Goal: Task Accomplishment & Management: Complete application form

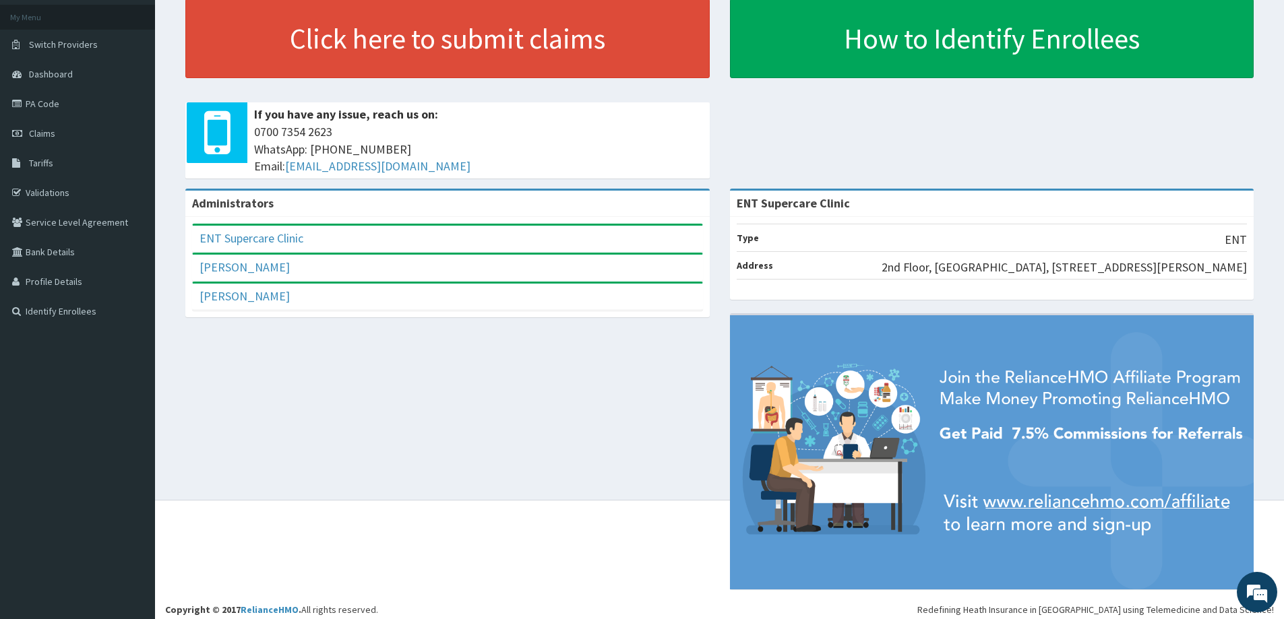
scroll to position [80, 0]
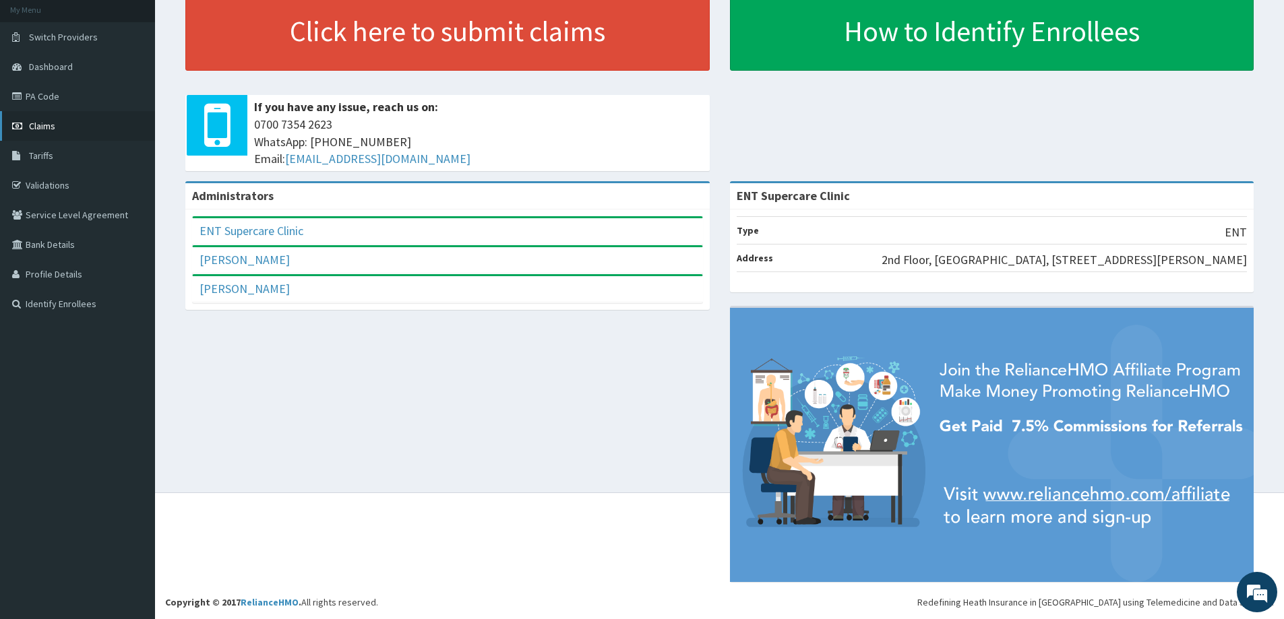
click at [41, 131] on span "Claims" at bounding box center [42, 126] width 26 height 12
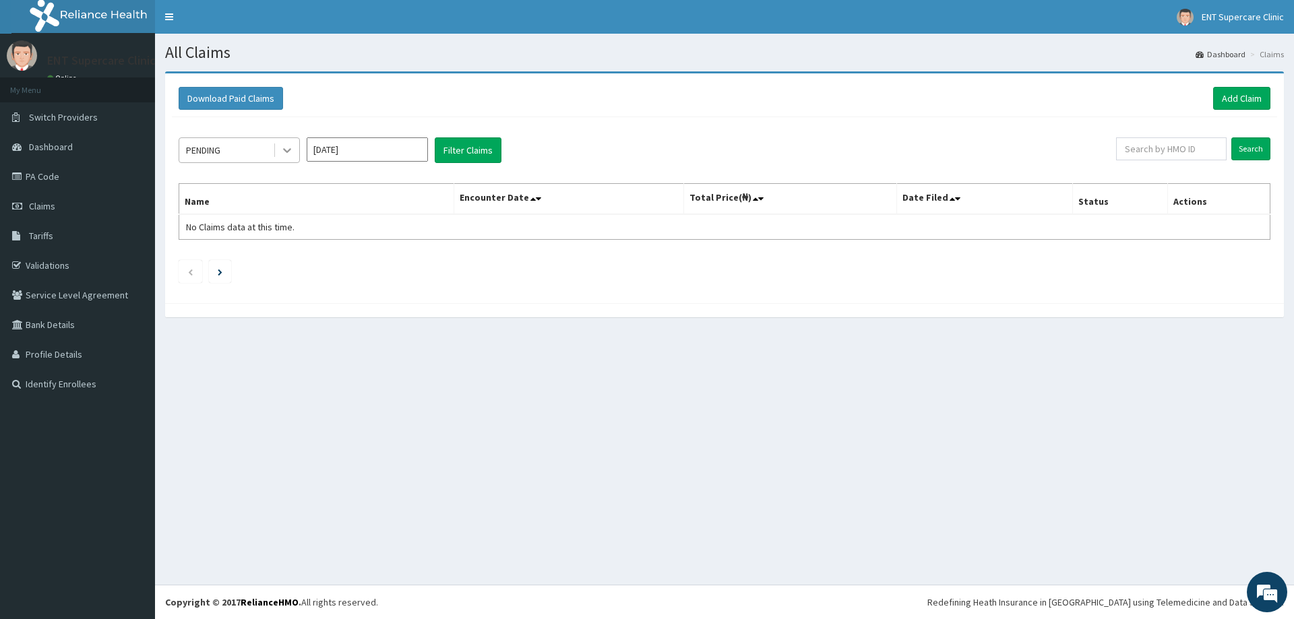
click at [284, 151] on icon at bounding box center [286, 150] width 13 height 13
click at [534, 101] on div "Download Paid Claims Add Claim" at bounding box center [725, 98] width 1092 height 23
click at [1240, 92] on link "Add Claim" at bounding box center [1241, 98] width 57 height 23
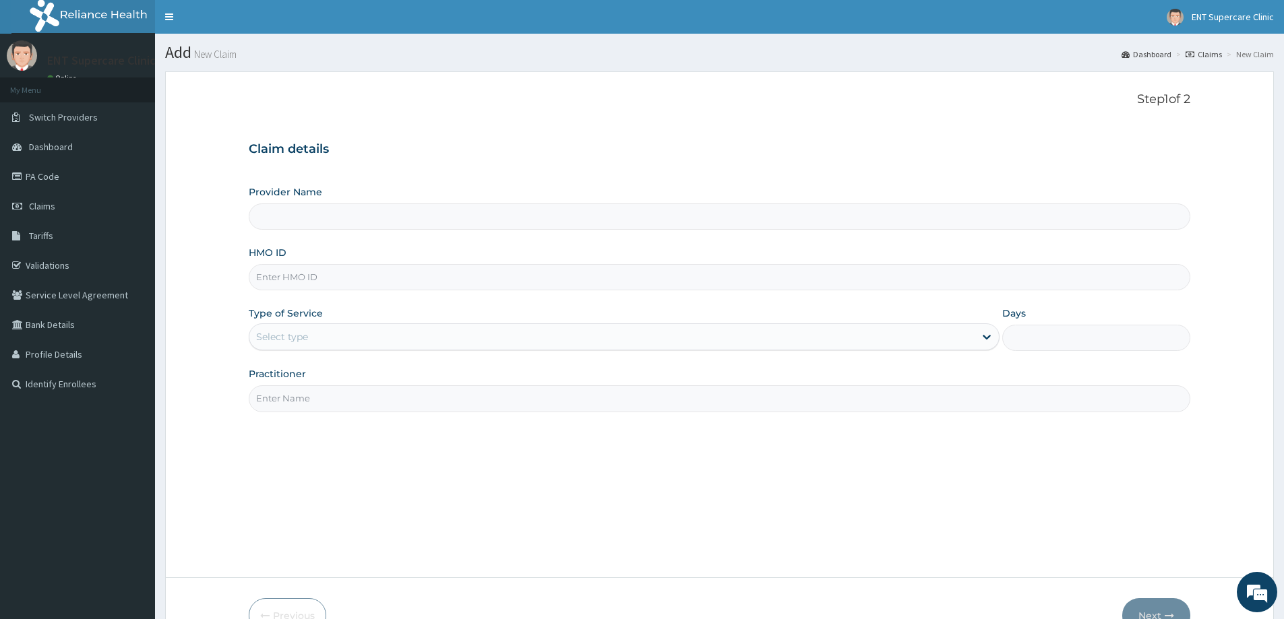
click at [636, 220] on input "Provider Name" at bounding box center [719, 216] width 941 height 26
type input "ENT Supercare Clinic"
click at [990, 331] on icon at bounding box center [986, 336] width 13 height 13
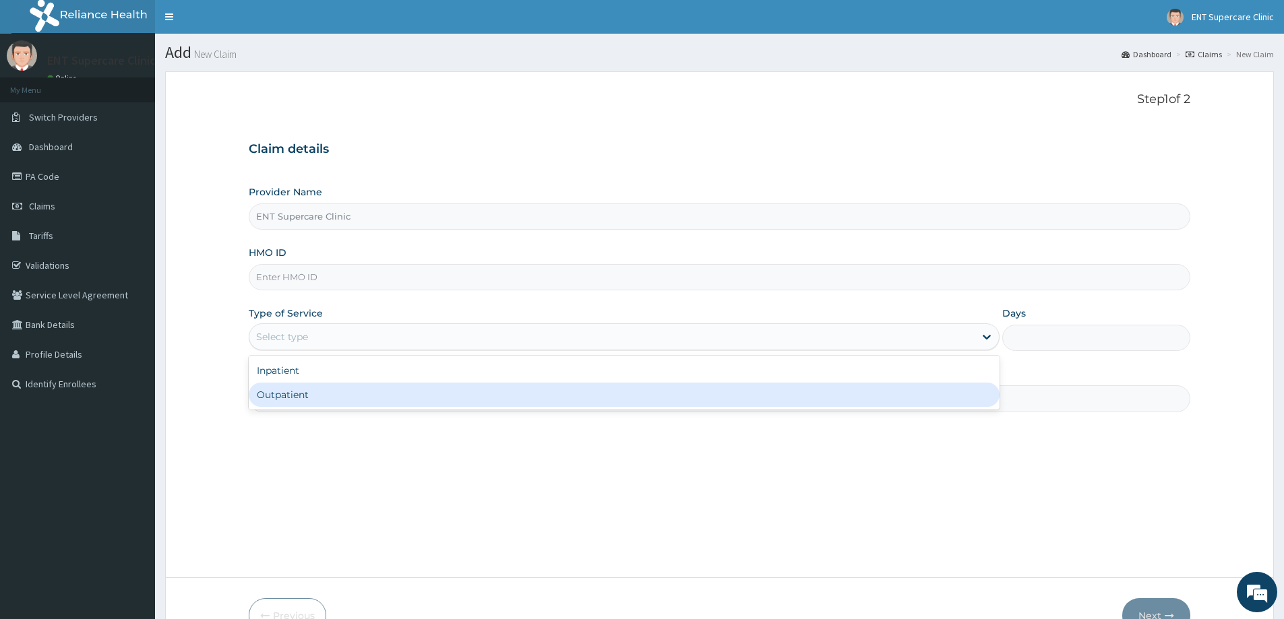
click at [990, 389] on div "Outpatient" at bounding box center [624, 395] width 751 height 24
type input "1"
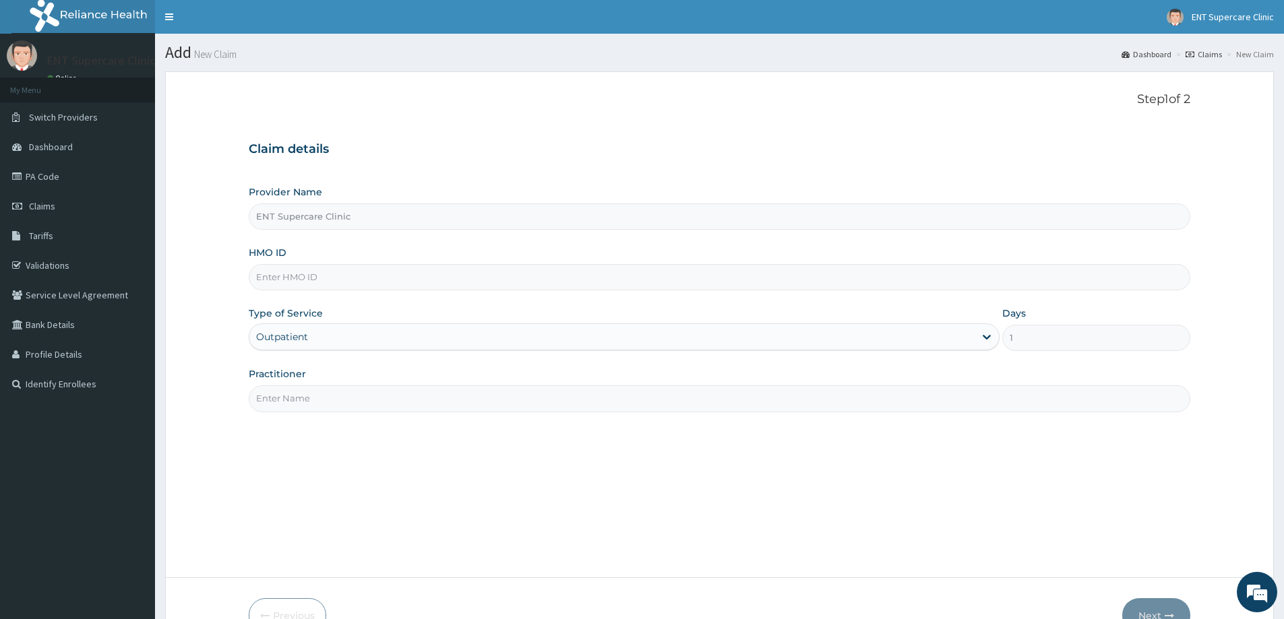
click at [954, 396] on input "Practitioner" at bounding box center [719, 398] width 941 height 26
type input "DR DAVID"
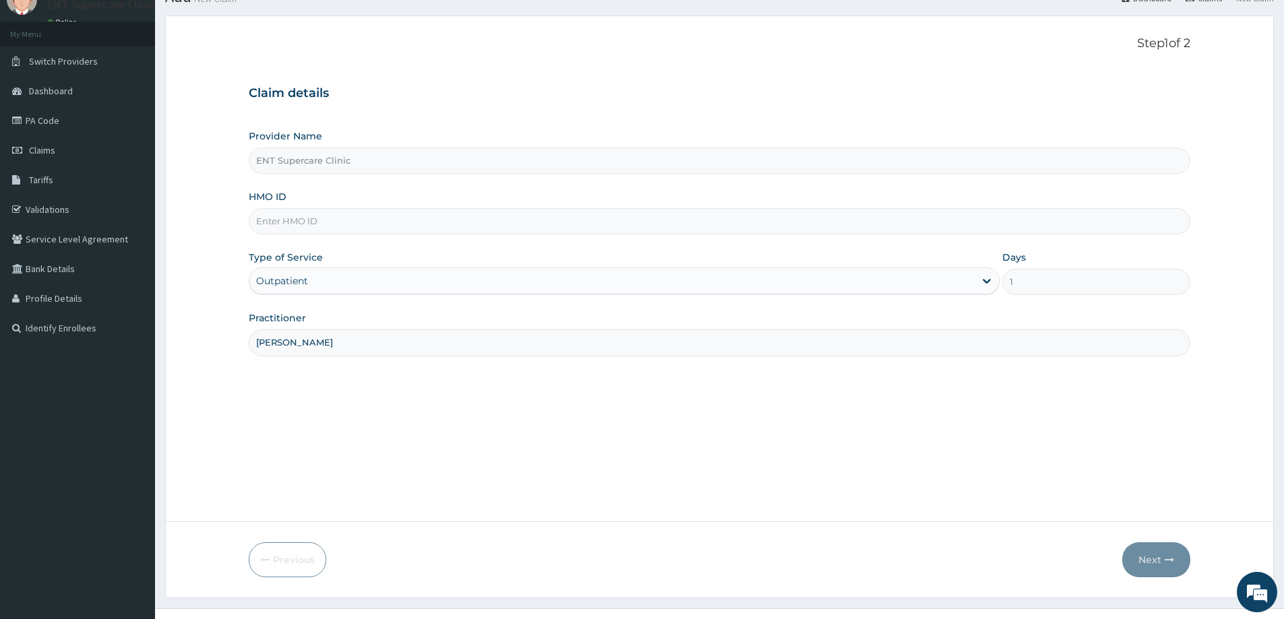
scroll to position [80, 0]
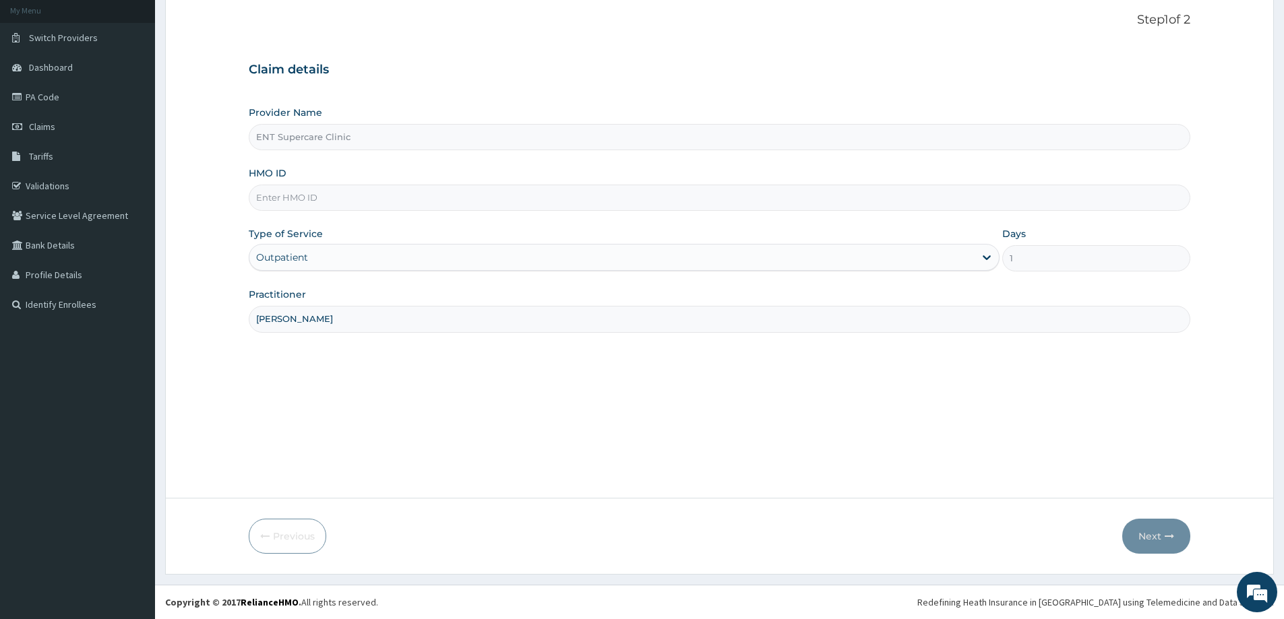
click at [671, 200] on input "HMO ID" at bounding box center [719, 198] width 941 height 26
click at [1154, 542] on button "Next" at bounding box center [1156, 536] width 68 height 35
click at [1145, 536] on button "Next" at bounding box center [1156, 536] width 68 height 35
click at [269, 198] on input "ADGTB/10760/A" at bounding box center [719, 198] width 941 height 26
type input "GTB/10760/A"
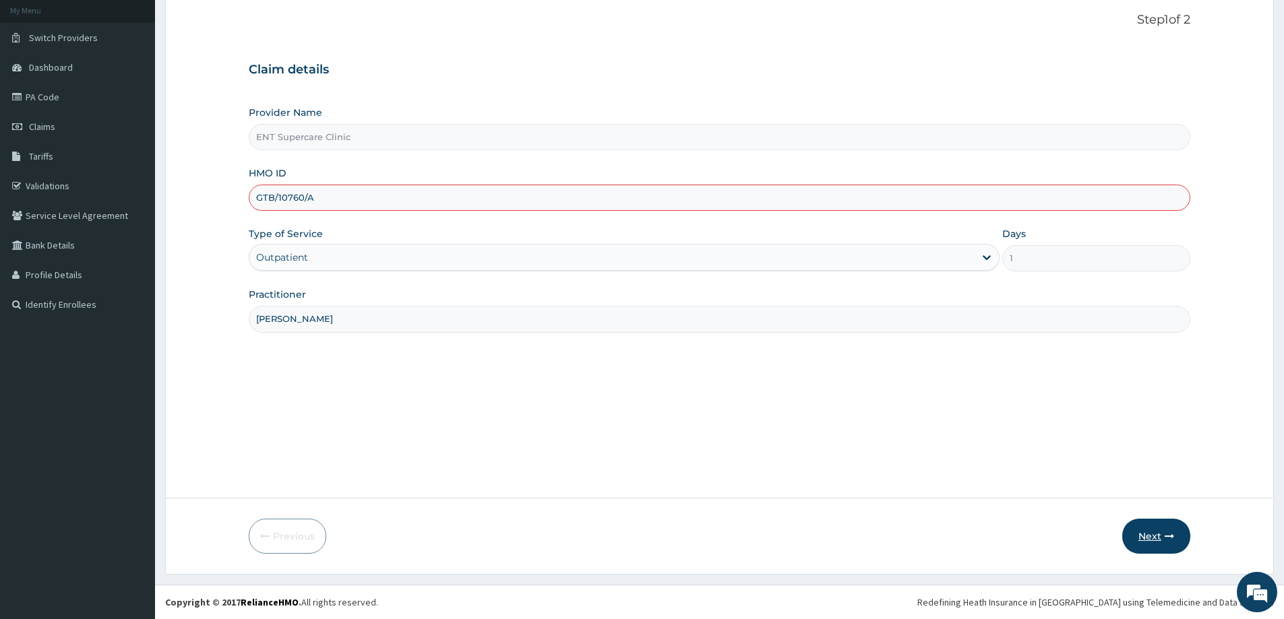
click at [1145, 550] on button "Next" at bounding box center [1156, 536] width 68 height 35
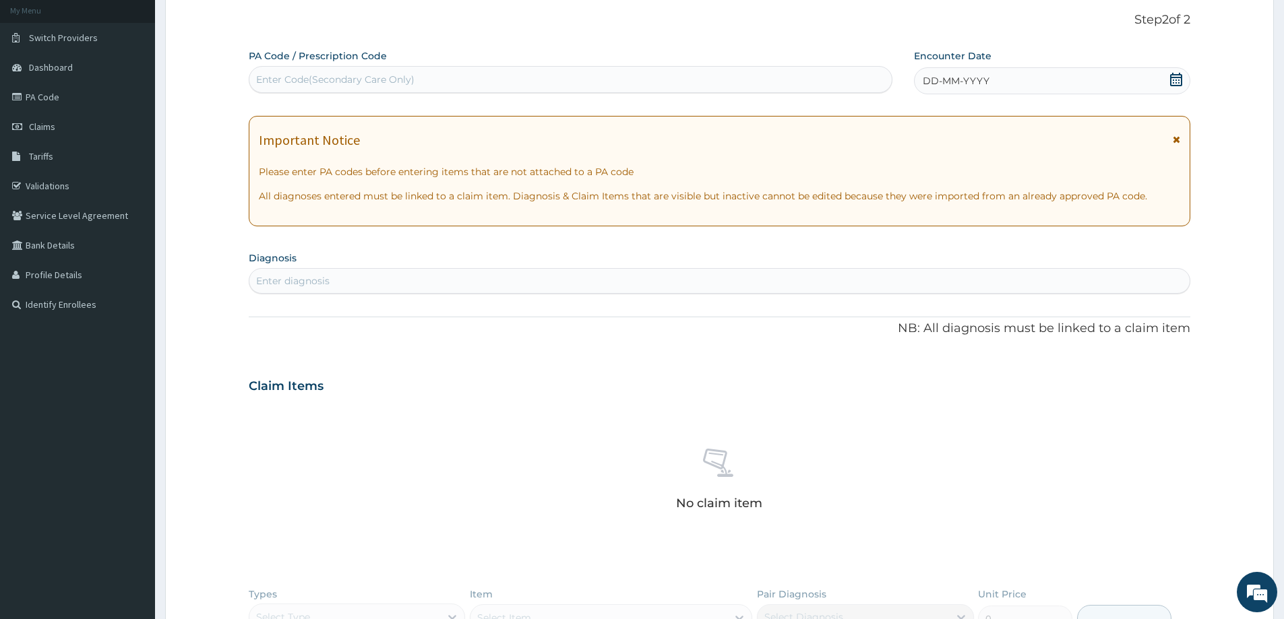
click at [1173, 136] on icon at bounding box center [1175, 139] width 7 height 9
click at [1173, 268] on div "Enter diagnosis" at bounding box center [719, 281] width 941 height 26
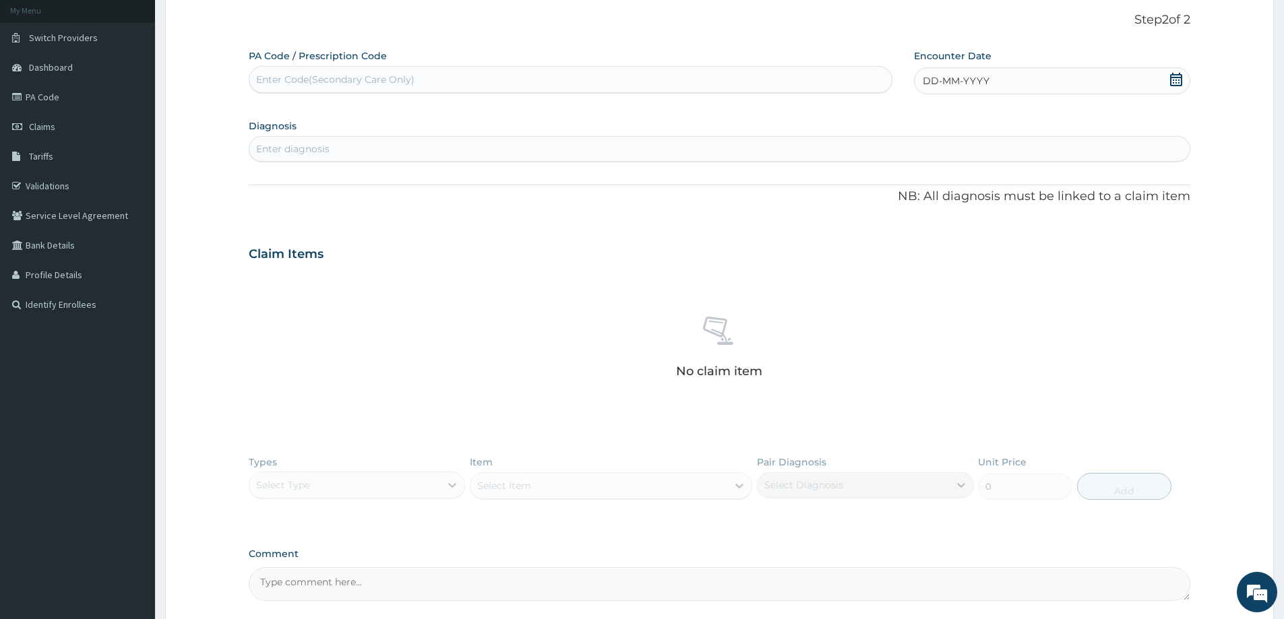
click at [528, 77] on div "Enter Code(Secondary Care Only)" at bounding box center [570, 80] width 642 height 22
click at [1175, 79] on icon at bounding box center [1175, 79] width 13 height 13
click at [943, 167] on div "2" at bounding box center [945, 164] width 20 height 20
click at [663, 75] on div "Enter Code(Secondary Care Only)" at bounding box center [570, 80] width 642 height 22
type input "PA/47DFDC"
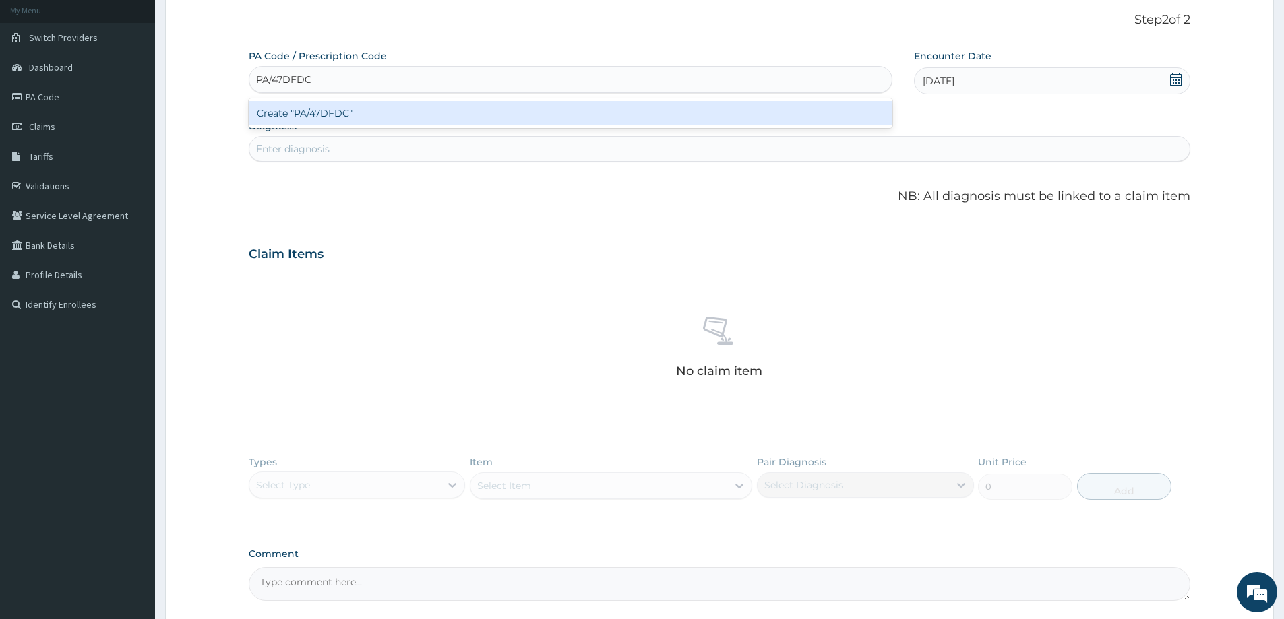
click at [425, 111] on div "Create "PA/47DFDC"" at bounding box center [570, 113] width 643 height 24
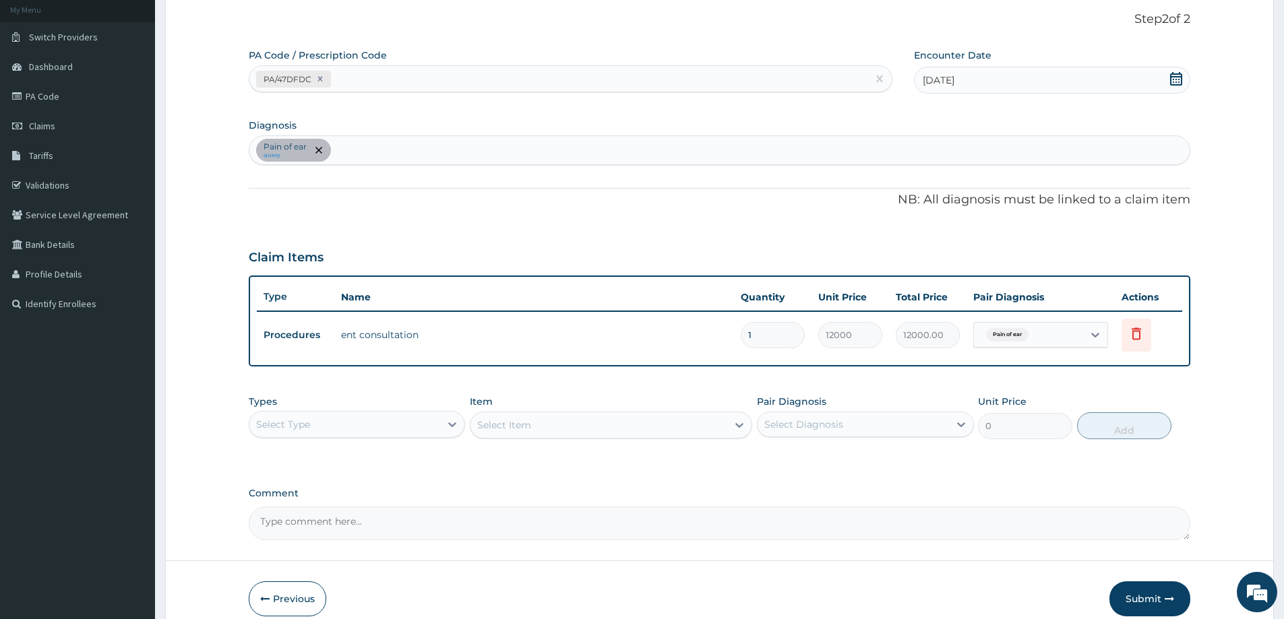
scroll to position [143, 0]
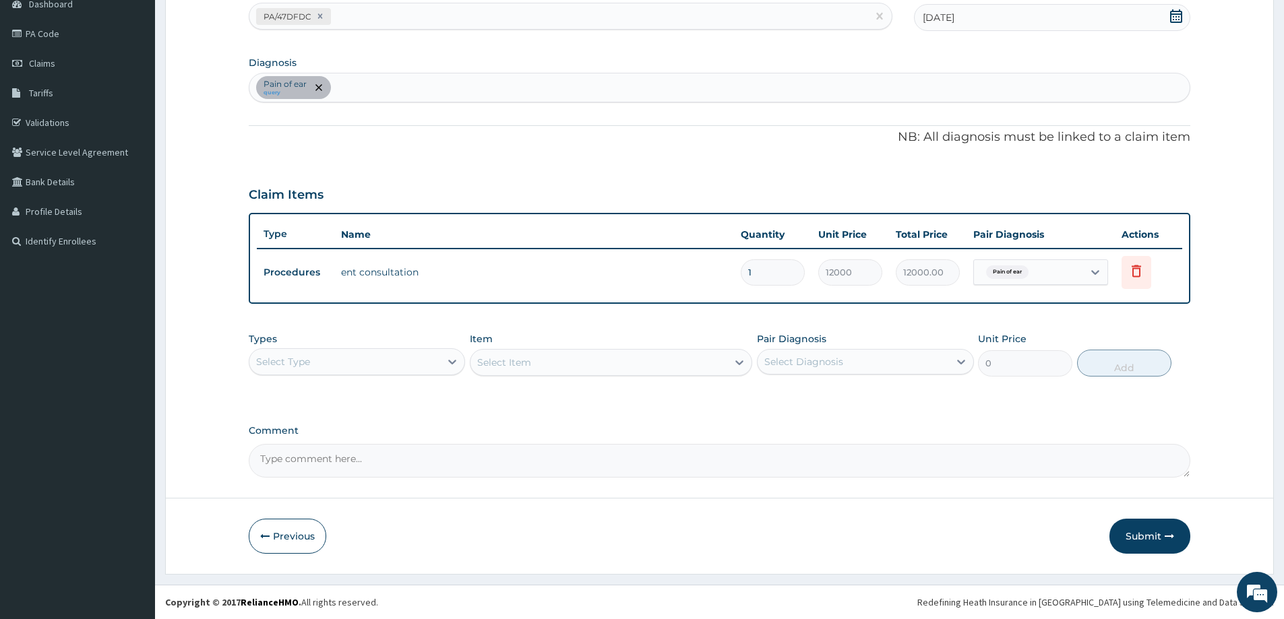
click at [683, 554] on form "Step 2 of 2 PA Code / Prescription Code PA/47DFDC Encounter Date 02-09-2025 Dia…" at bounding box center [719, 251] width 1108 height 645
click at [274, 84] on p "Pain of ear" at bounding box center [284, 84] width 43 height 11
type input "oTOMYCOSIS"
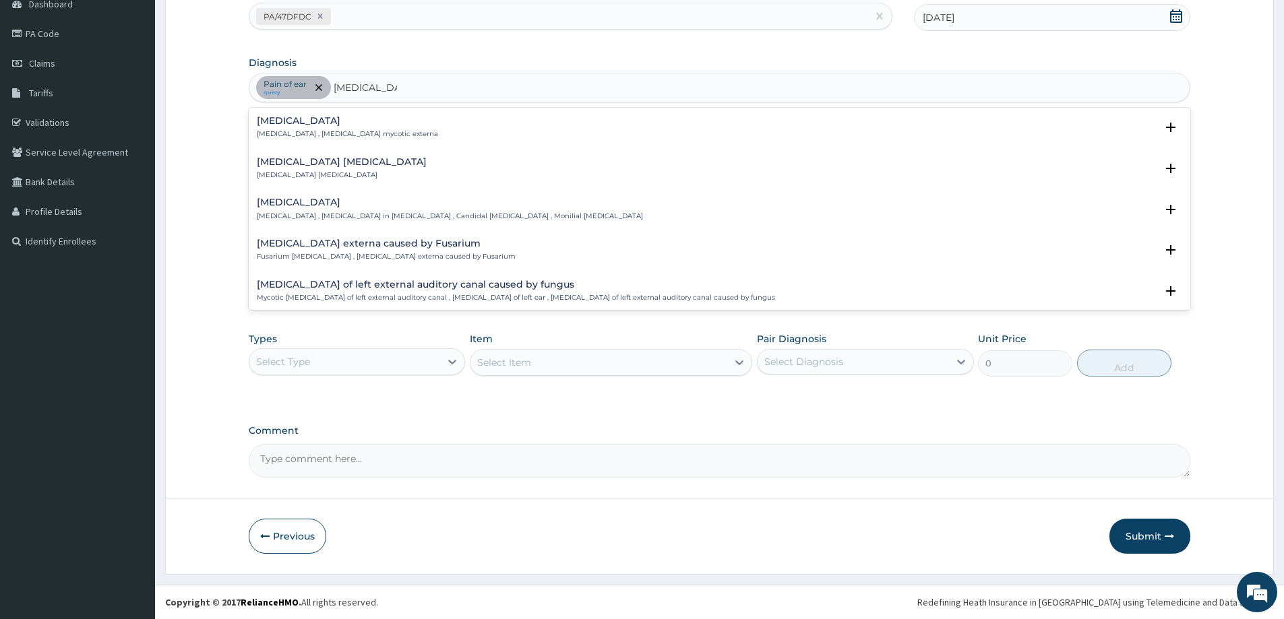
click at [305, 125] on h4 "Otomycosis" at bounding box center [347, 121] width 181 height 10
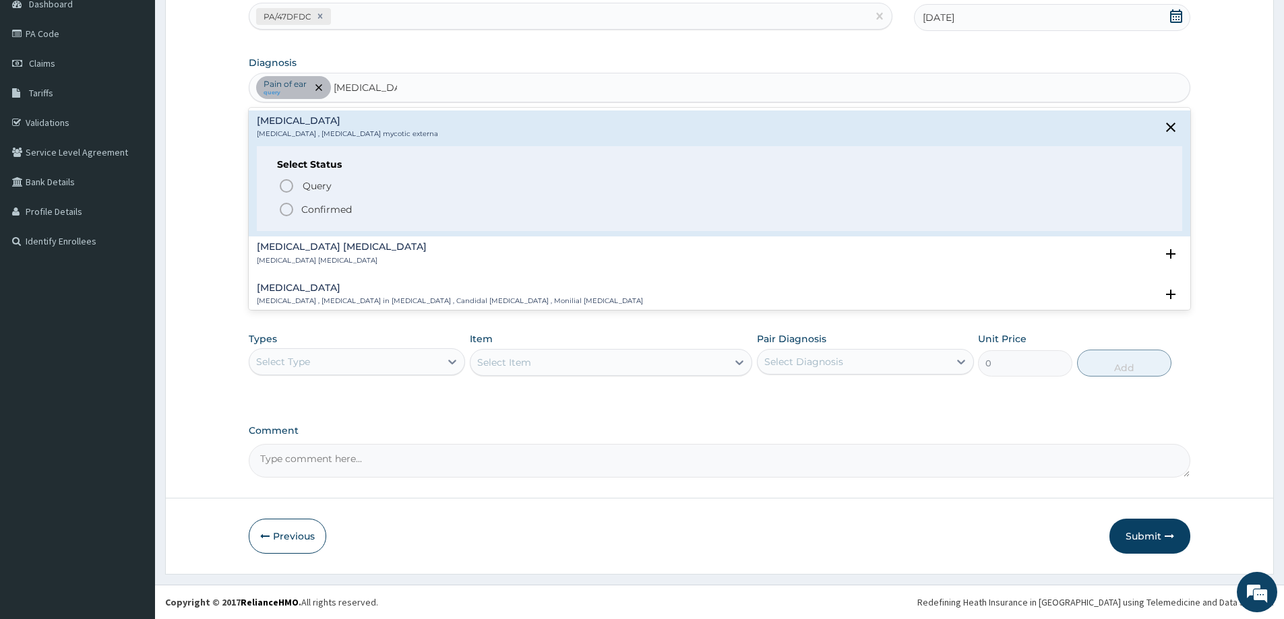
click at [290, 208] on icon "status option filled" at bounding box center [286, 209] width 16 height 16
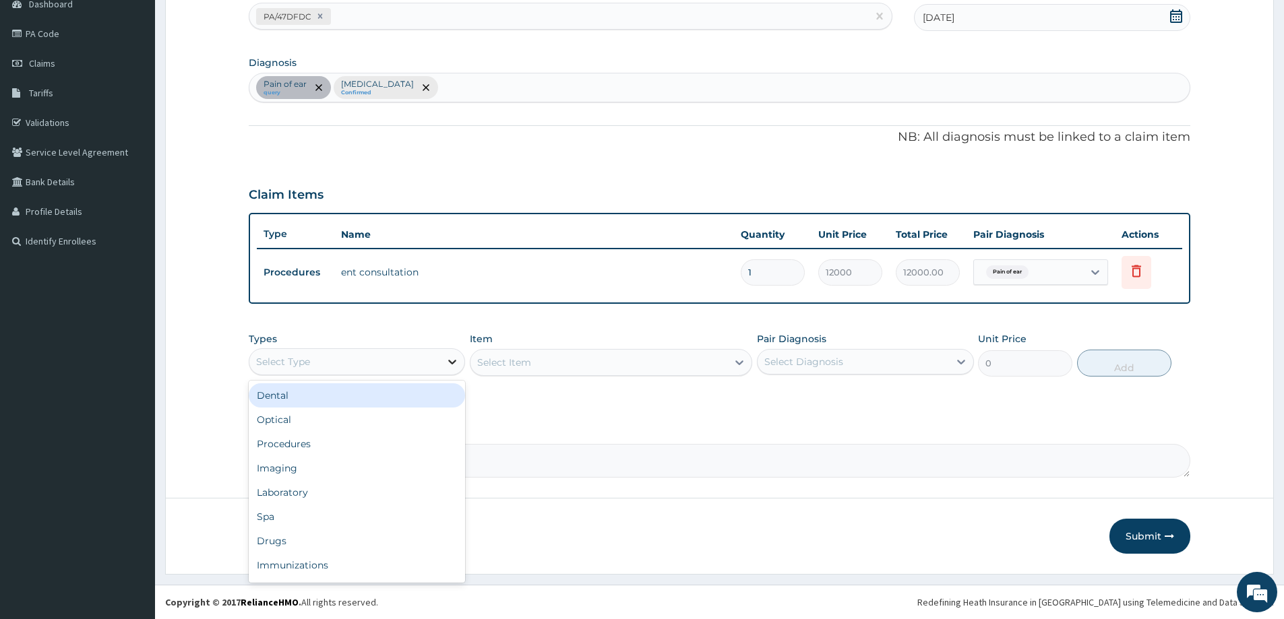
click at [452, 363] on icon at bounding box center [453, 362] width 8 height 5
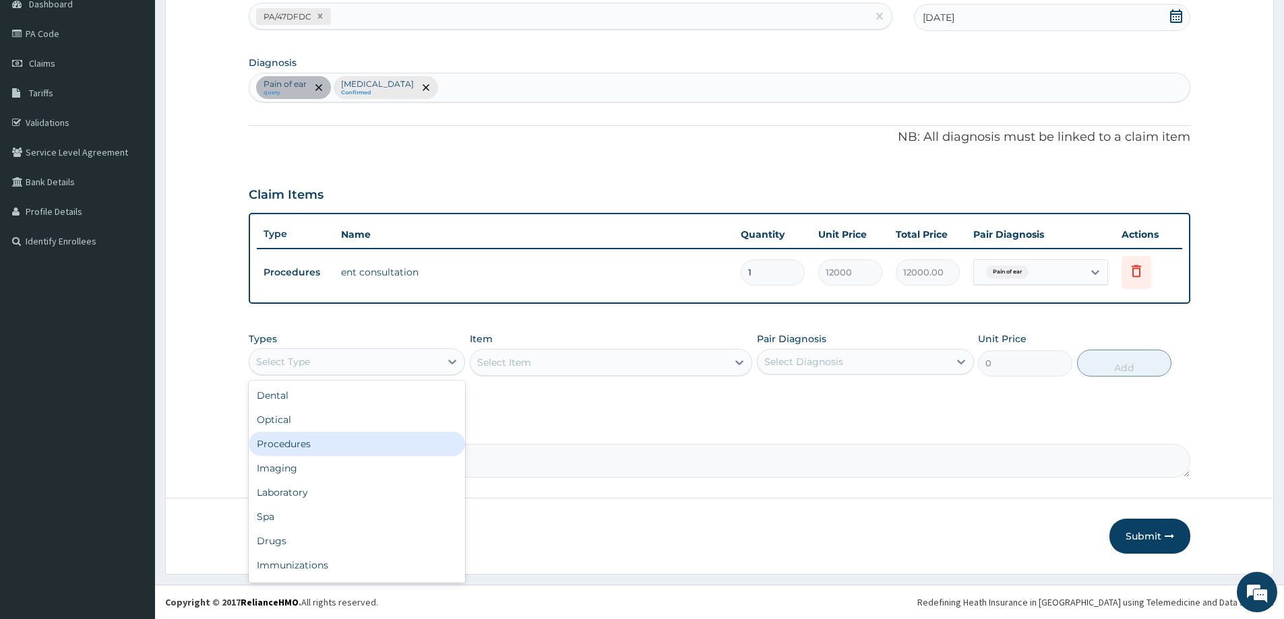
click at [396, 449] on div "Procedures" at bounding box center [357, 444] width 216 height 24
click at [738, 363] on div "Select Item" at bounding box center [611, 362] width 282 height 27
click at [733, 360] on div "Select Item" at bounding box center [611, 362] width 282 height 27
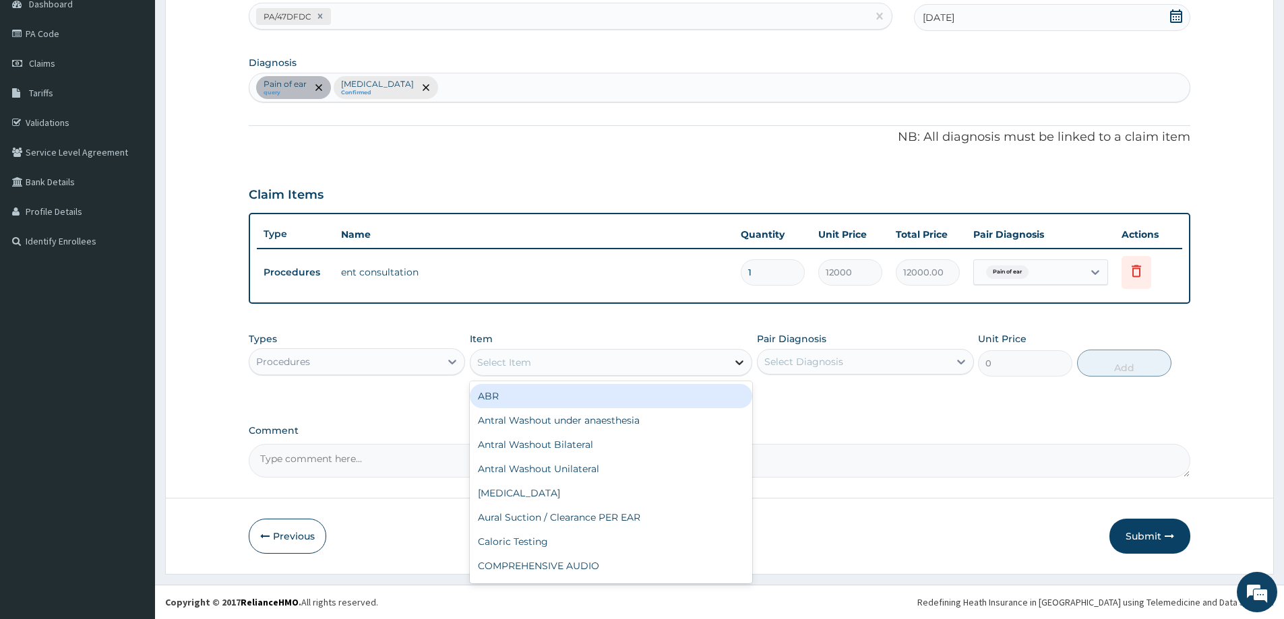
click at [739, 360] on icon at bounding box center [738, 362] width 13 height 13
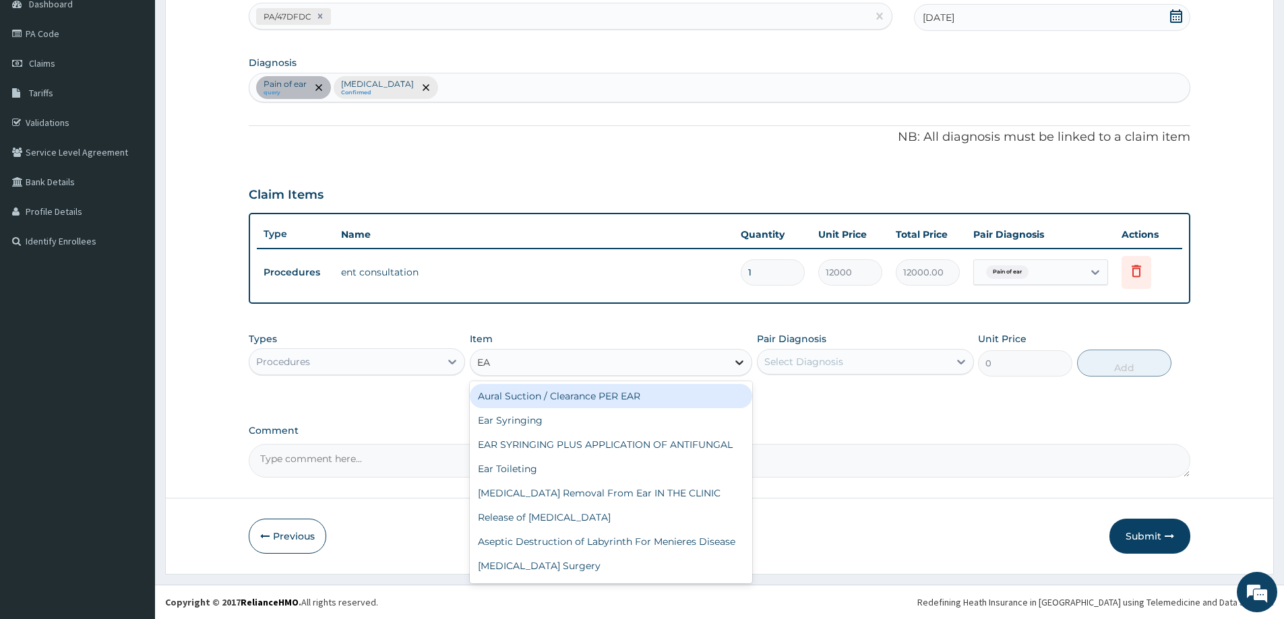
type input "E"
type input "O"
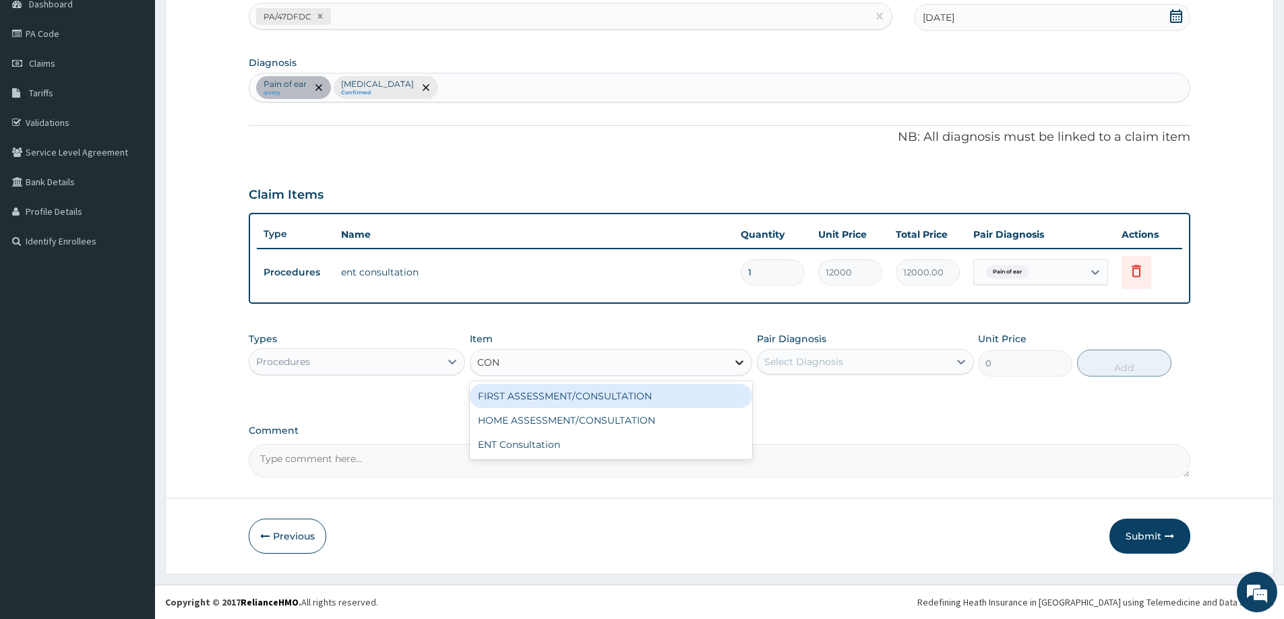
type input "CONS"
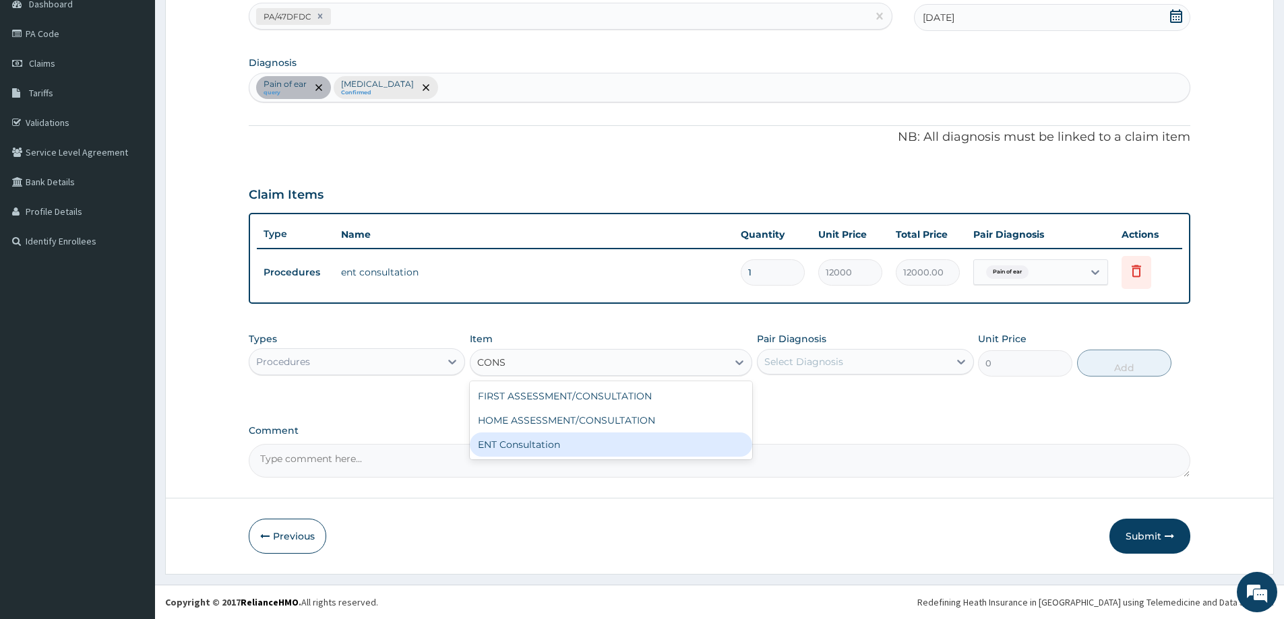
drag, startPoint x: 672, startPoint y: 455, endPoint x: 680, endPoint y: 461, distance: 9.6
click at [673, 455] on div "ENT Consultation" at bounding box center [611, 445] width 282 height 24
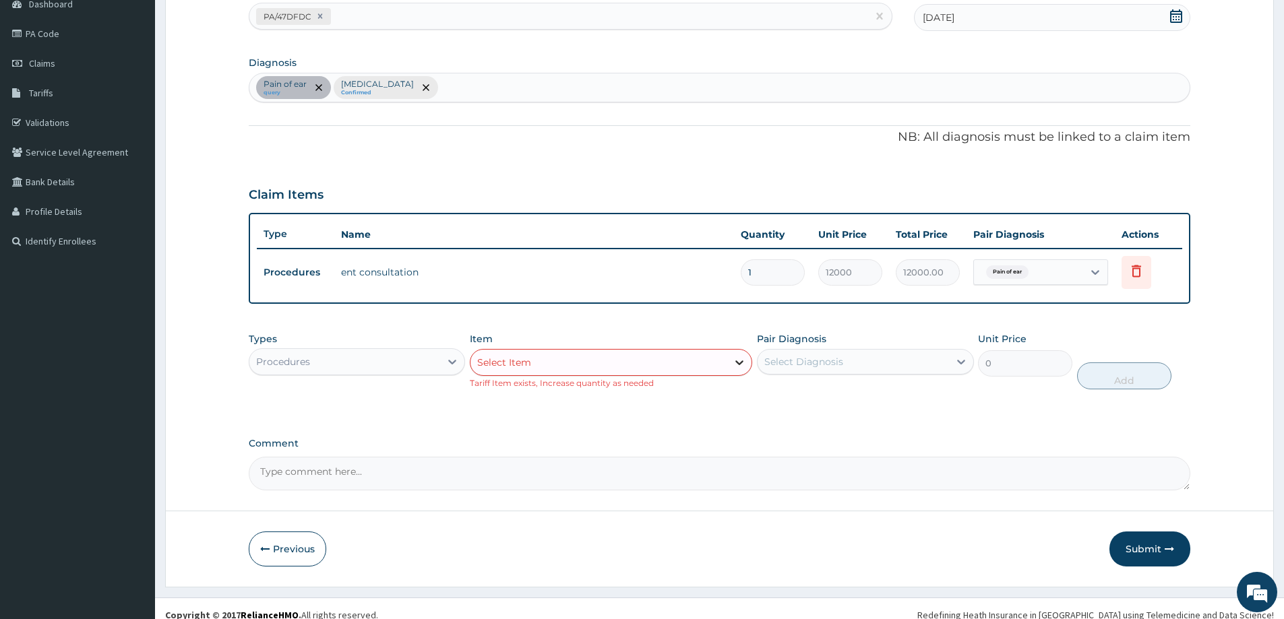
click at [734, 365] on icon at bounding box center [738, 362] width 13 height 13
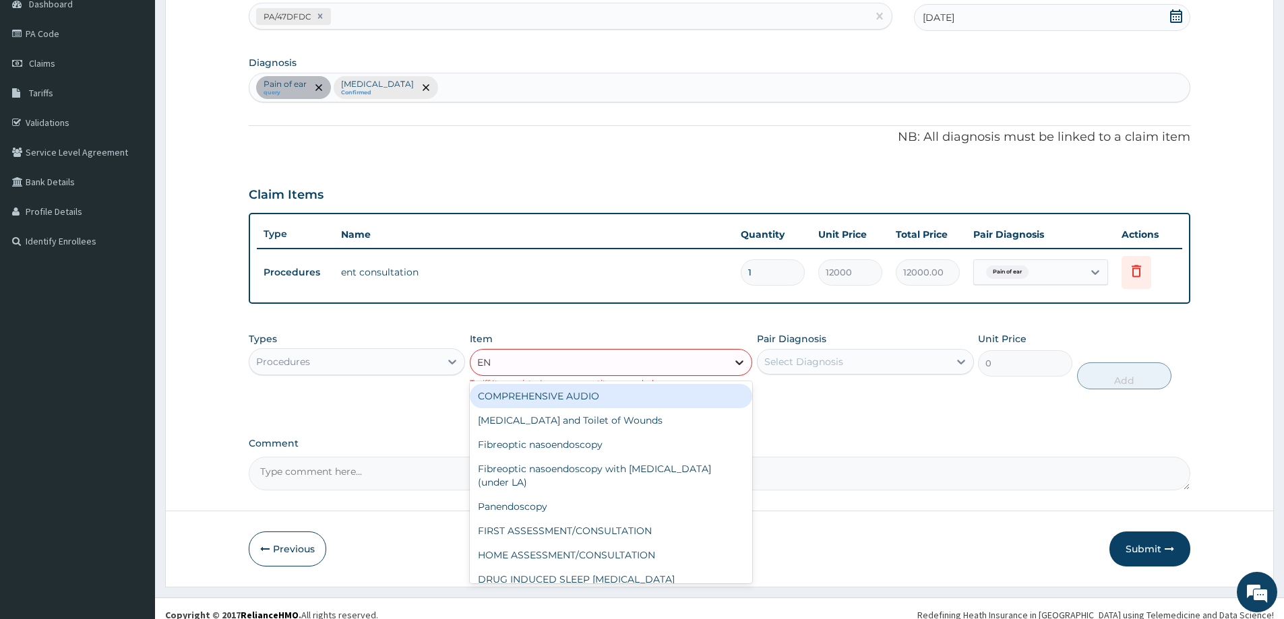
type input "ENT"
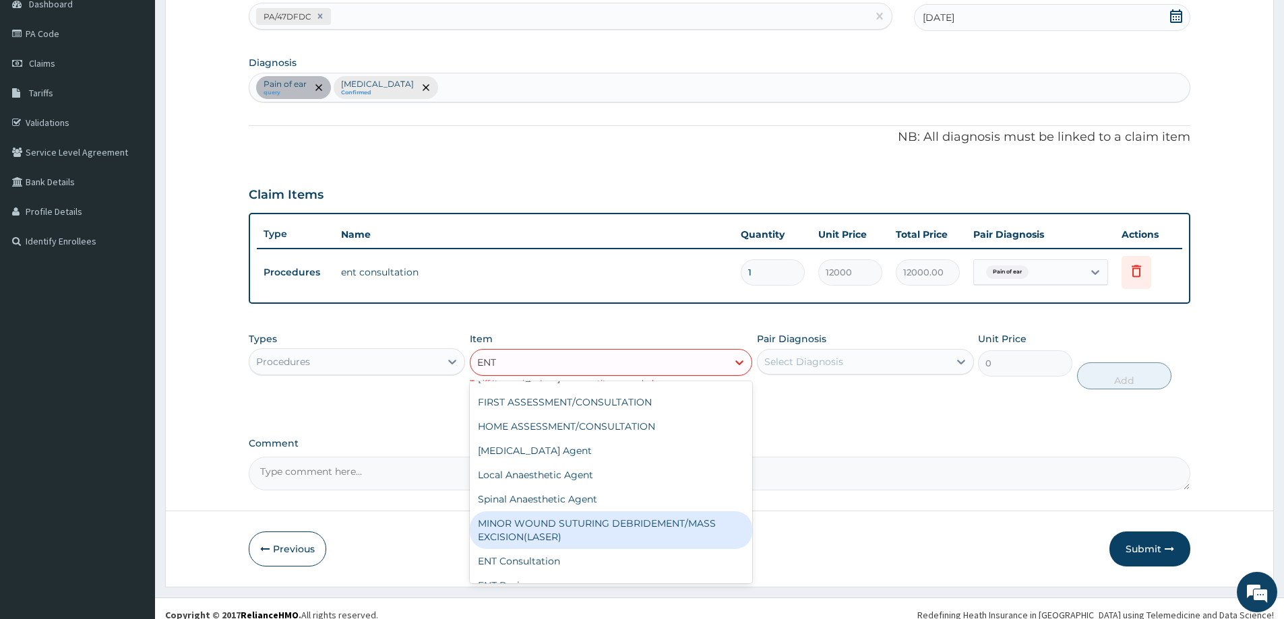
scroll to position [27, 0]
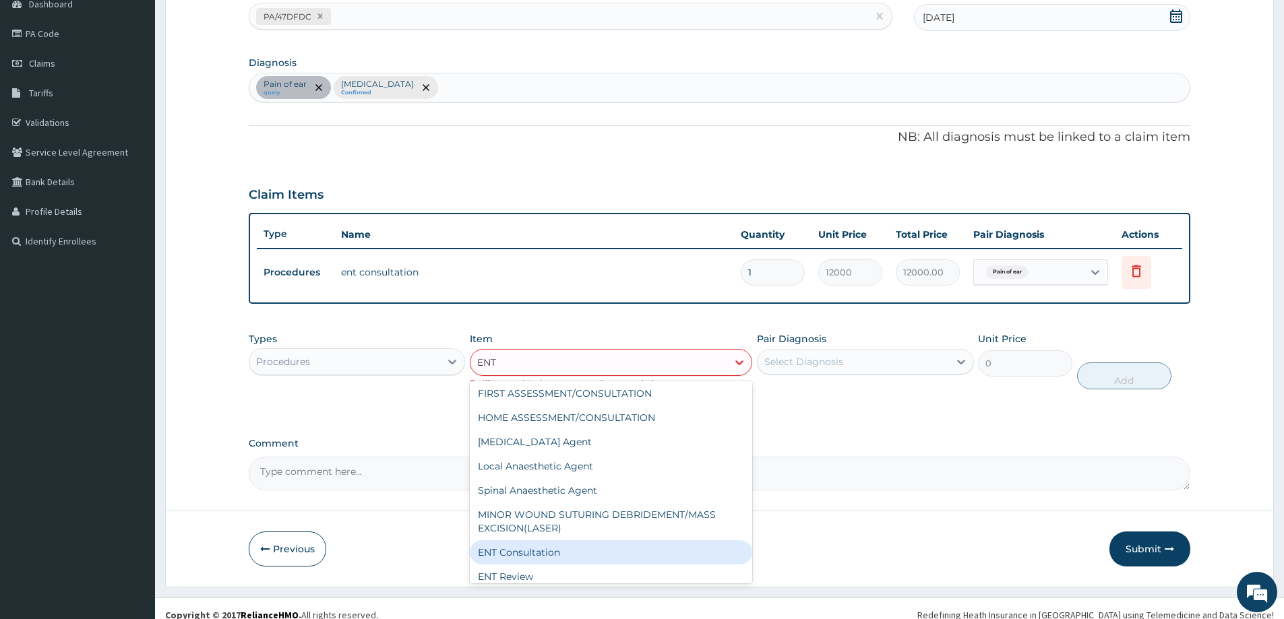
click at [674, 558] on div "ENT Consultation" at bounding box center [611, 552] width 282 height 24
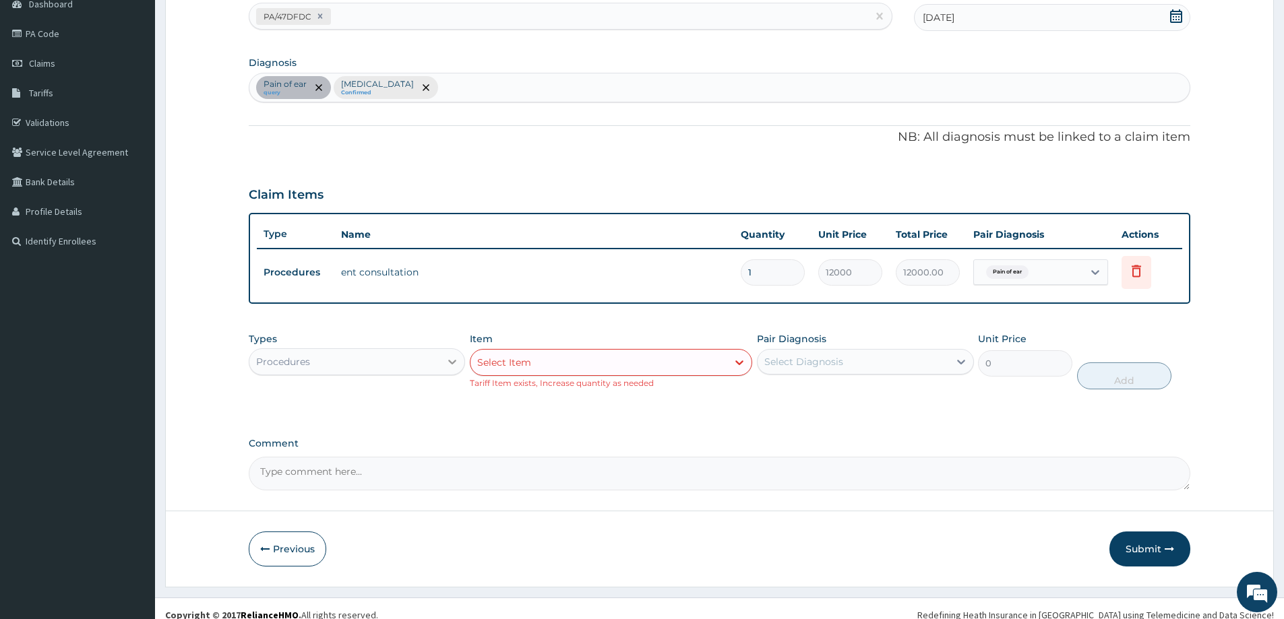
click at [450, 360] on icon at bounding box center [453, 362] width 8 height 5
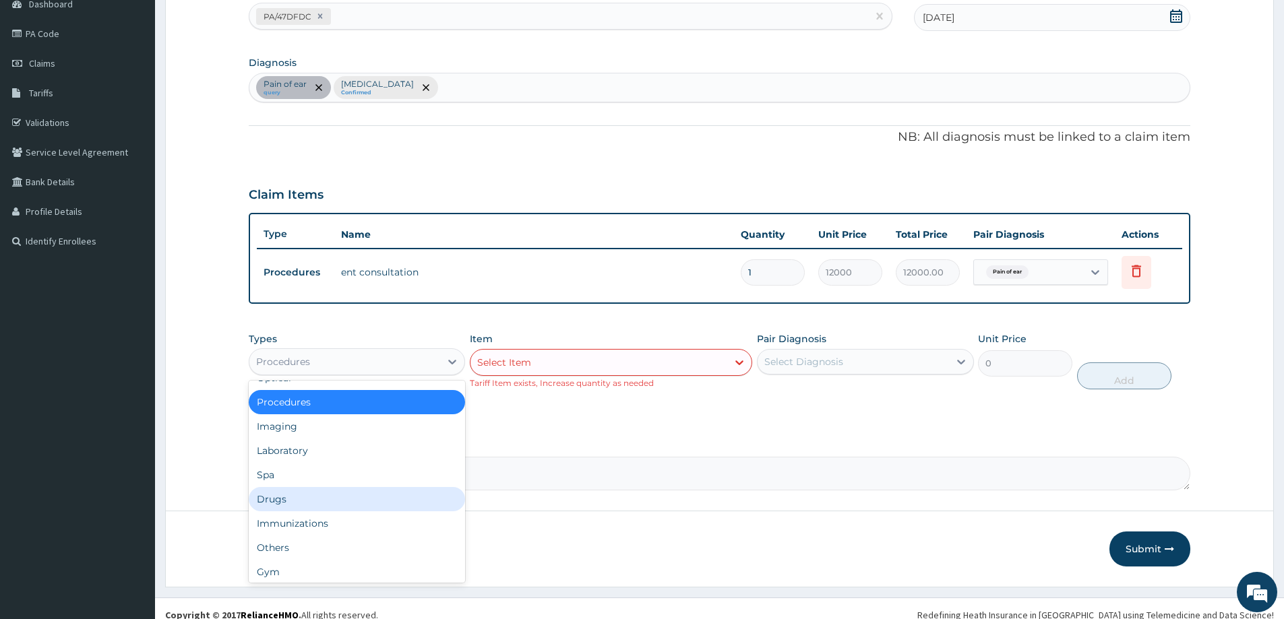
scroll to position [46, 0]
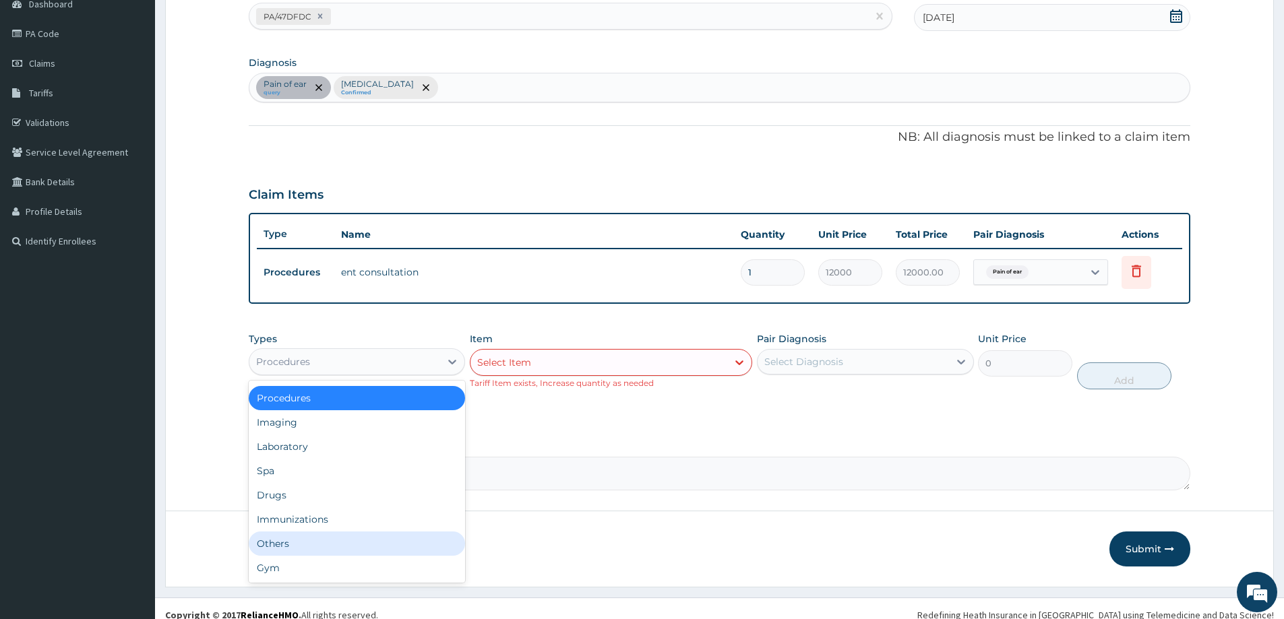
click at [431, 548] on div "Others" at bounding box center [357, 544] width 216 height 24
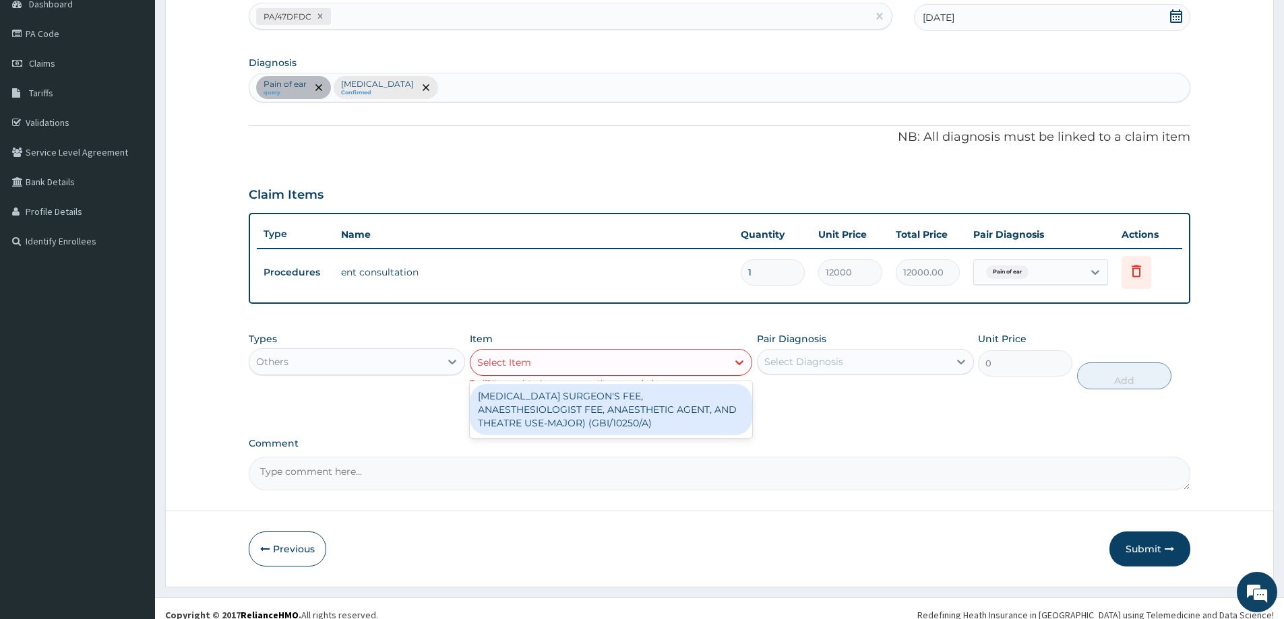
click at [736, 362] on icon at bounding box center [738, 362] width 13 height 13
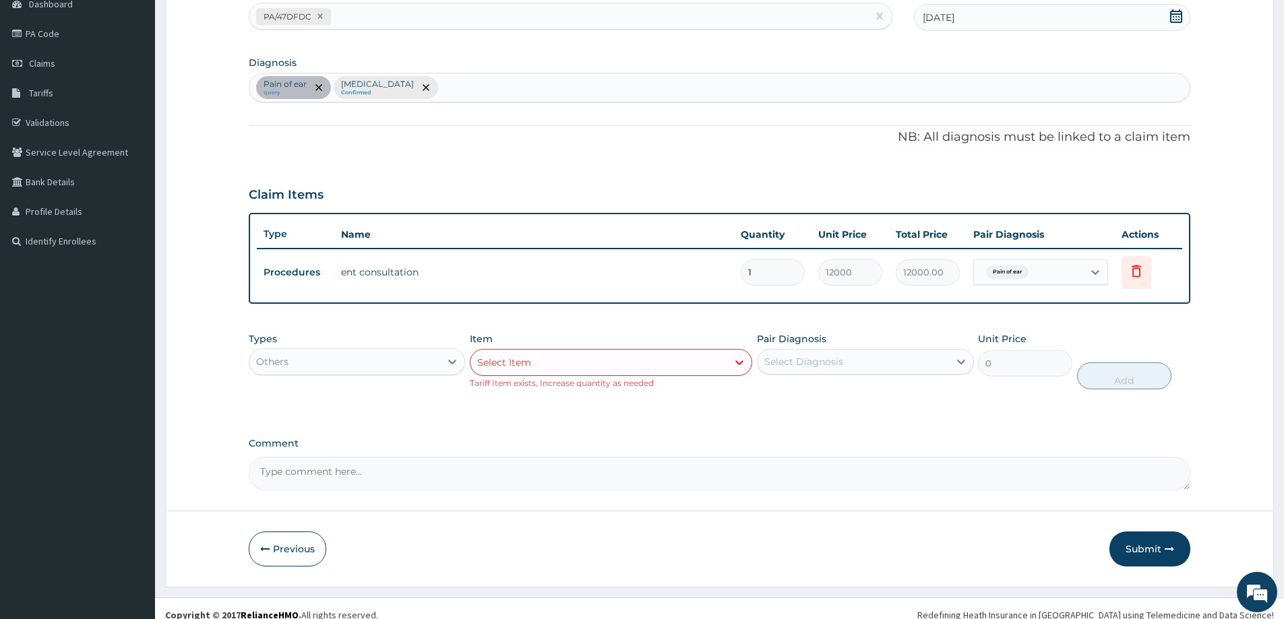
click at [775, 398] on div "Types Others Item Select Item Tariff Item exists, Increase quantity as needed P…" at bounding box center [719, 370] width 941 height 91
click at [742, 365] on icon at bounding box center [738, 362] width 13 height 13
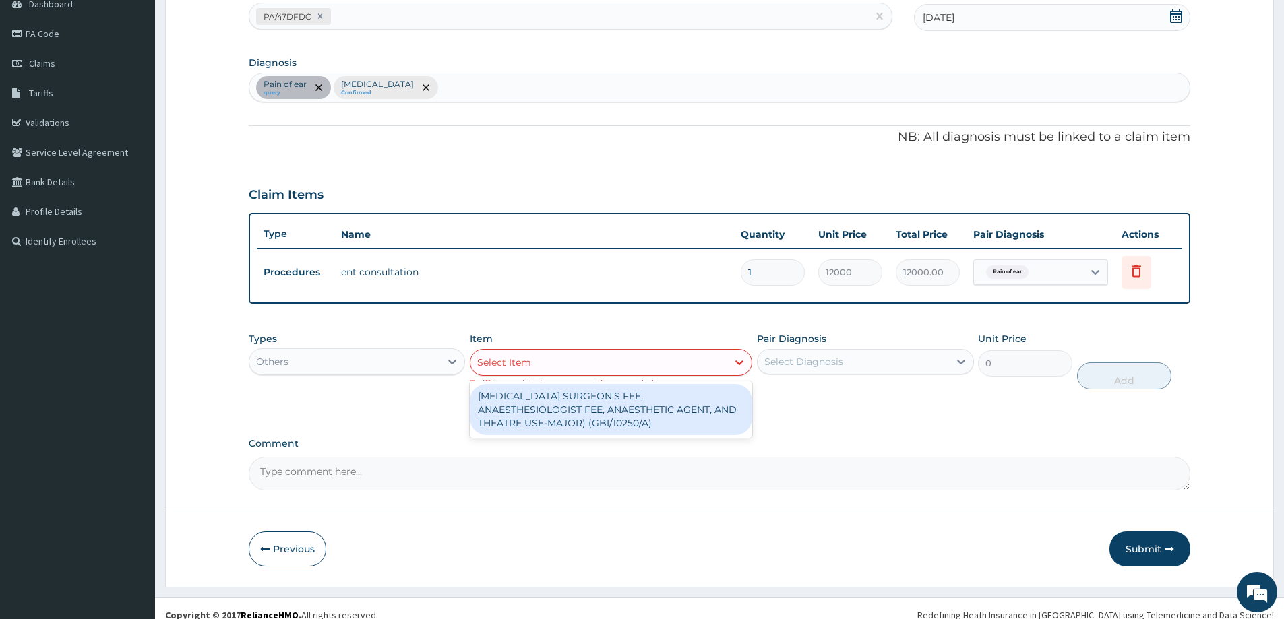
click at [821, 460] on textarea "Comment" at bounding box center [719, 474] width 941 height 34
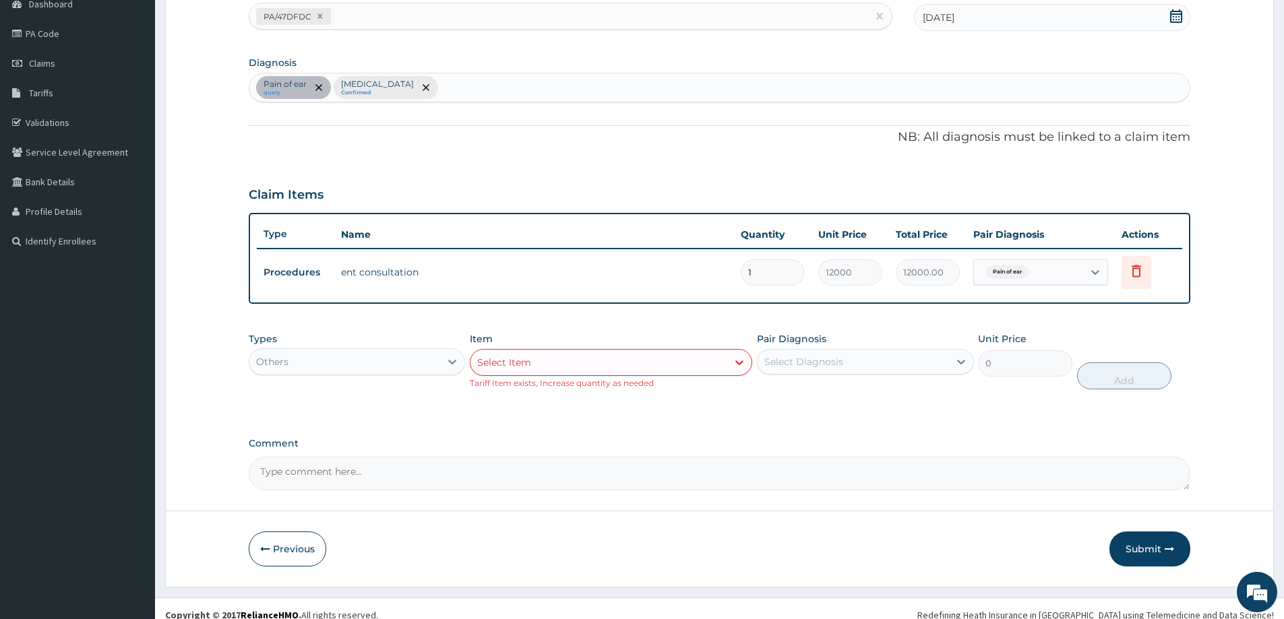
click at [821, 460] on textarea "Comment" at bounding box center [719, 474] width 941 height 34
click at [960, 361] on icon at bounding box center [960, 361] width 13 height 13
click at [907, 422] on div "Otomycosis" at bounding box center [865, 424] width 216 height 28
checkbox input "true"
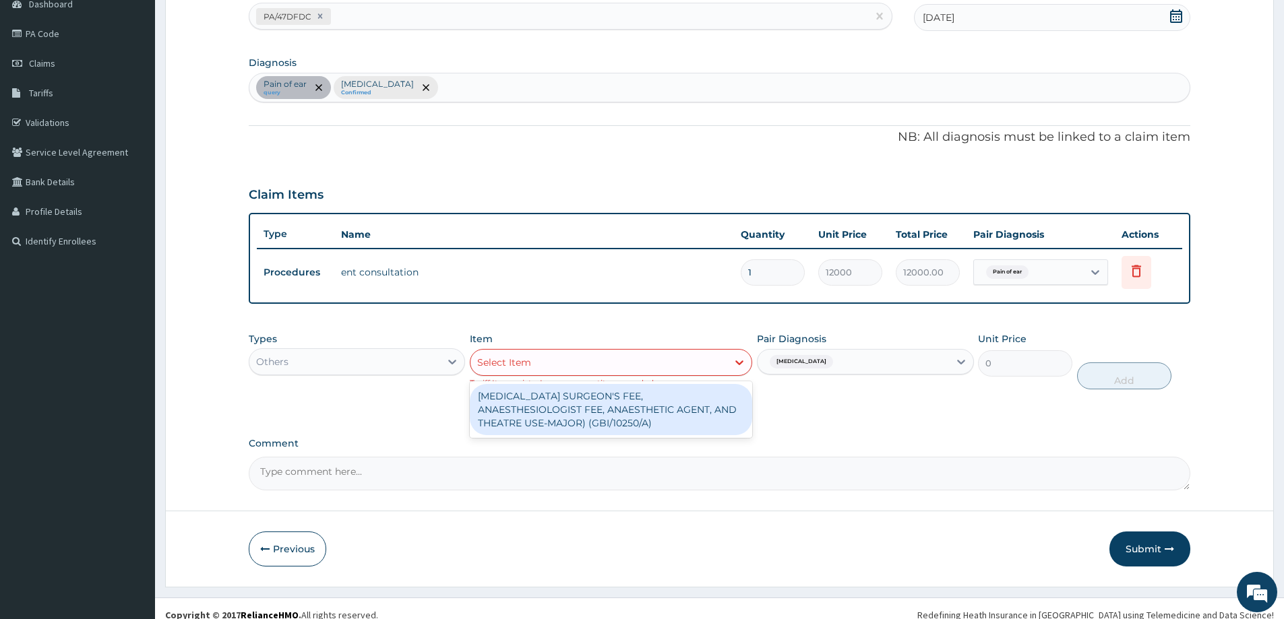
click at [629, 358] on div "Select Item" at bounding box center [598, 363] width 257 height 22
type input "C"
type input "E"
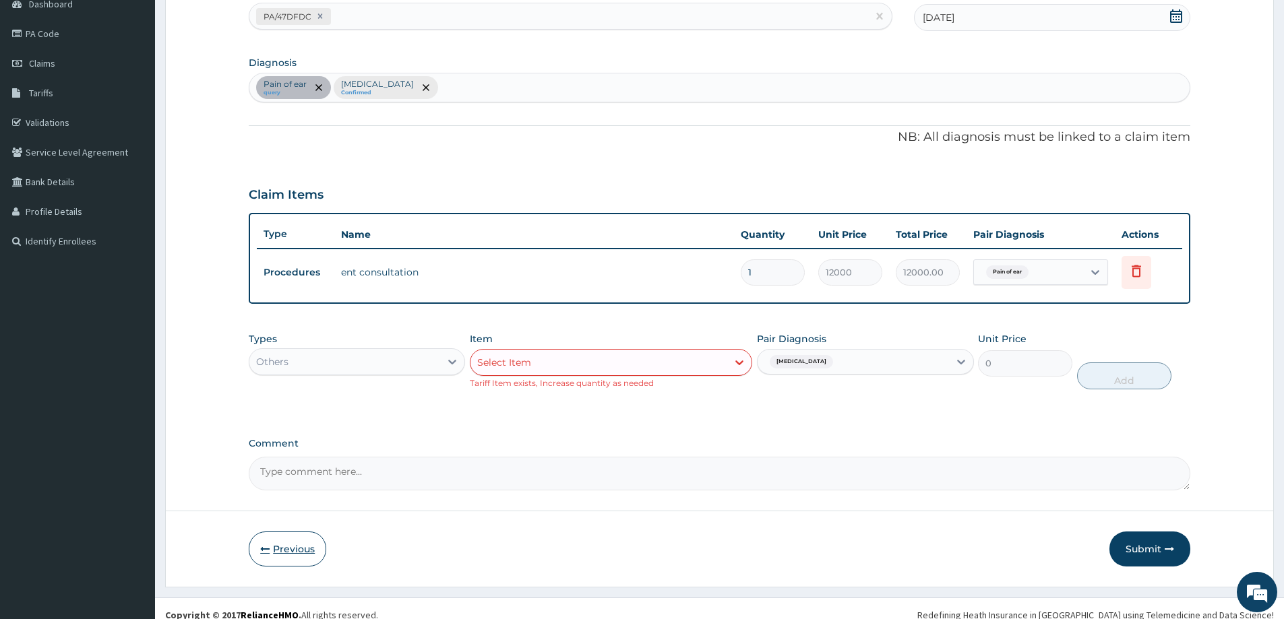
click at [287, 548] on button "Previous" at bounding box center [287, 549] width 77 height 35
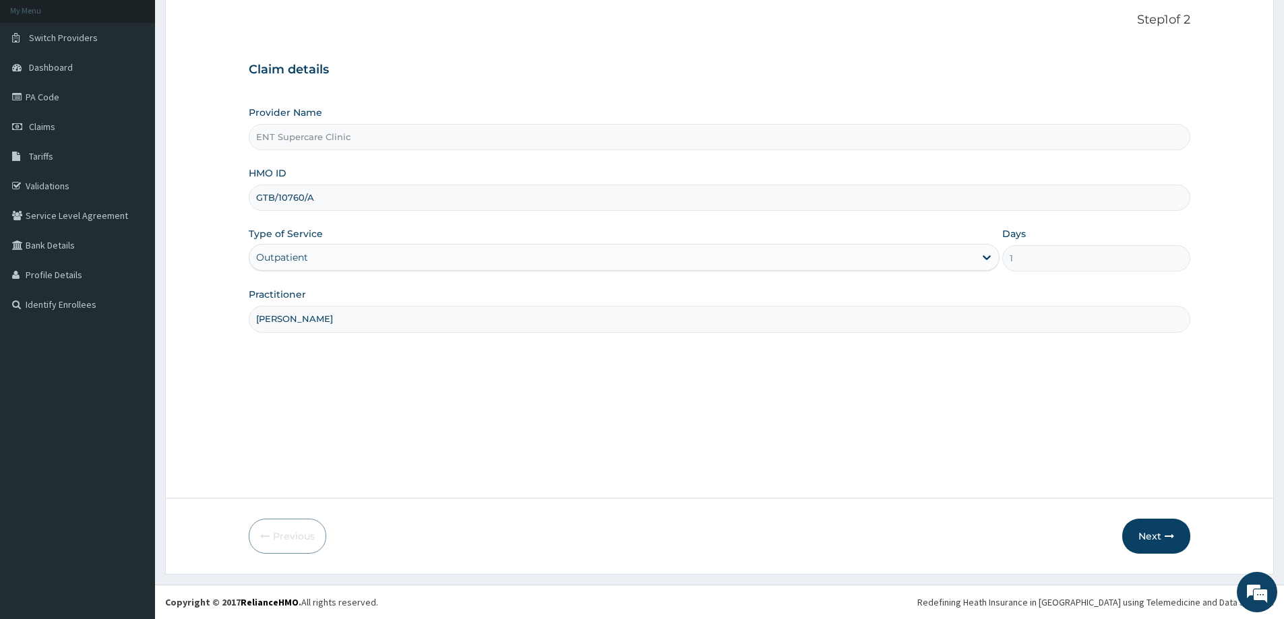
click at [317, 197] on input "GTB/10760/A" at bounding box center [719, 198] width 941 height 26
type input "G"
type input "NHY/10017/B"
click at [1143, 532] on button "Next" at bounding box center [1156, 536] width 68 height 35
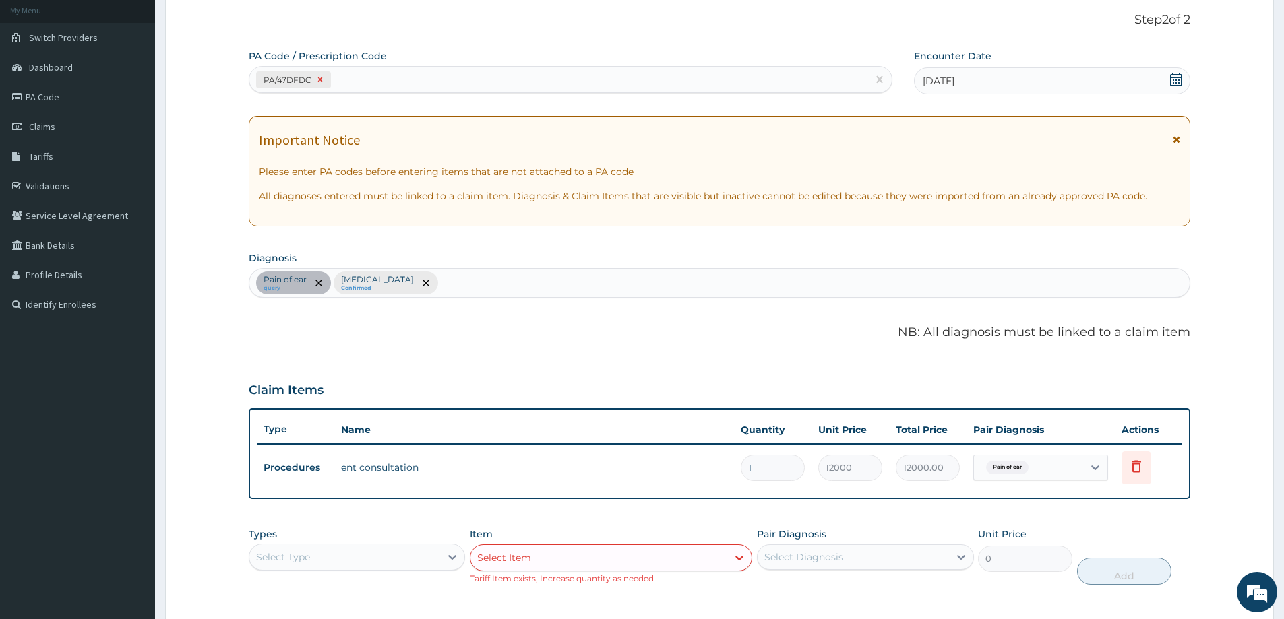
click at [318, 78] on icon at bounding box center [319, 79] width 9 height 9
click at [298, 77] on div "Enter Code(Secondary Care Only)" at bounding box center [335, 79] width 158 height 13
click at [1178, 138] on icon at bounding box center [1175, 139] width 7 height 9
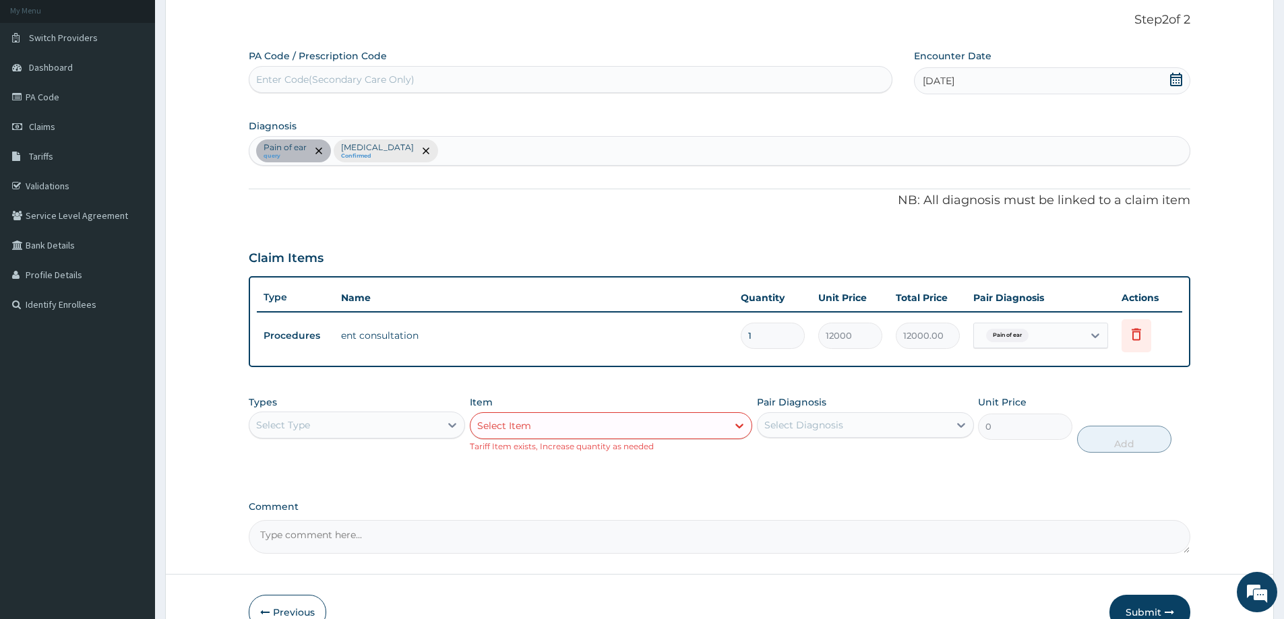
click at [296, 73] on div "Enter Code(Secondary Care Only)" at bounding box center [335, 79] width 158 height 13
type input "PA/51656F"
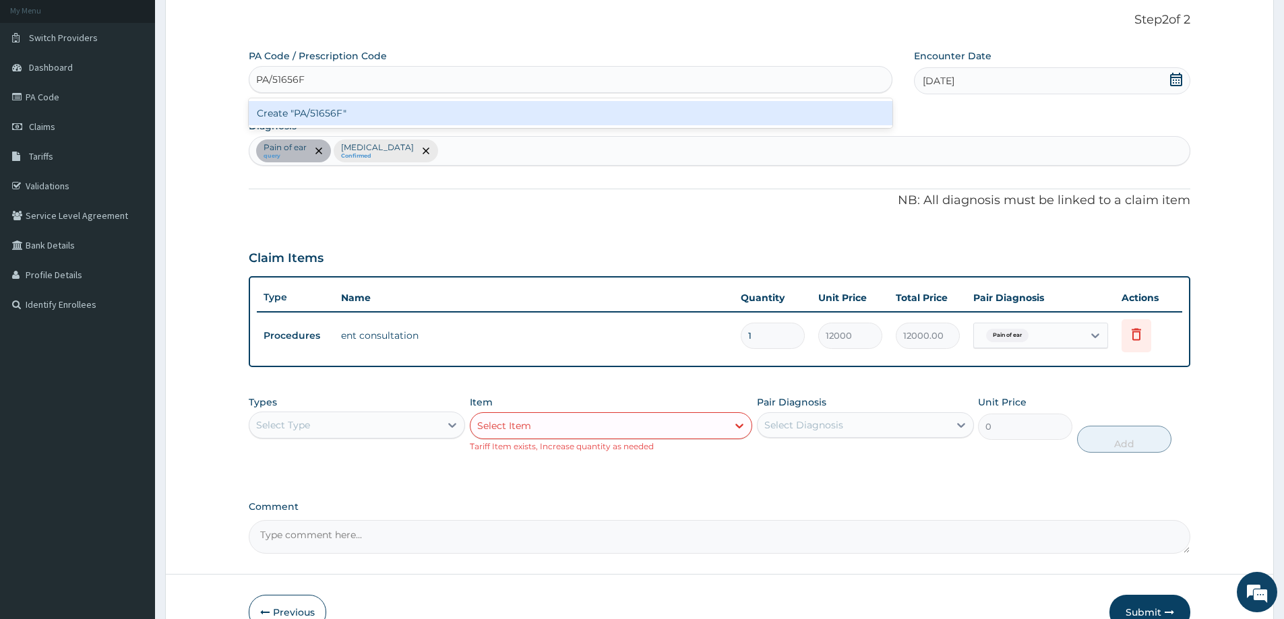
click at [294, 115] on div "Create "PA/51656F"" at bounding box center [570, 113] width 643 height 24
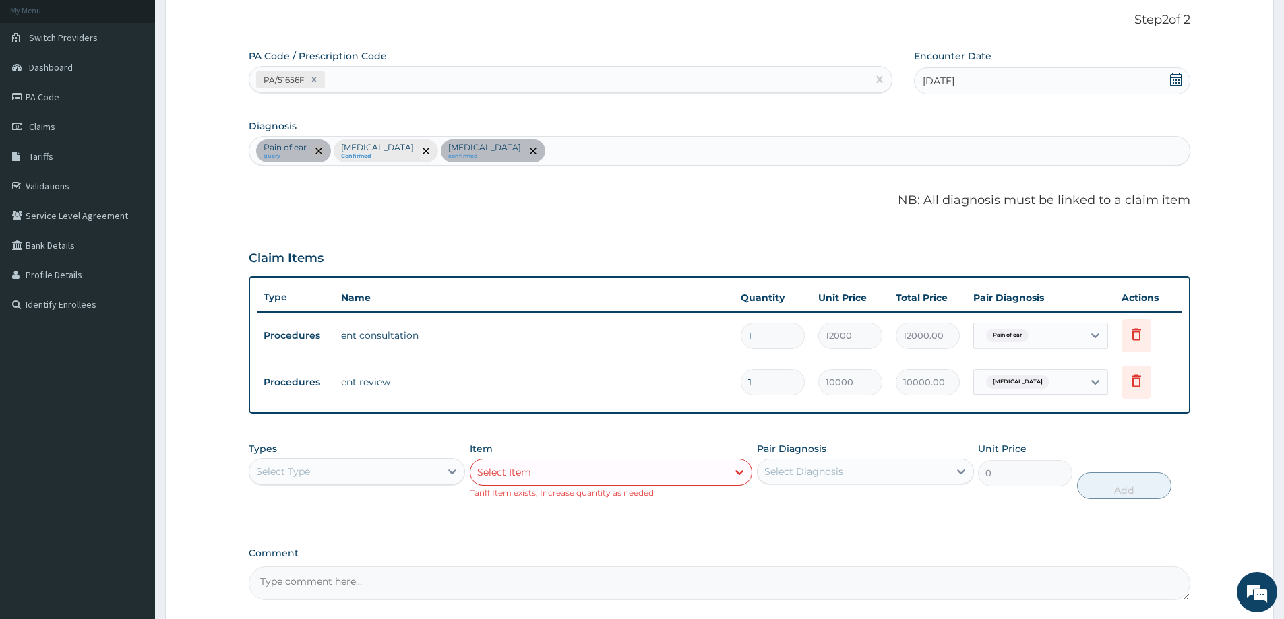
click at [318, 151] on icon "remove selection option" at bounding box center [318, 151] width 7 height 7
click at [530, 148] on icon "remove selection option" at bounding box center [533, 151] width 7 height 7
click at [310, 79] on icon at bounding box center [313, 79] width 9 height 9
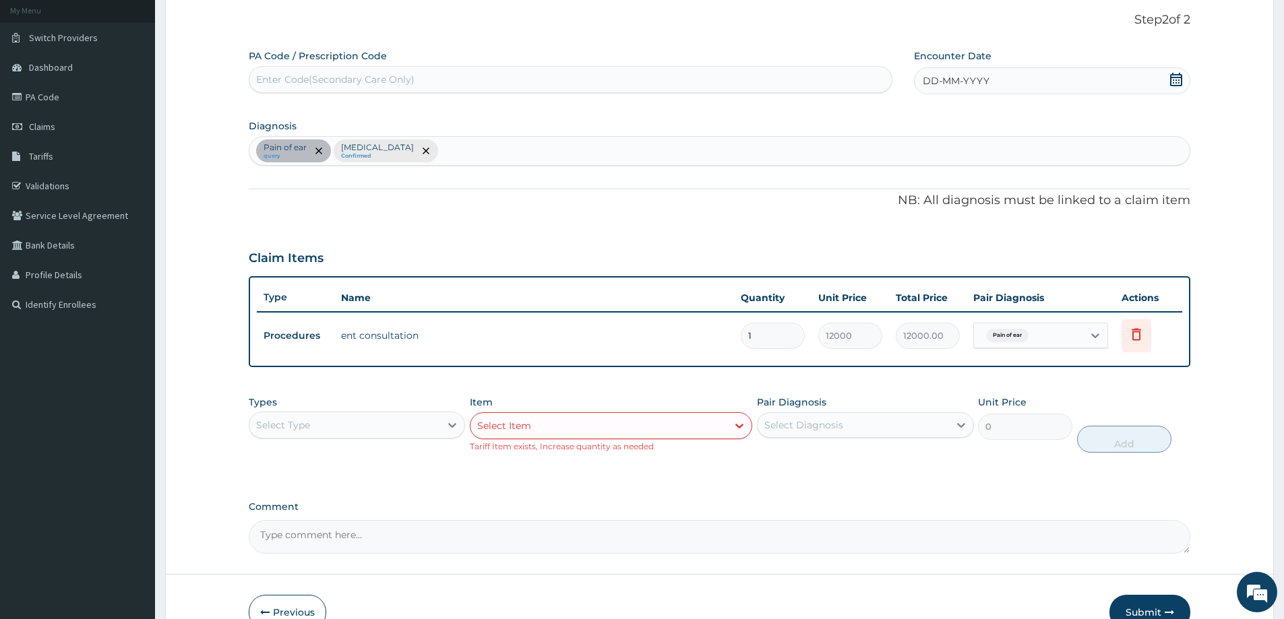
click at [266, 75] on div "Enter Code(Secondary Care Only)" at bounding box center [335, 79] width 158 height 13
type input "PA/47DFDC"
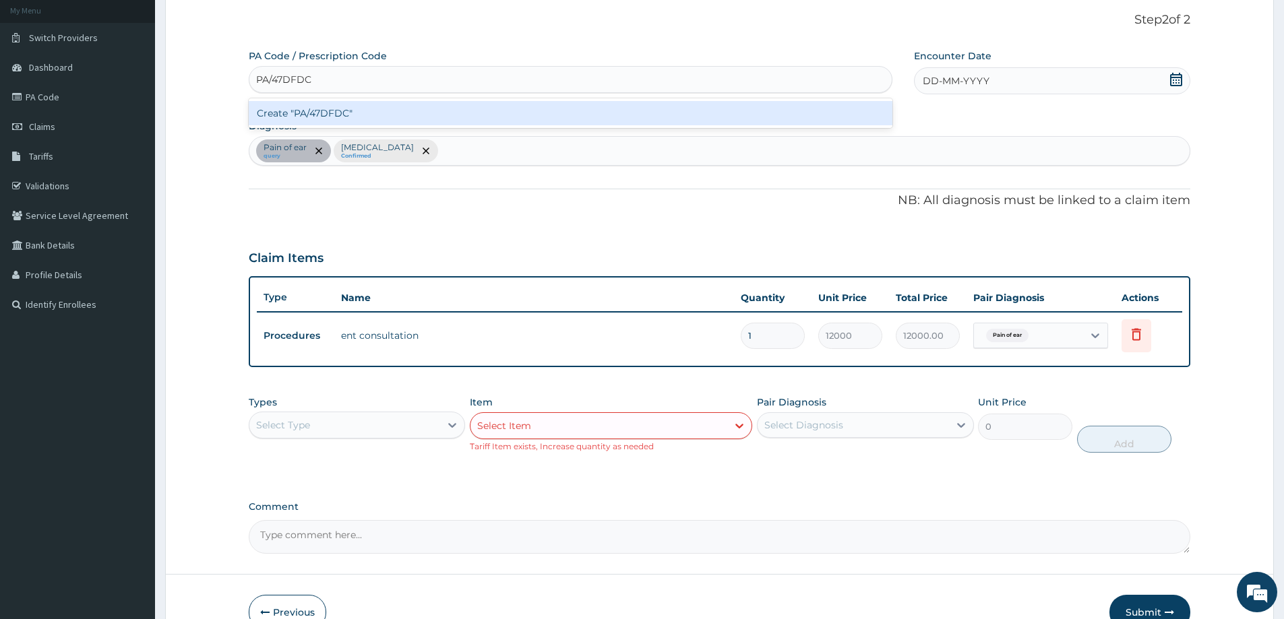
click at [335, 113] on div "Create "PA/47DFDC"" at bounding box center [570, 113] width 643 height 24
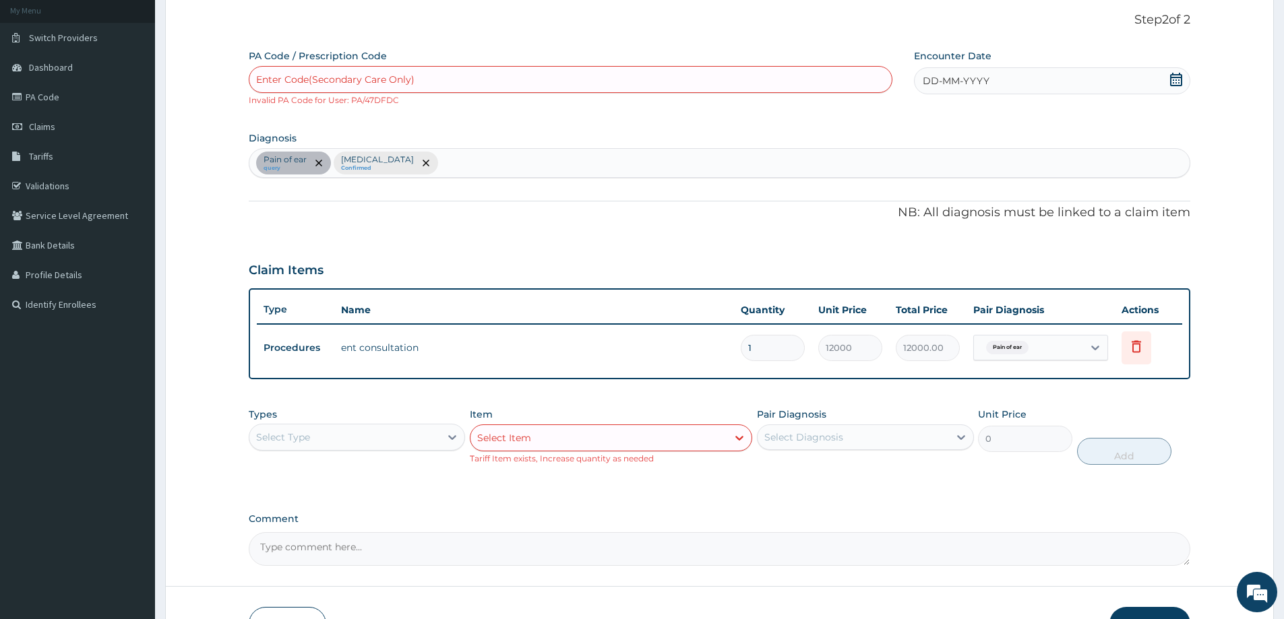
click at [1178, 79] on icon at bounding box center [1175, 79] width 13 height 13
click at [939, 165] on div "2" at bounding box center [945, 164] width 20 height 20
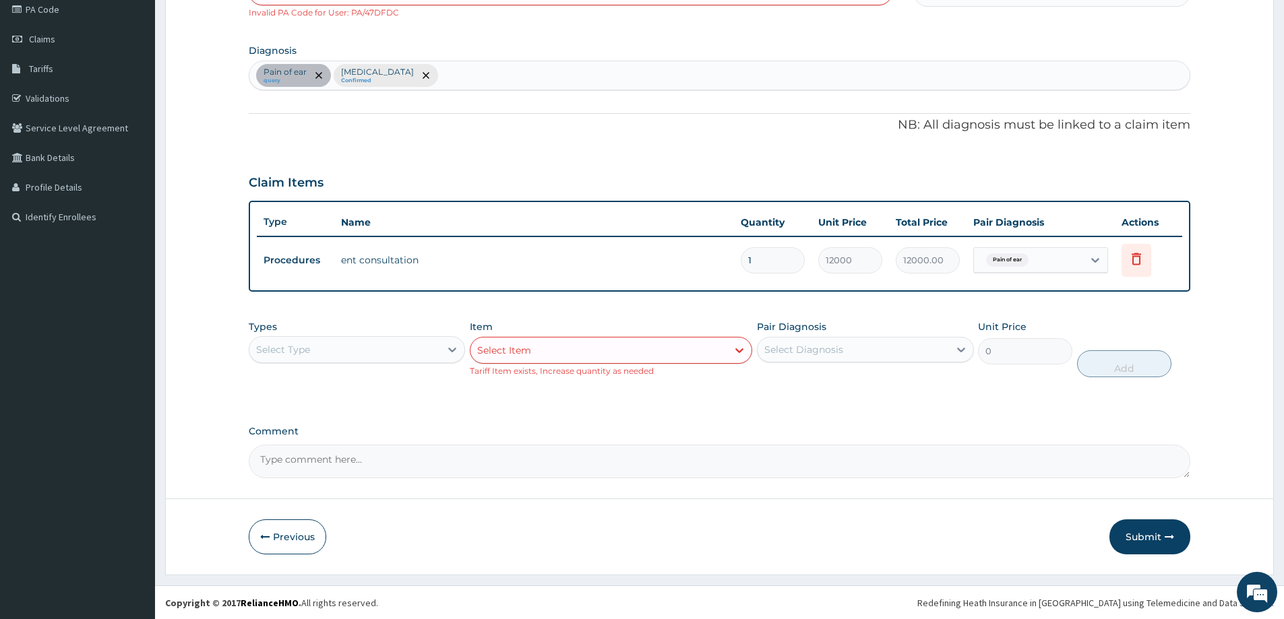
scroll to position [168, 0]
click at [278, 536] on button "Previous" at bounding box center [287, 536] width 77 height 35
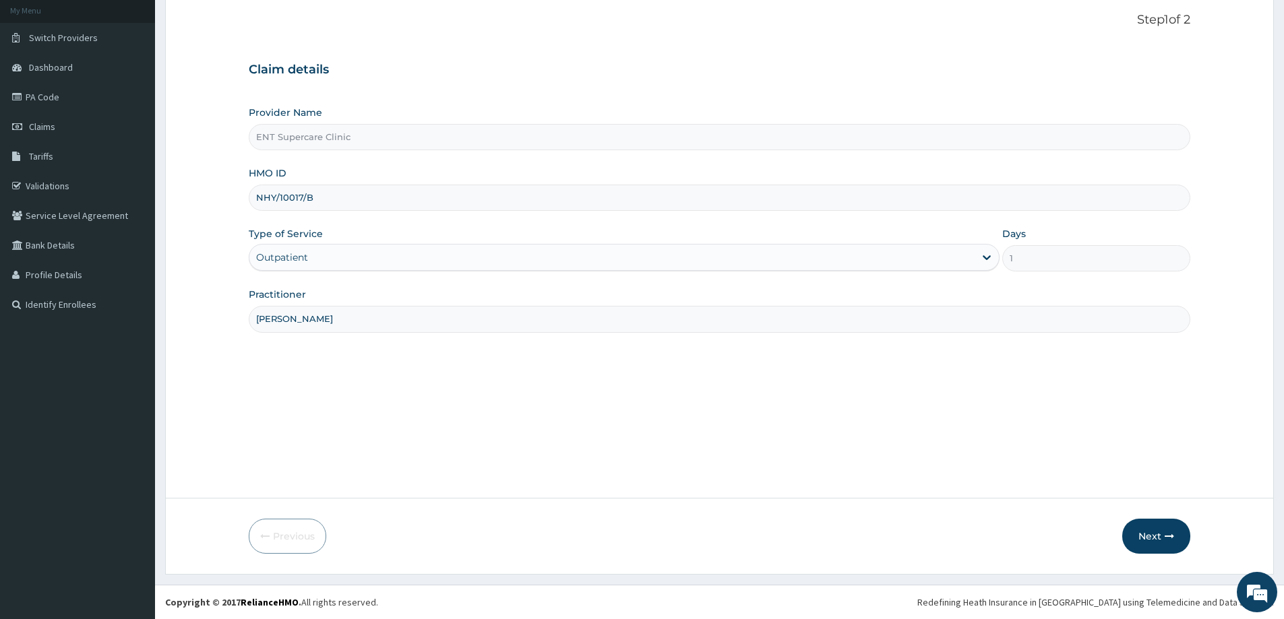
click at [331, 197] on input "NHY/10017/B" at bounding box center [719, 198] width 941 height 26
type input "N"
type input "GTB/10760/A"
click at [1156, 536] on button "Next" at bounding box center [1156, 536] width 68 height 35
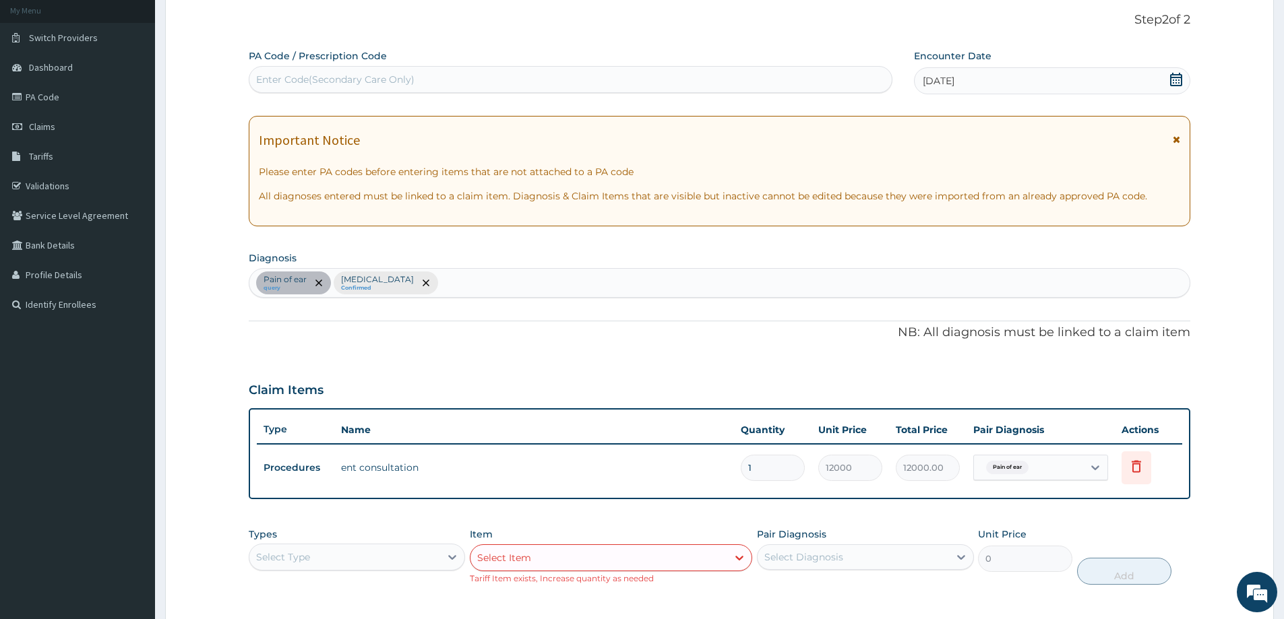
click at [288, 73] on div "Enter Code(Secondary Care Only)" at bounding box center [570, 80] width 642 height 22
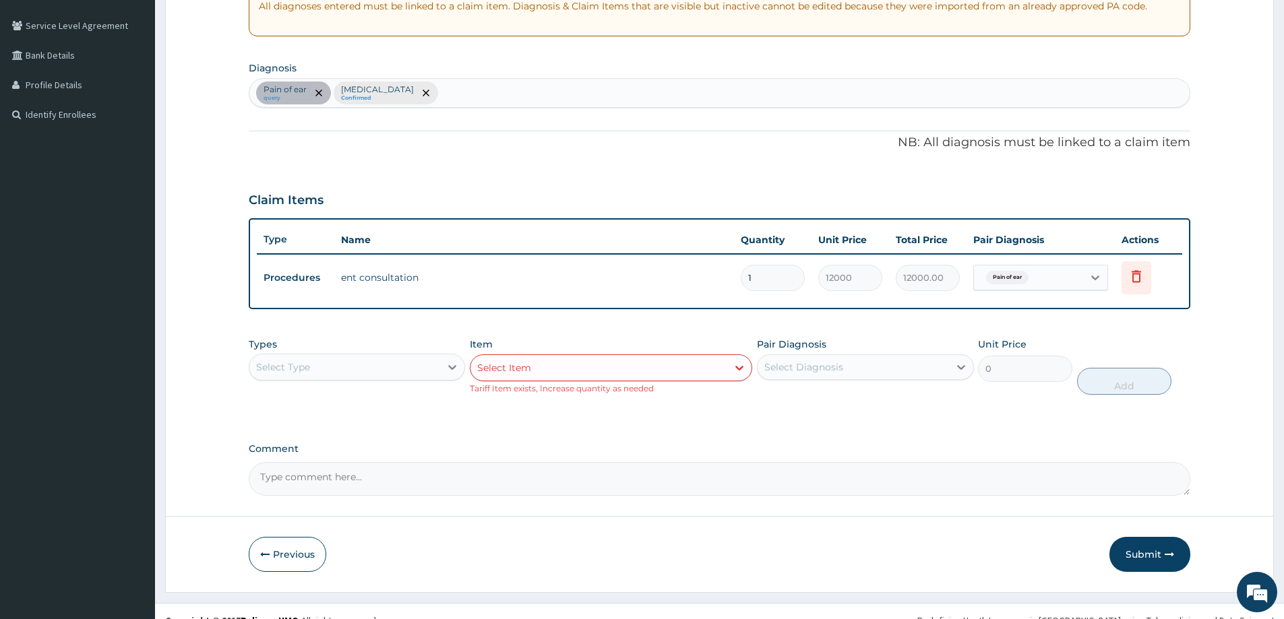
scroll to position [288, 0]
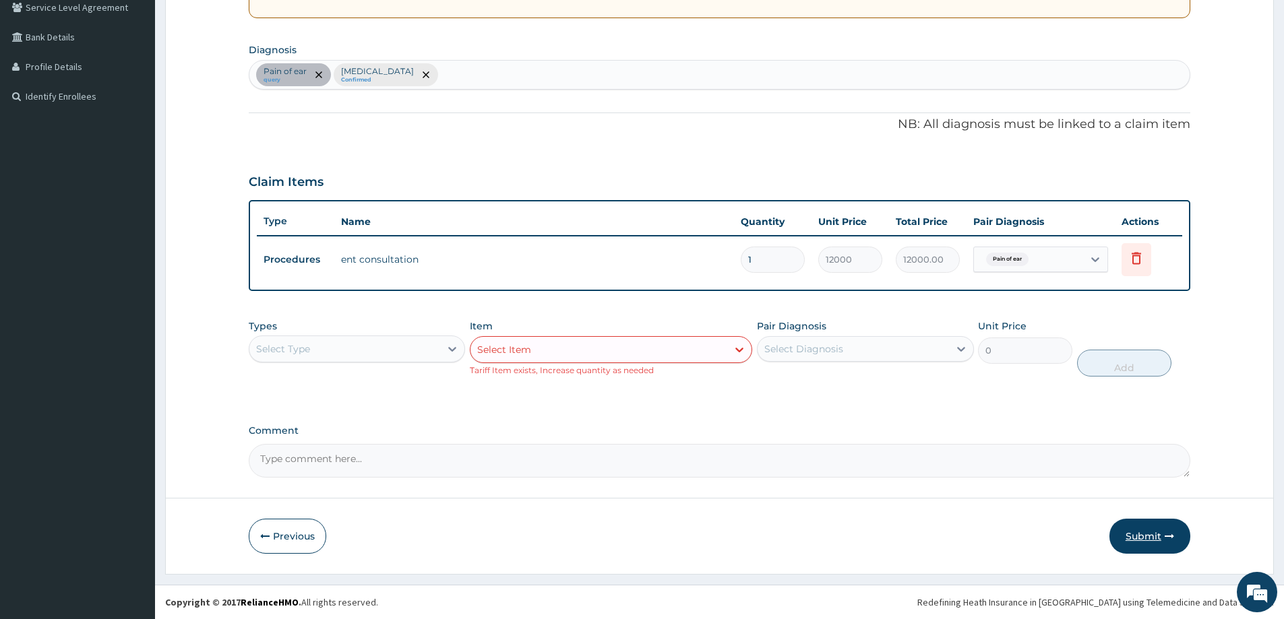
type input "PA/47DFDC"
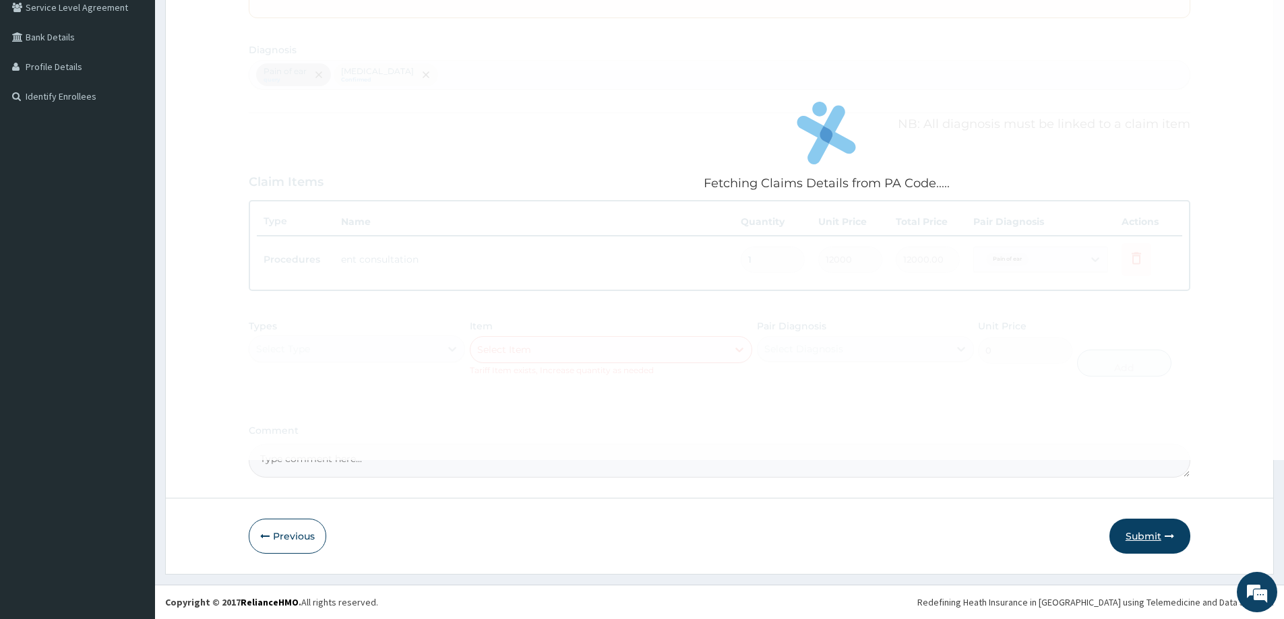
click at [1131, 536] on button "Submit" at bounding box center [1149, 536] width 81 height 35
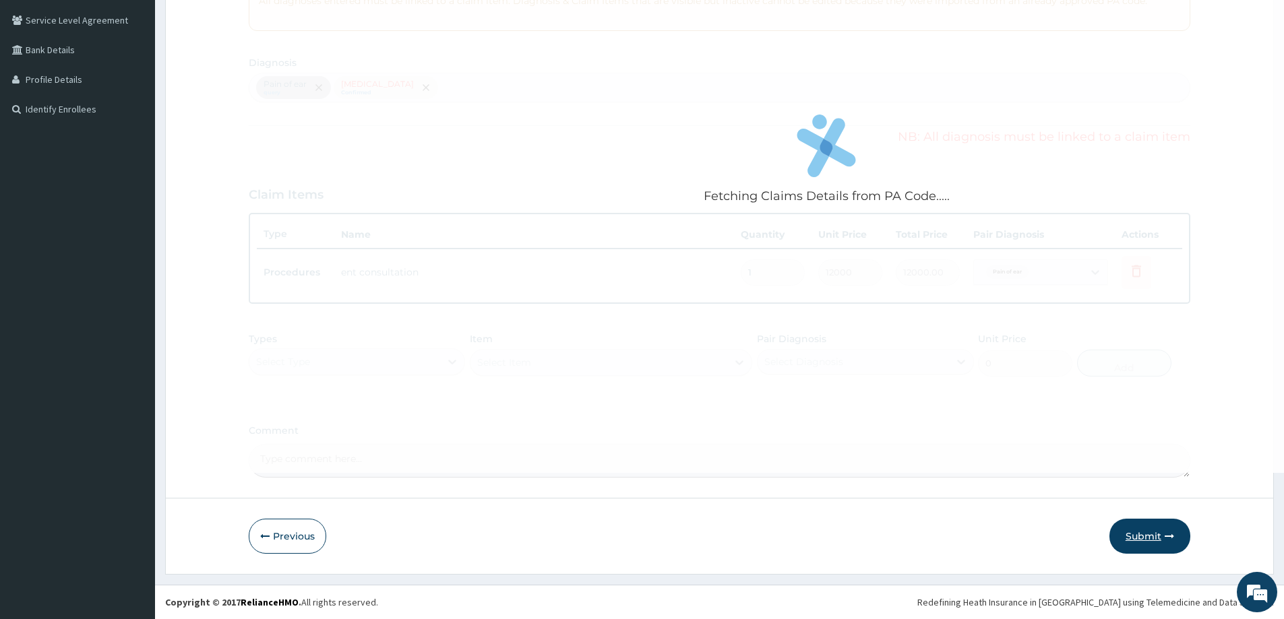
scroll to position [275, 0]
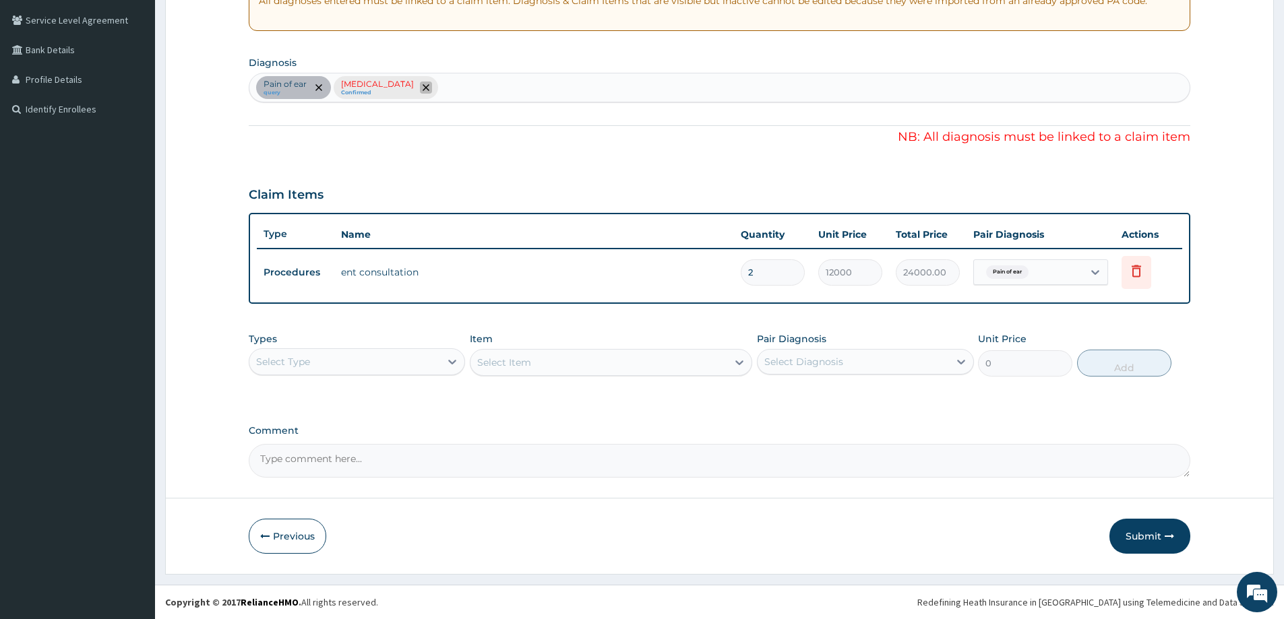
click at [420, 88] on span "remove selection option" at bounding box center [426, 88] width 12 height 12
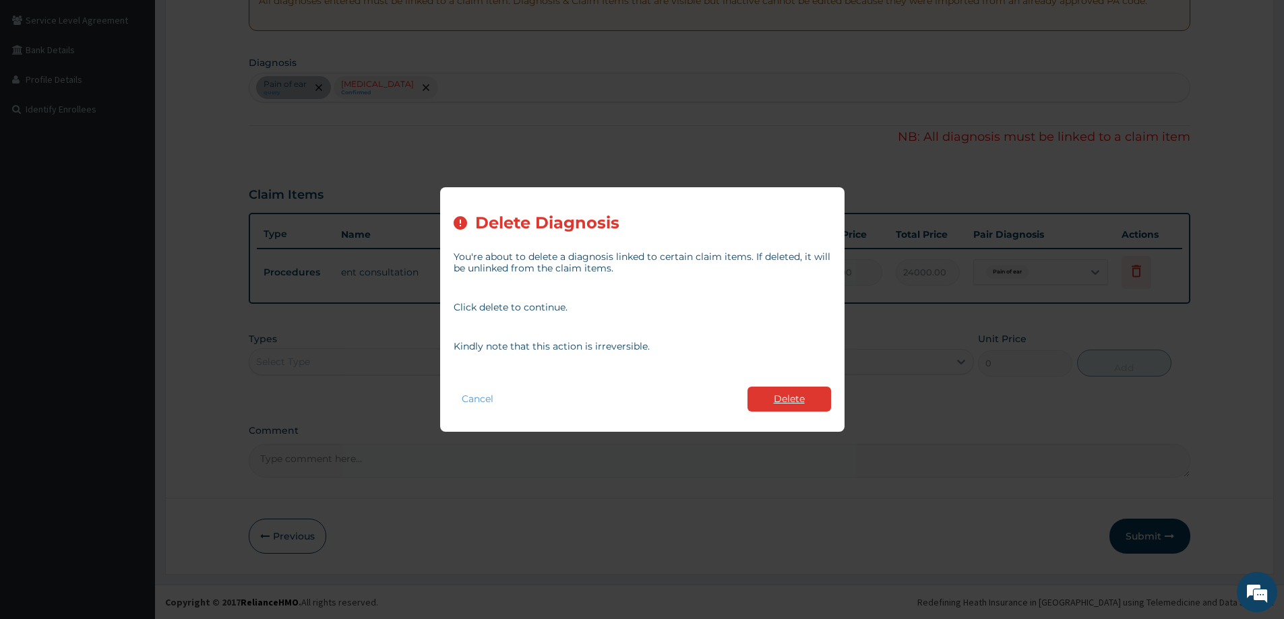
click at [757, 397] on button "Delete" at bounding box center [789, 399] width 84 height 25
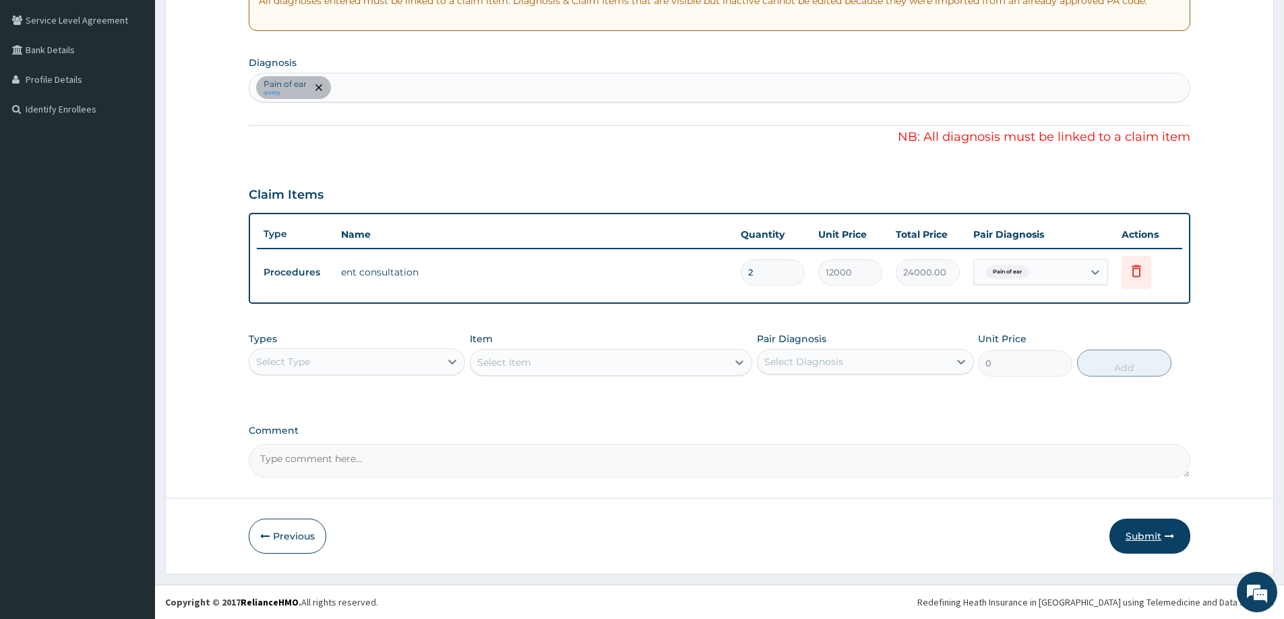
click at [1157, 528] on button "Submit" at bounding box center [1149, 536] width 81 height 35
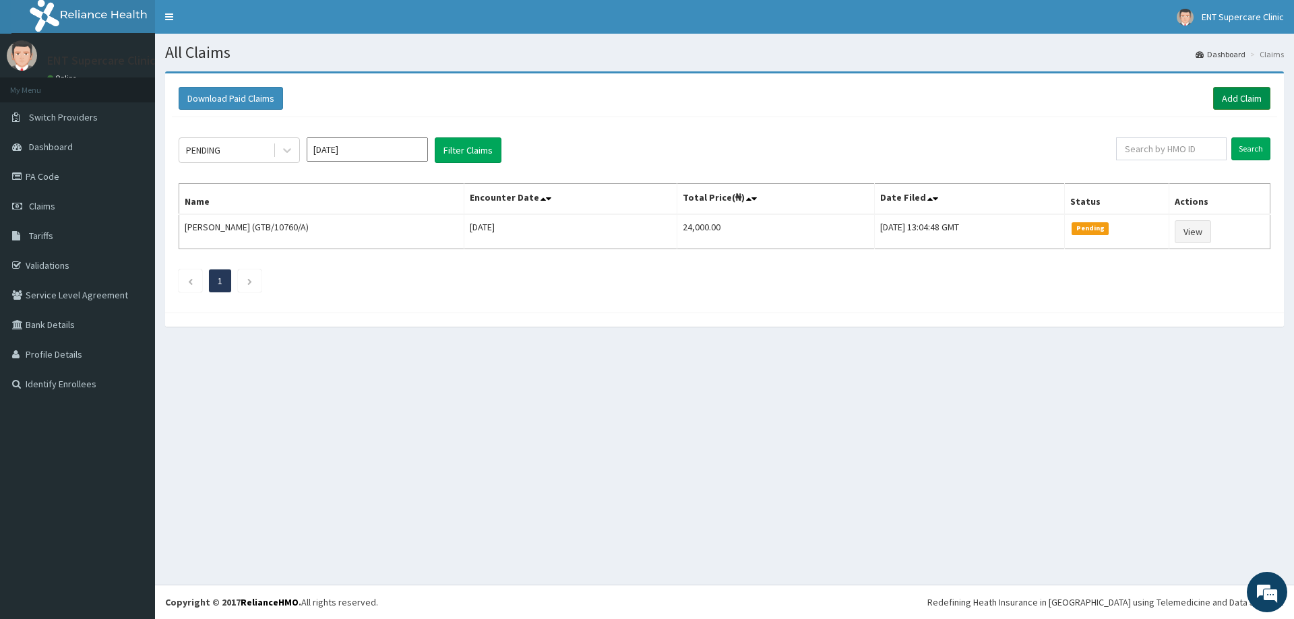
click at [1238, 98] on link "Add Claim" at bounding box center [1241, 98] width 57 height 23
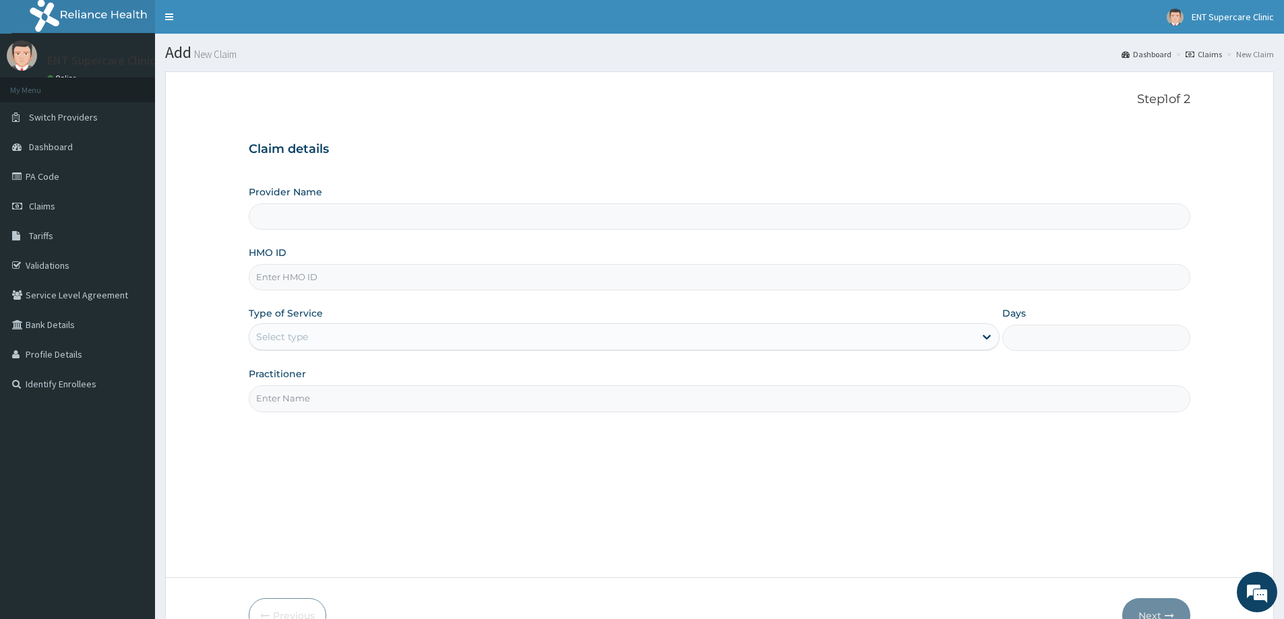
click at [486, 219] on input "Provider Name" at bounding box center [719, 216] width 941 height 26
type input "ENT Supercare Clinic"
click at [437, 278] on input "HMO ID" at bounding box center [719, 277] width 941 height 26
type input "H"
type input "NHY/10017/B"
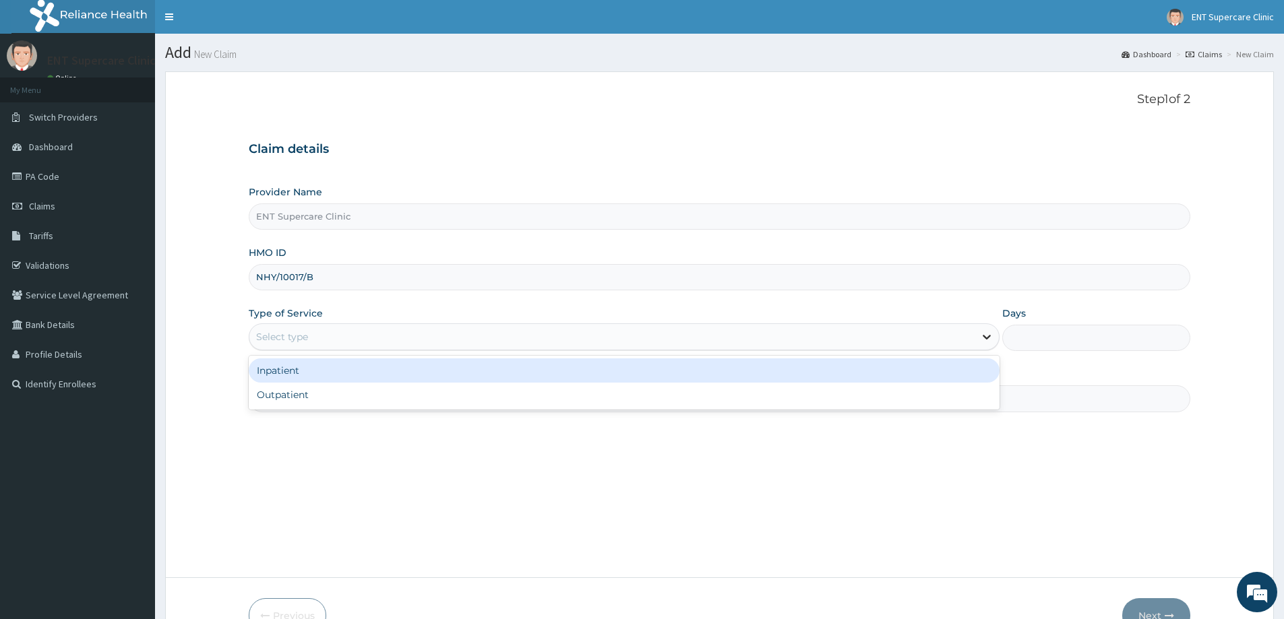
click at [982, 340] on icon at bounding box center [986, 336] width 13 height 13
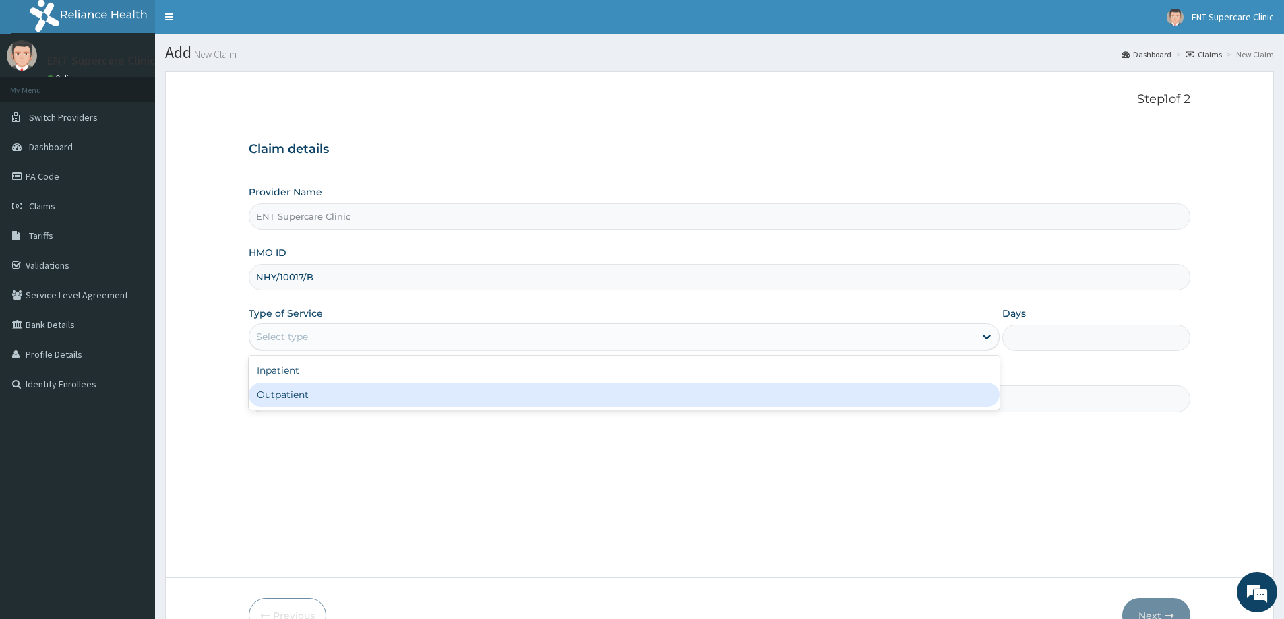
click at [914, 402] on div "Outpatient" at bounding box center [624, 395] width 751 height 24
type input "1"
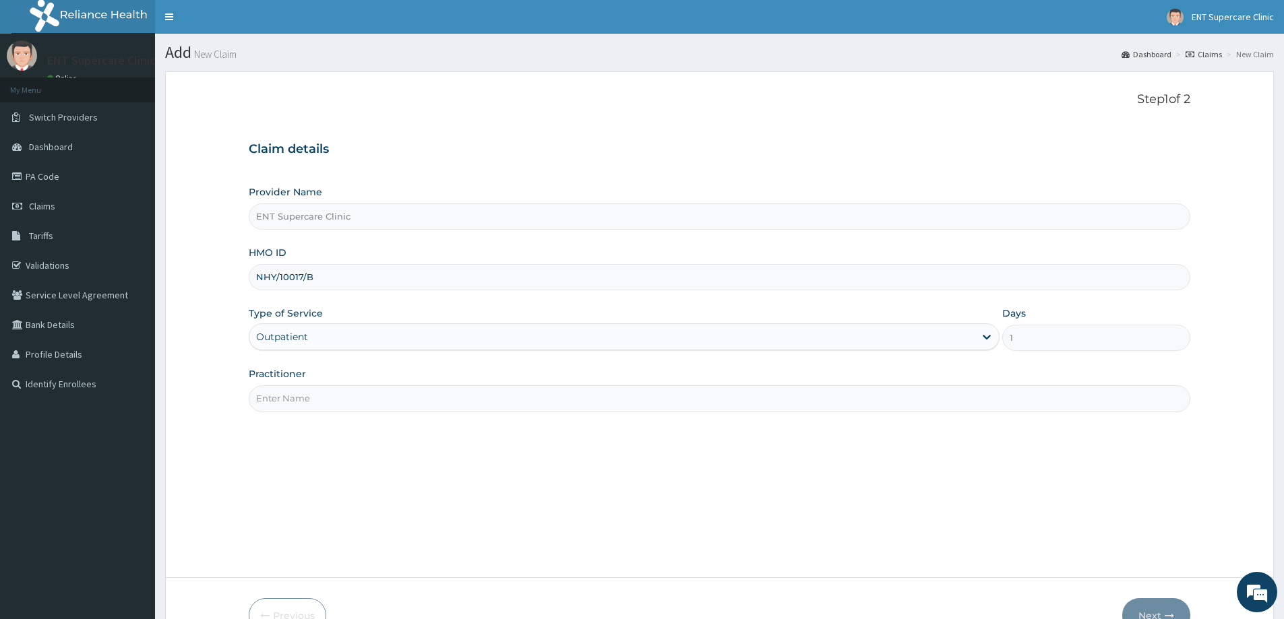
click at [630, 401] on input "Practitioner" at bounding box center [719, 398] width 941 height 26
type input "DR DAVID"
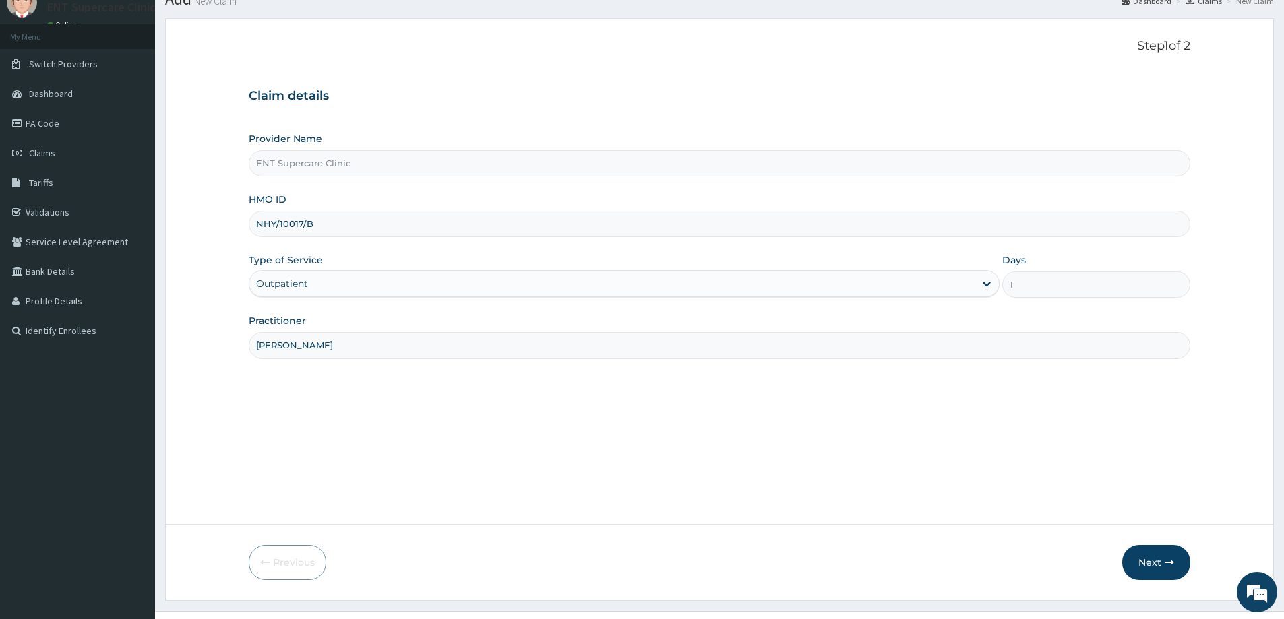
scroll to position [80, 0]
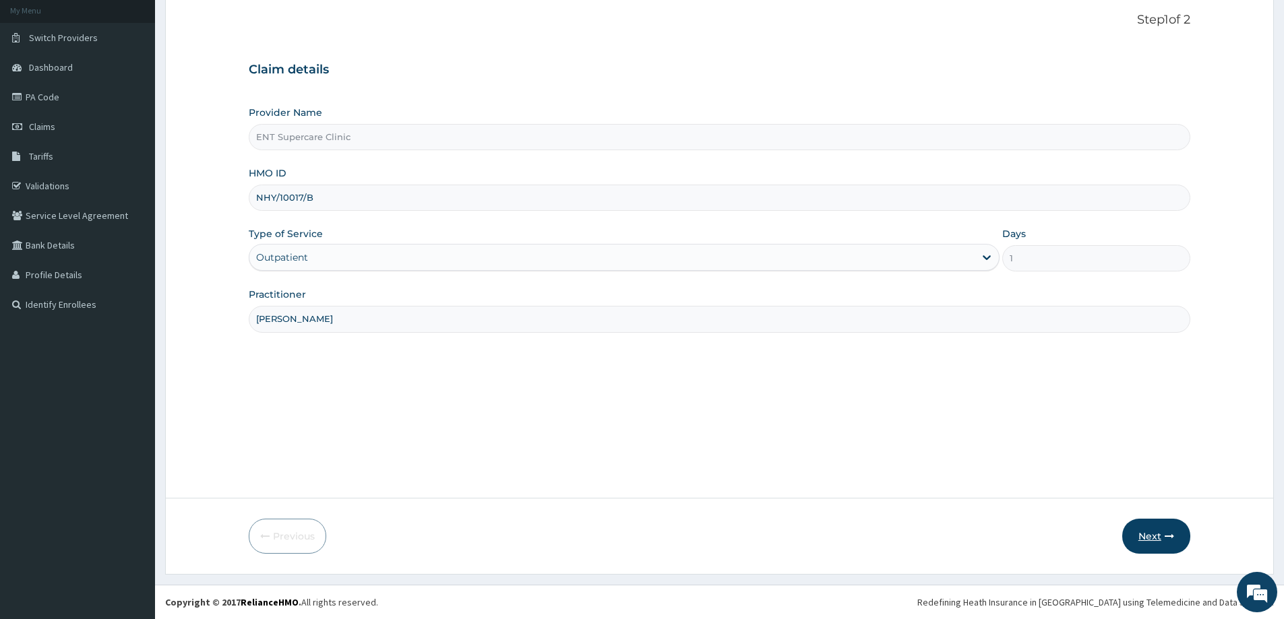
click at [1157, 540] on button "Next" at bounding box center [1156, 536] width 68 height 35
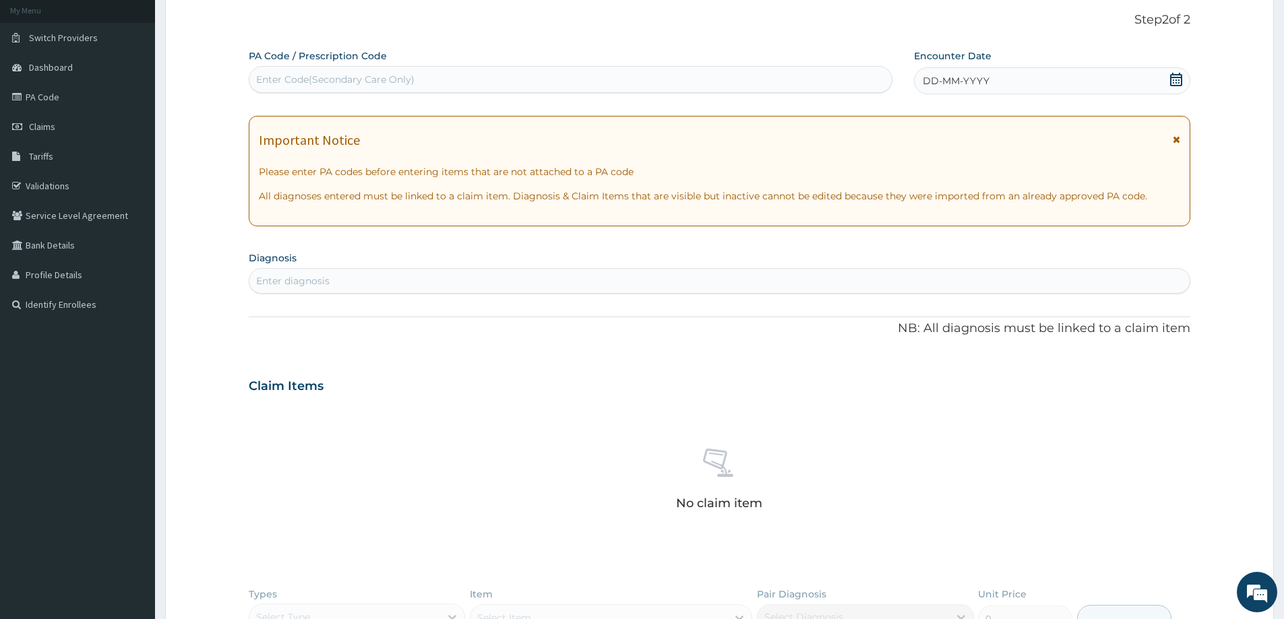
click at [272, 75] on div "Enter Code(Secondary Care Only)" at bounding box center [335, 79] width 158 height 13
type input "PA/51656F"
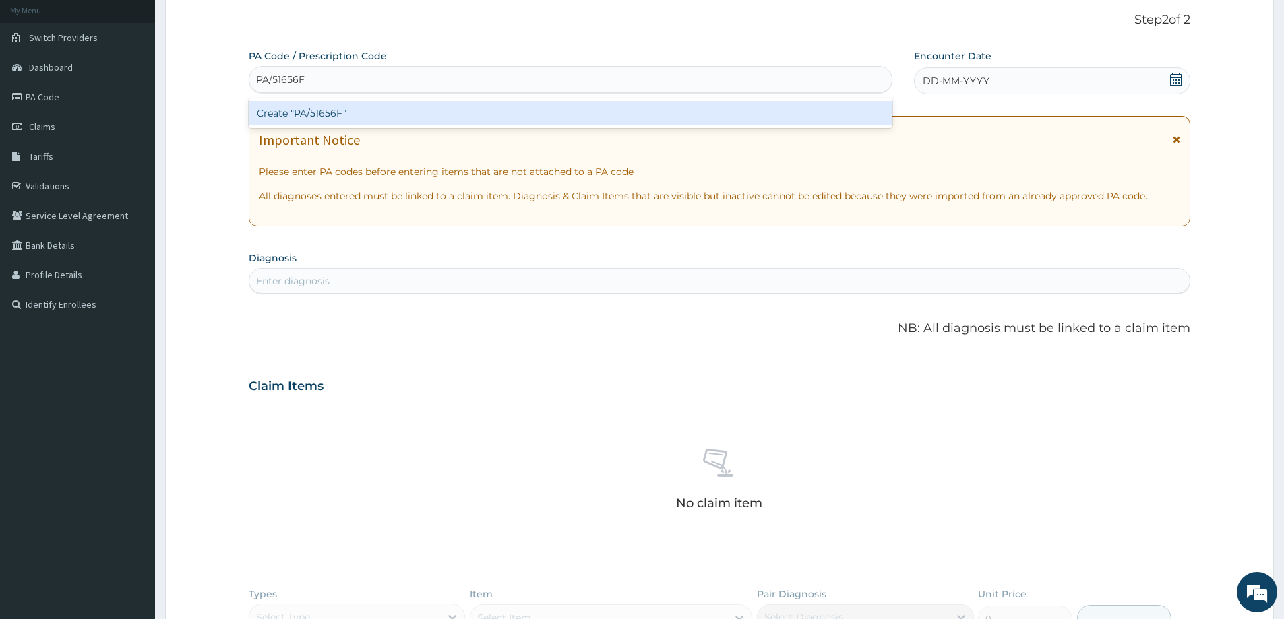
click at [287, 110] on div "Create "PA/51656F"" at bounding box center [570, 113] width 643 height 24
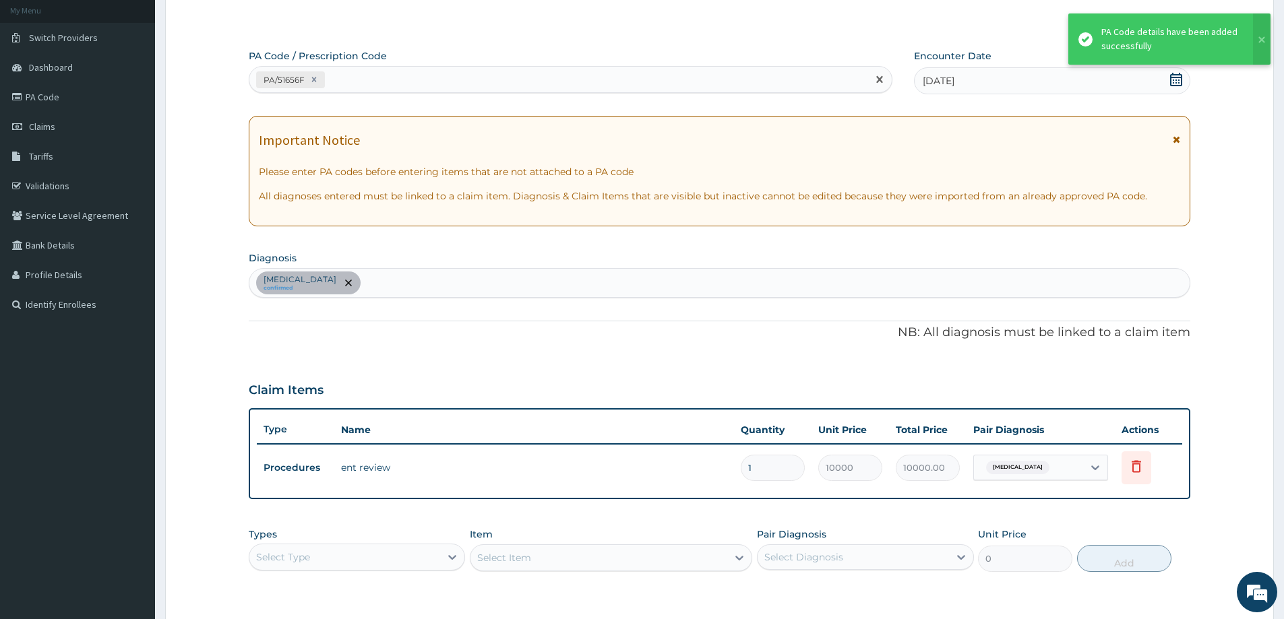
click at [363, 73] on div "PA/51656F" at bounding box center [558, 80] width 618 height 22
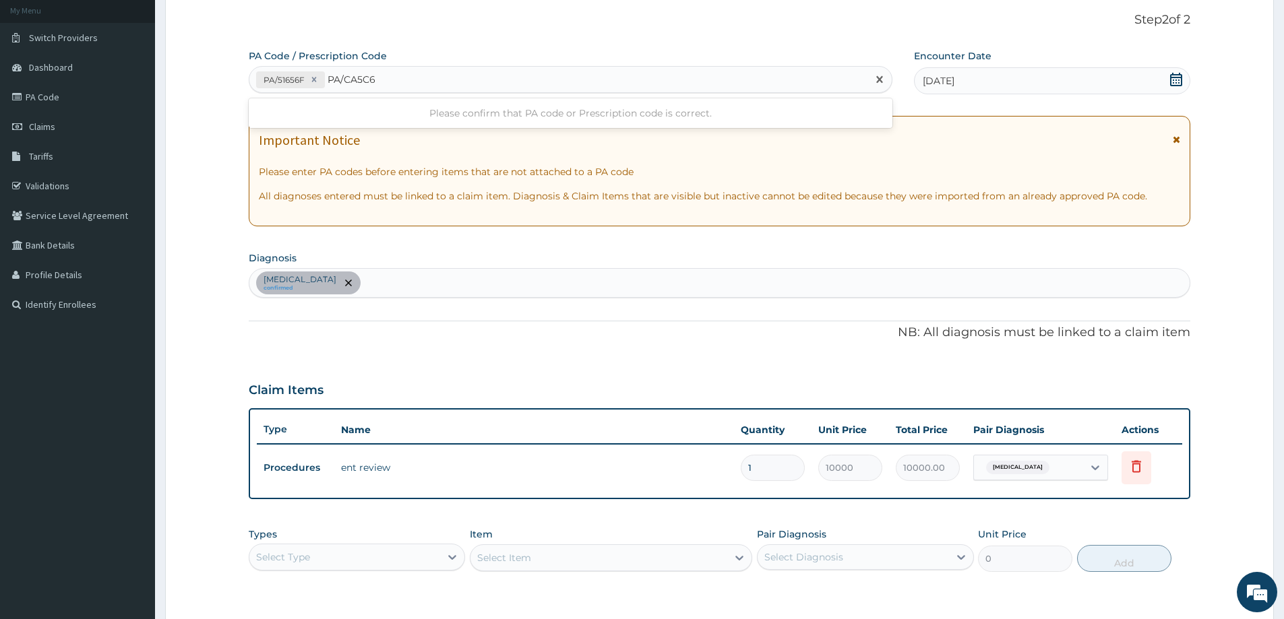
type input "PA/CA5C63"
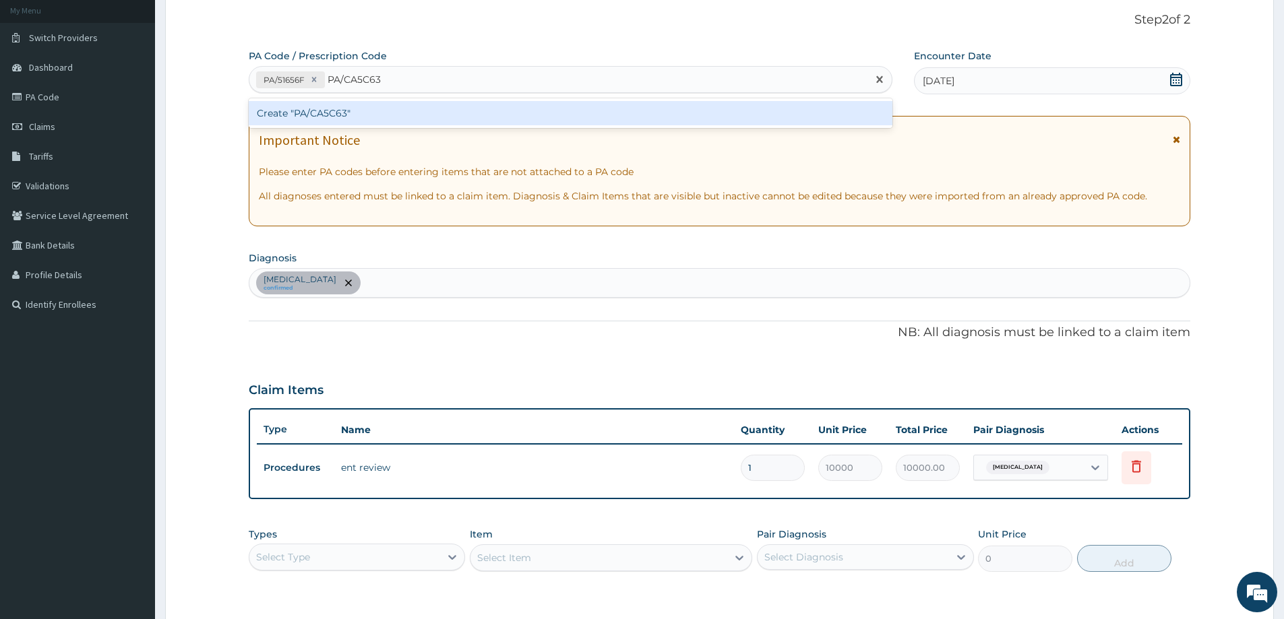
click at [318, 116] on div "Create "PA/CA5C63"" at bounding box center [570, 113] width 643 height 24
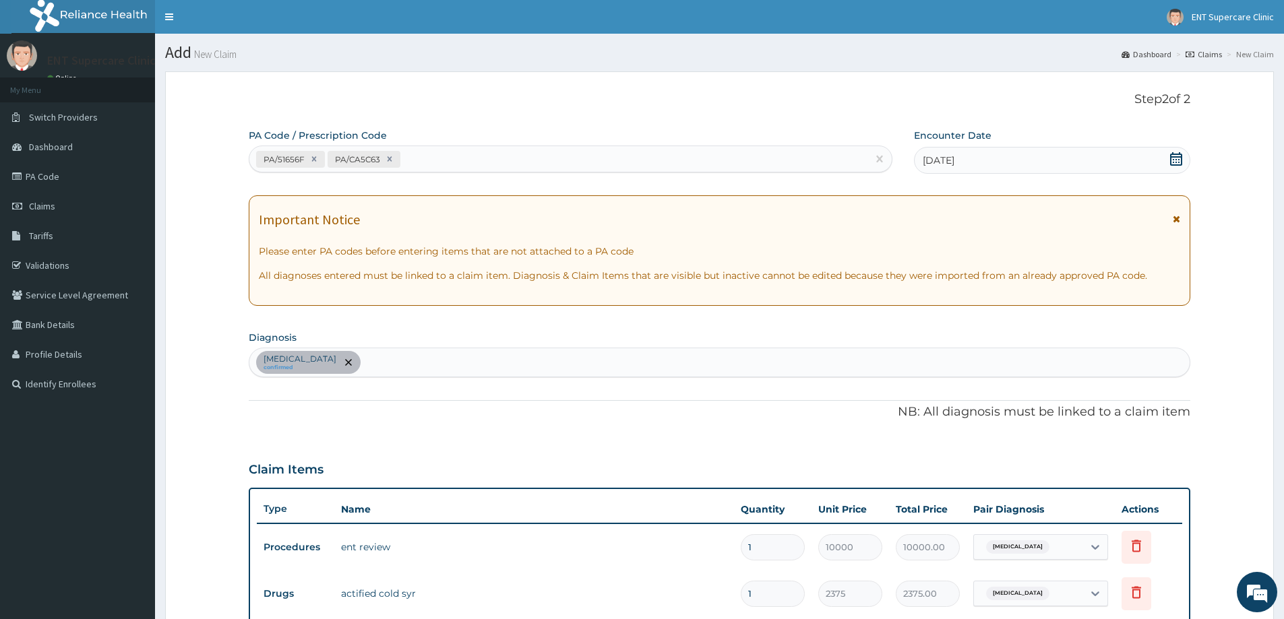
scroll to position [414, 0]
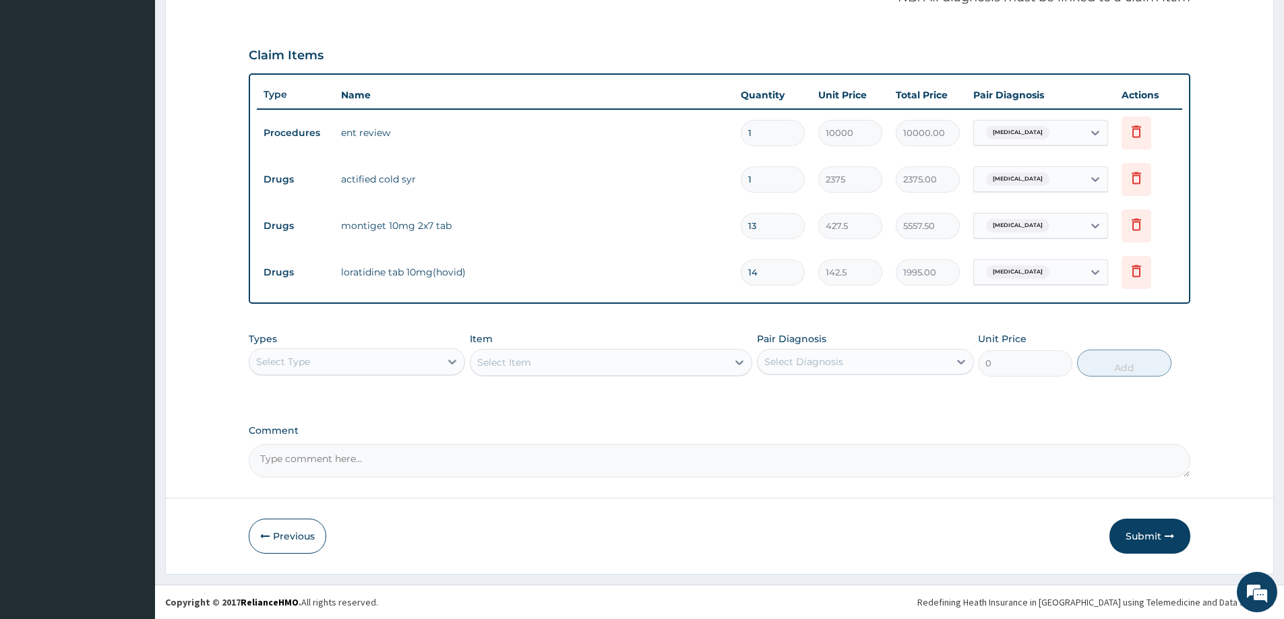
click at [759, 226] on input "13" at bounding box center [772, 226] width 64 height 26
type input "1"
type input "427.50"
type input "14"
type input "5985.00"
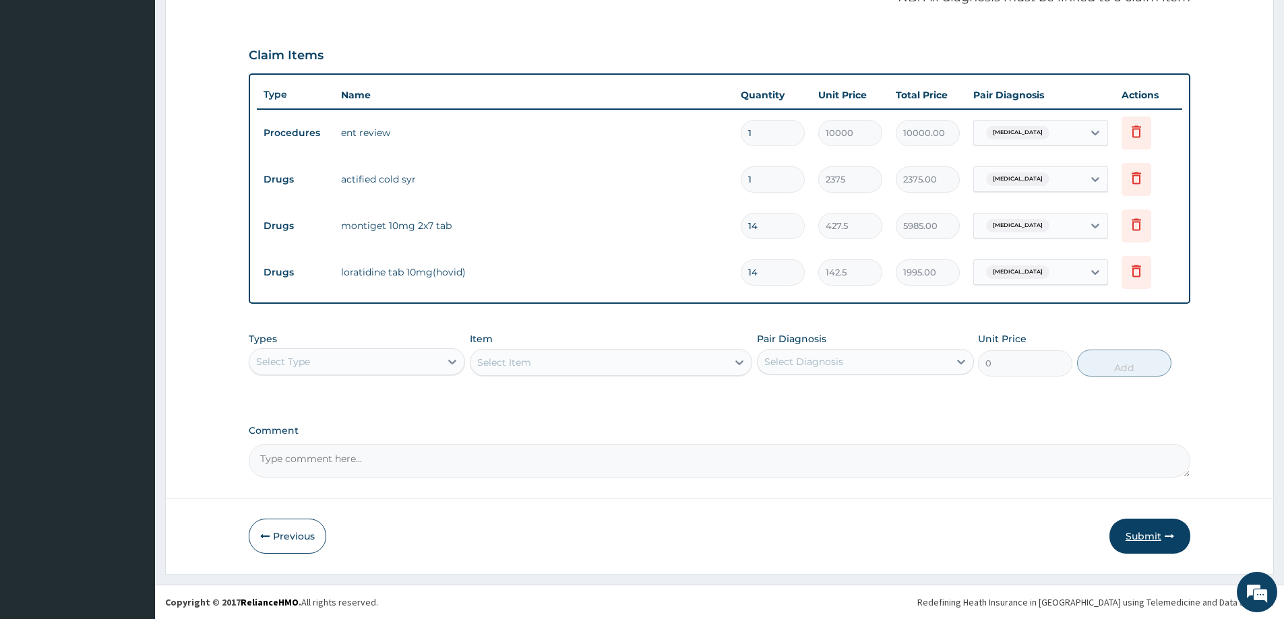
type input "14"
click at [1152, 529] on button "Submit" at bounding box center [1149, 536] width 81 height 35
click at [1146, 529] on button "Submit" at bounding box center [1149, 536] width 81 height 35
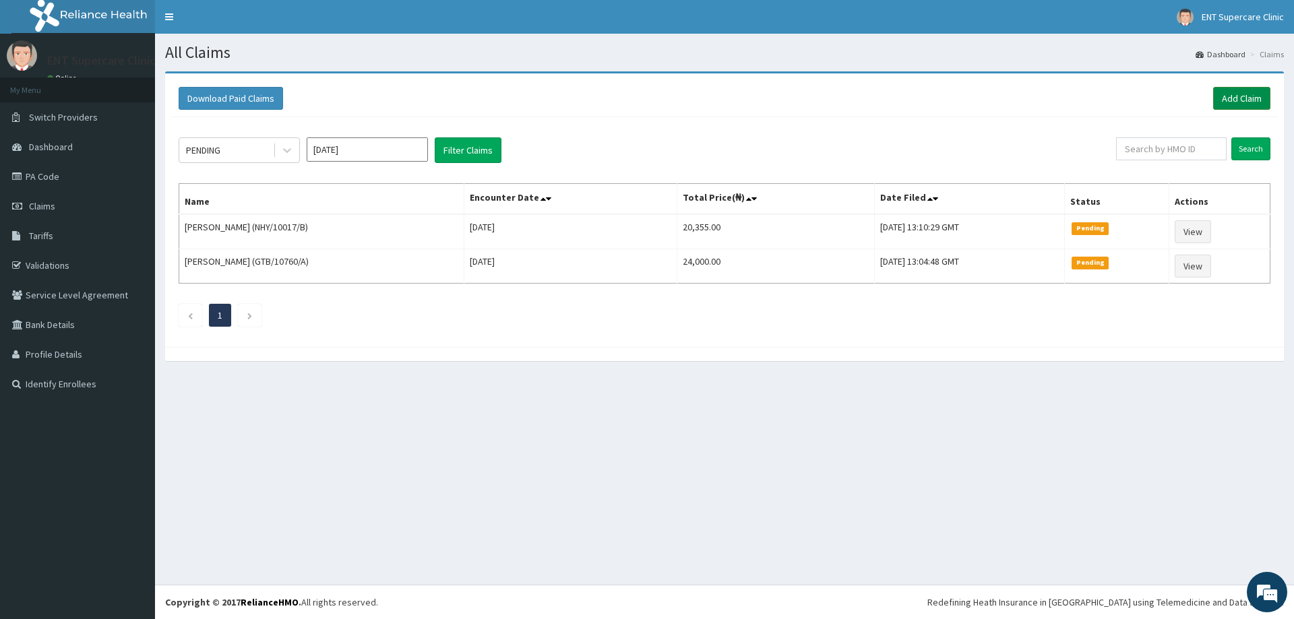
click at [1227, 100] on link "Add Claim" at bounding box center [1241, 98] width 57 height 23
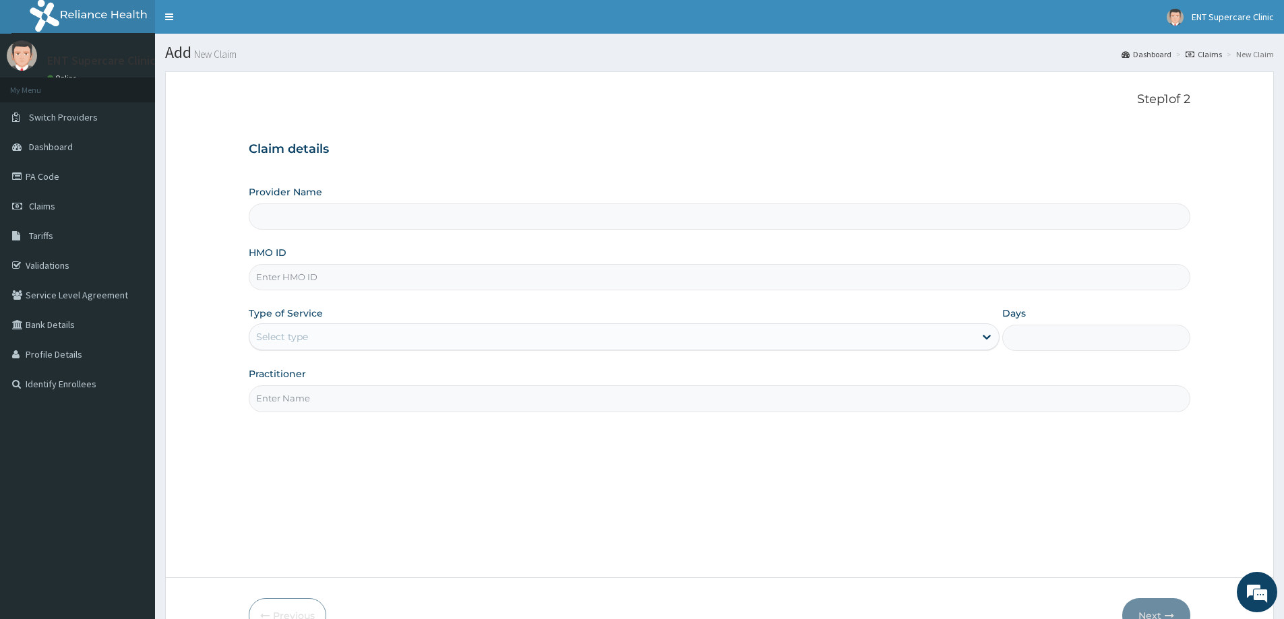
type input "ENT Supercare Clinic"
click at [424, 272] on input "HMO ID" at bounding box center [719, 277] width 941 height 26
type input "NHY/100017/D"
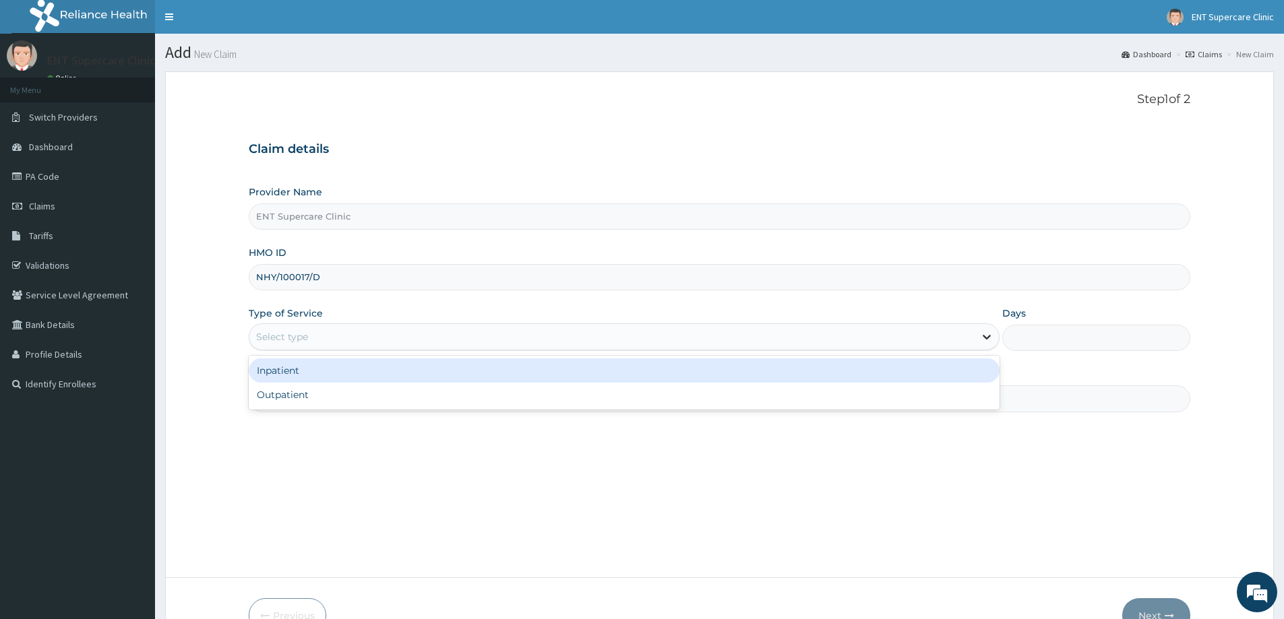
click at [986, 340] on icon at bounding box center [986, 336] width 13 height 13
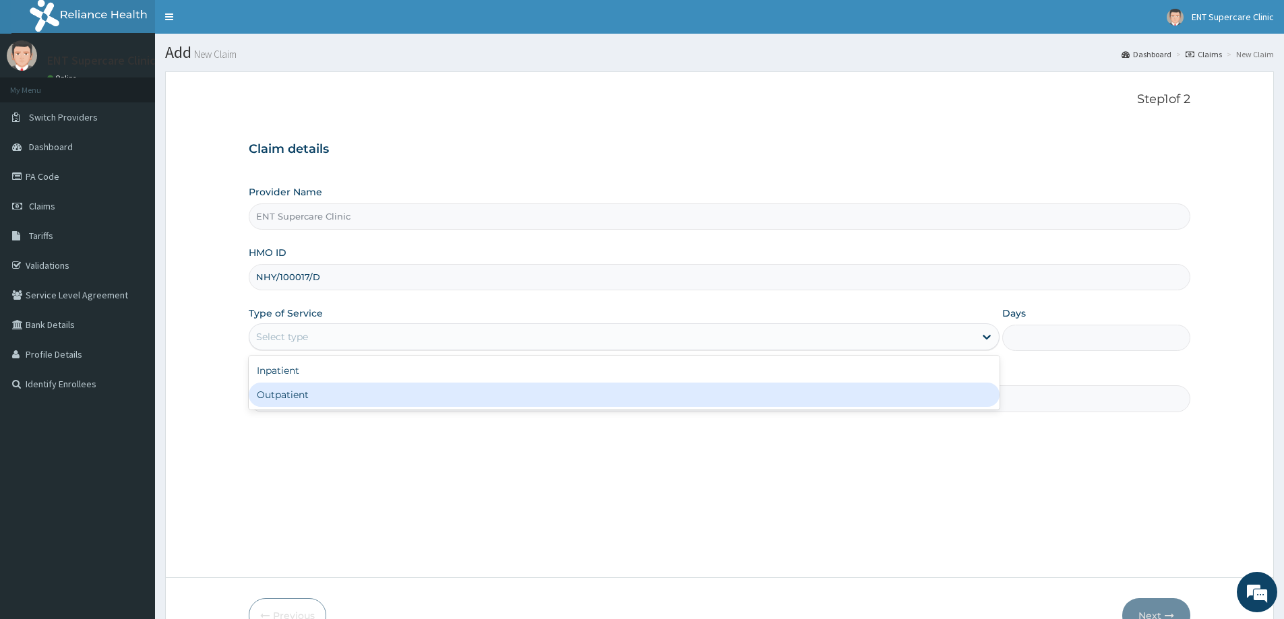
click at [877, 410] on div "Inpatient Outpatient" at bounding box center [624, 383] width 751 height 54
click at [864, 398] on div "Outpatient" at bounding box center [624, 395] width 751 height 24
type input "1"
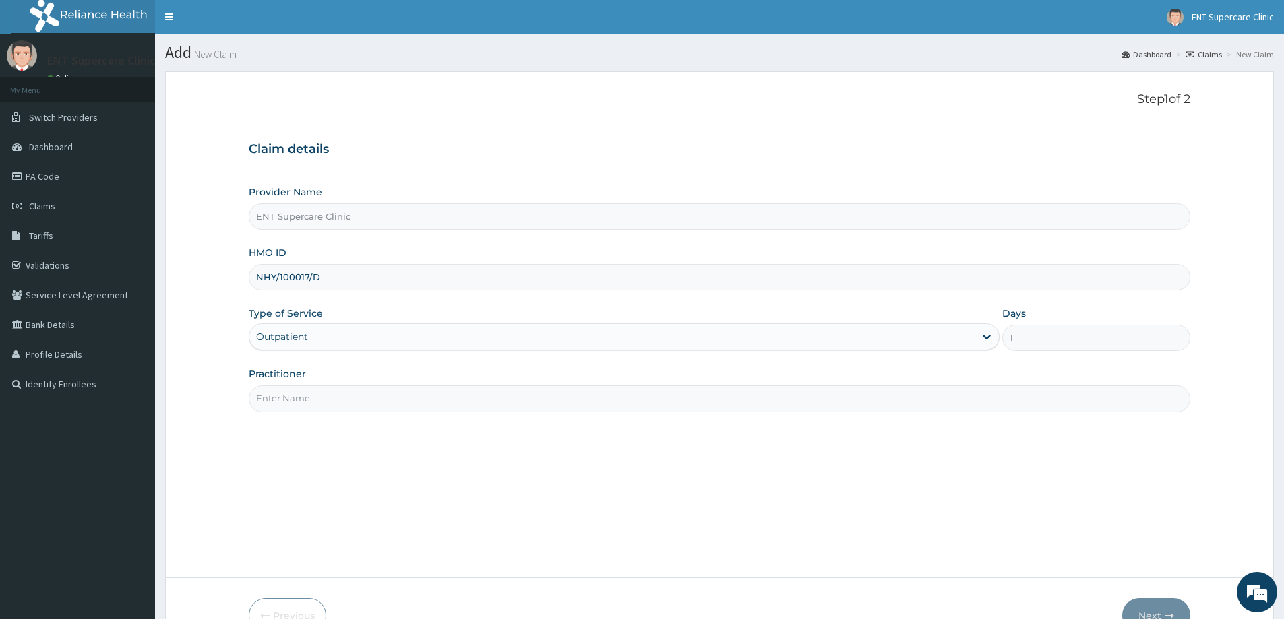
click at [839, 411] on input "Practitioner" at bounding box center [719, 398] width 941 height 26
type input "[PERSON_NAME]"
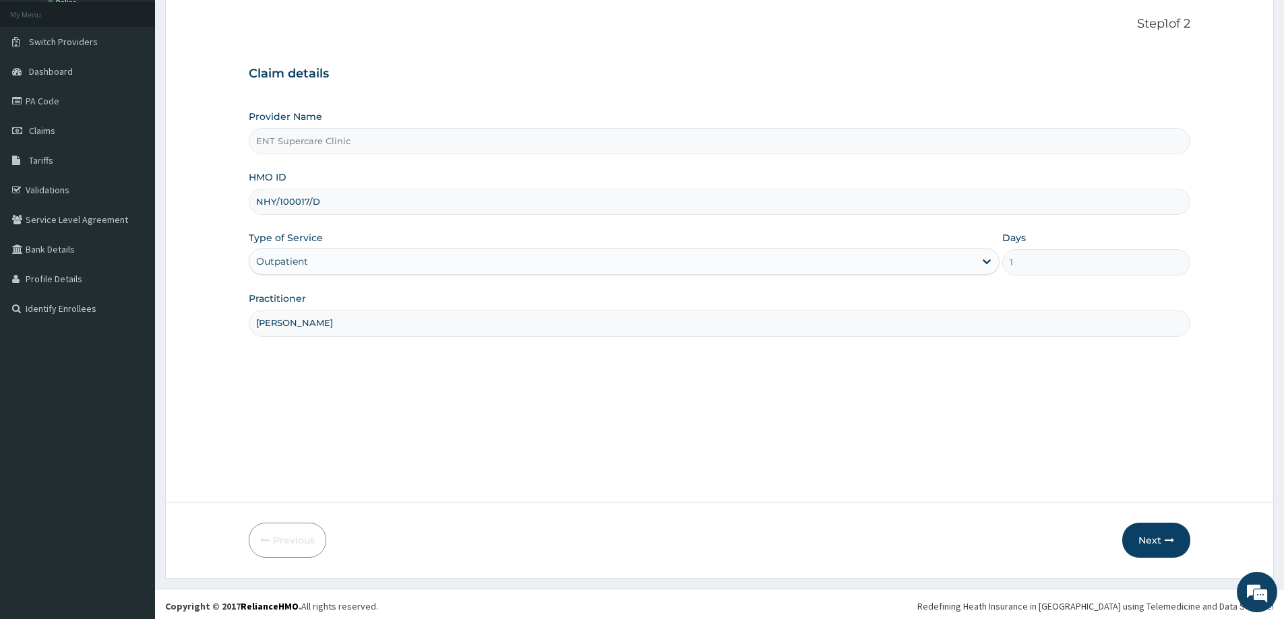
scroll to position [80, 0]
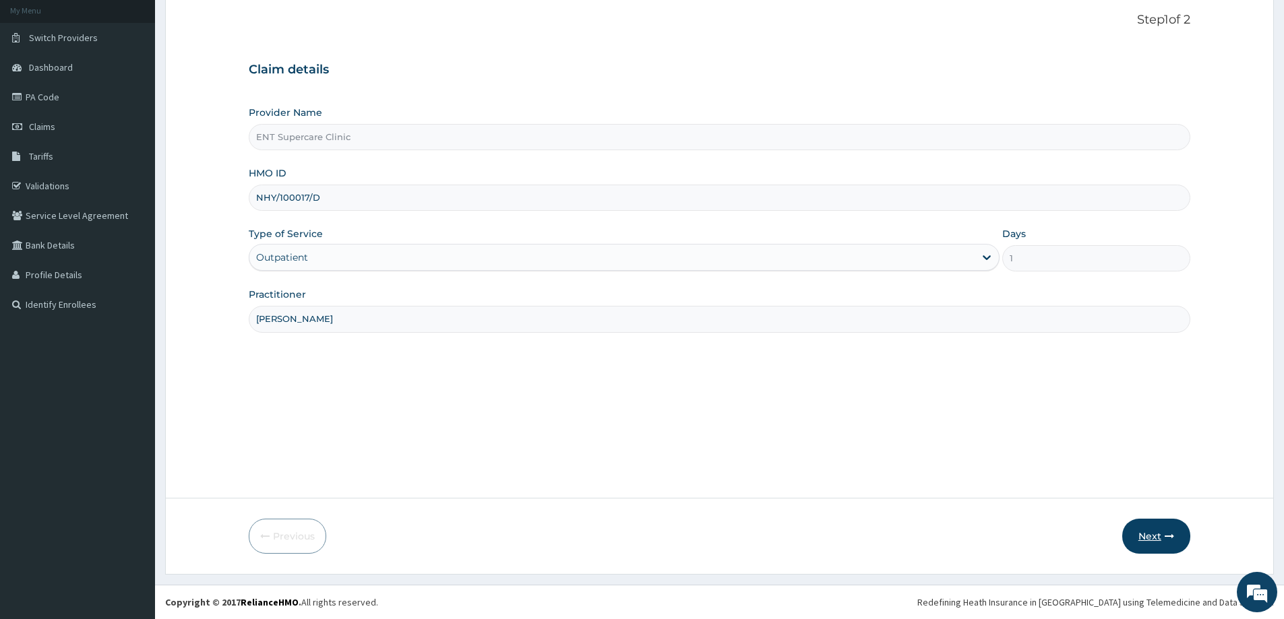
click at [1141, 528] on button "Next" at bounding box center [1156, 536] width 68 height 35
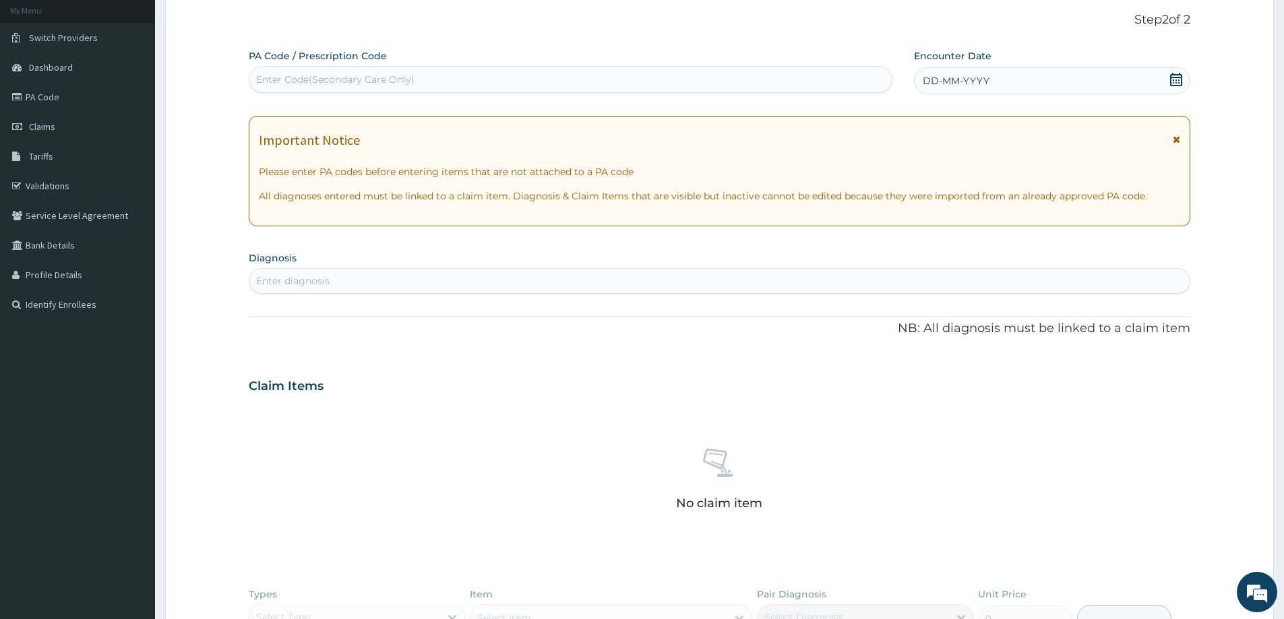
click at [274, 77] on div "Enter Code(Secondary Care Only)" at bounding box center [335, 79] width 158 height 13
type input "4"
type input "PA/4FAEA7"
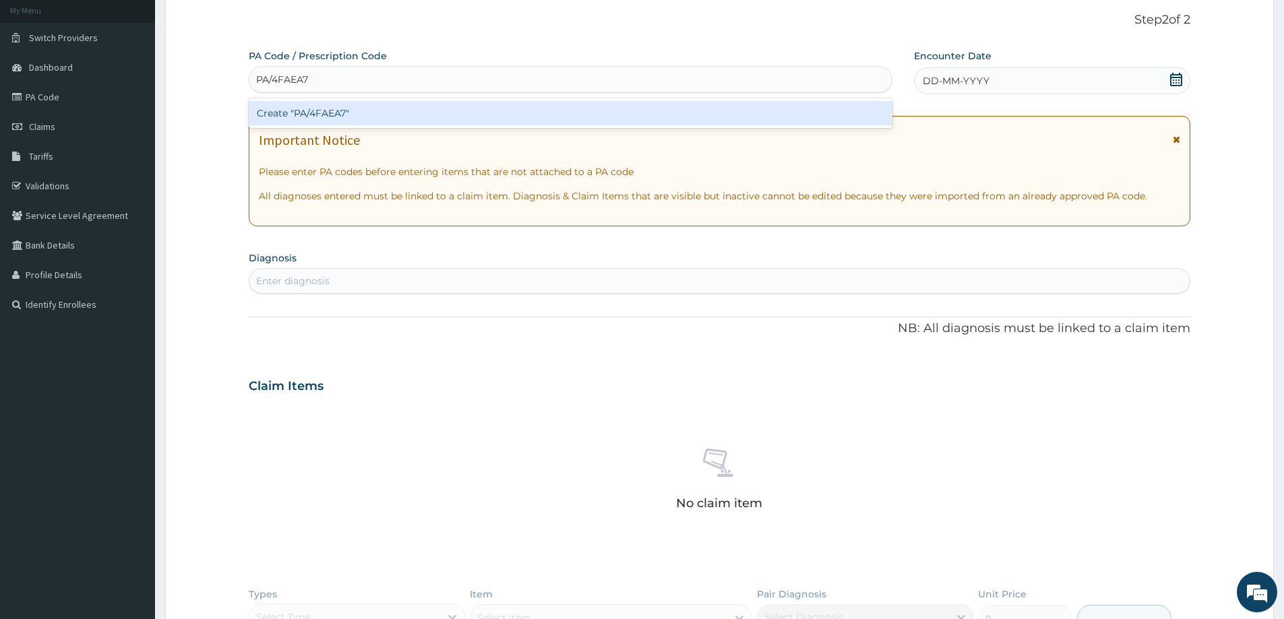
click at [311, 112] on div "Create "PA/4FAEA7"" at bounding box center [570, 113] width 643 height 24
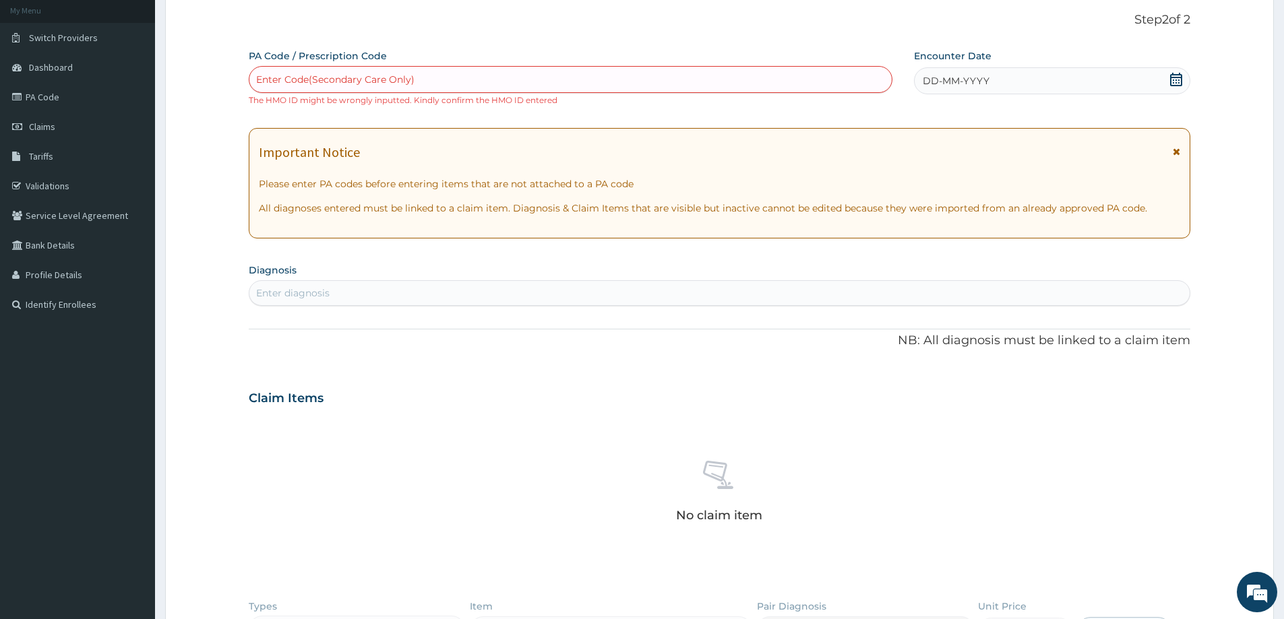
click at [285, 77] on div "Enter Code(Secondary Care Only)" at bounding box center [335, 79] width 158 height 13
type input "PA/4FAEA7"
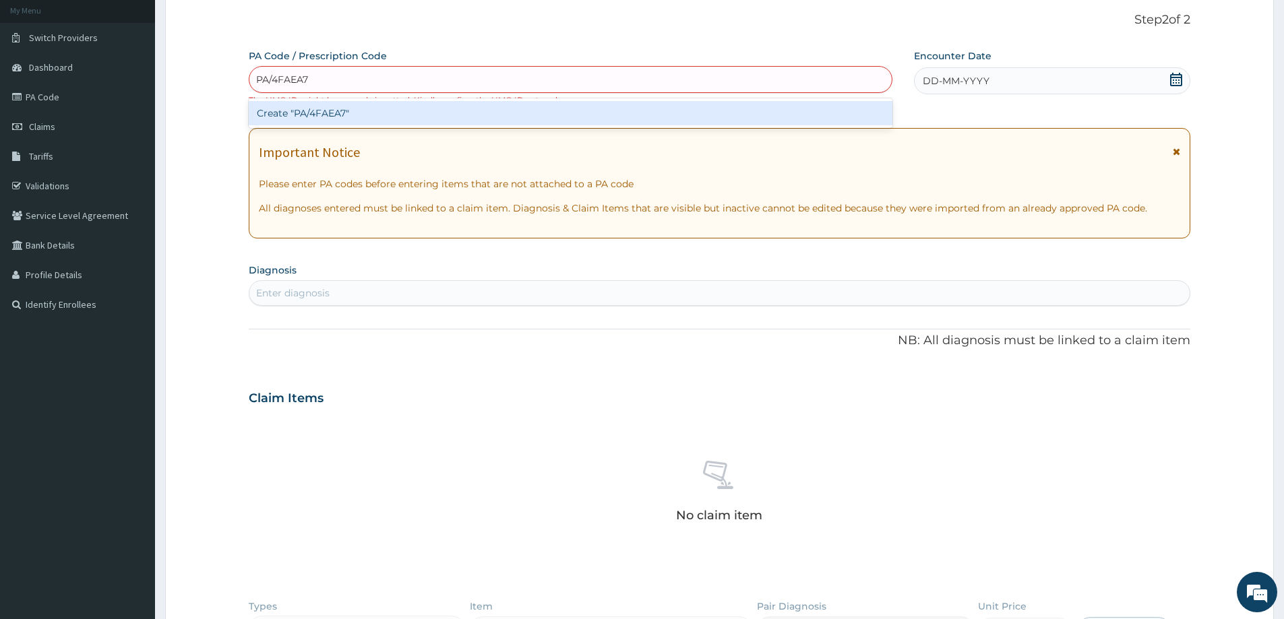
click at [329, 115] on div "Create "PA/4FAEA7"" at bounding box center [570, 113] width 643 height 24
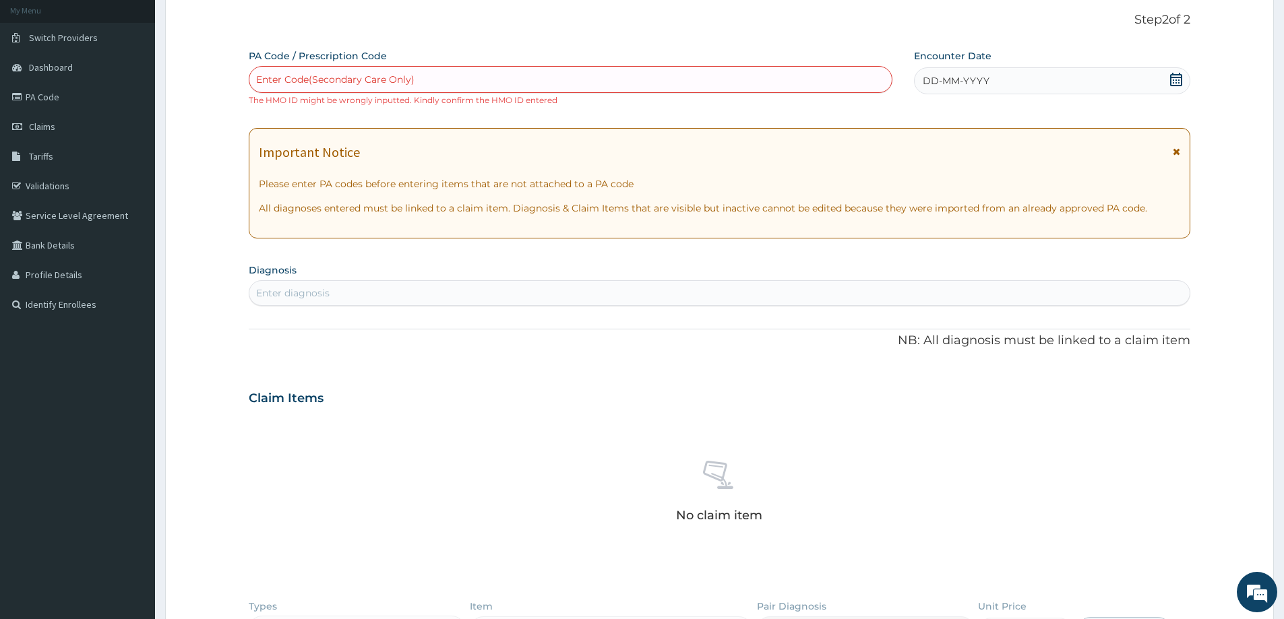
click at [1172, 81] on icon at bounding box center [1175, 79] width 13 height 13
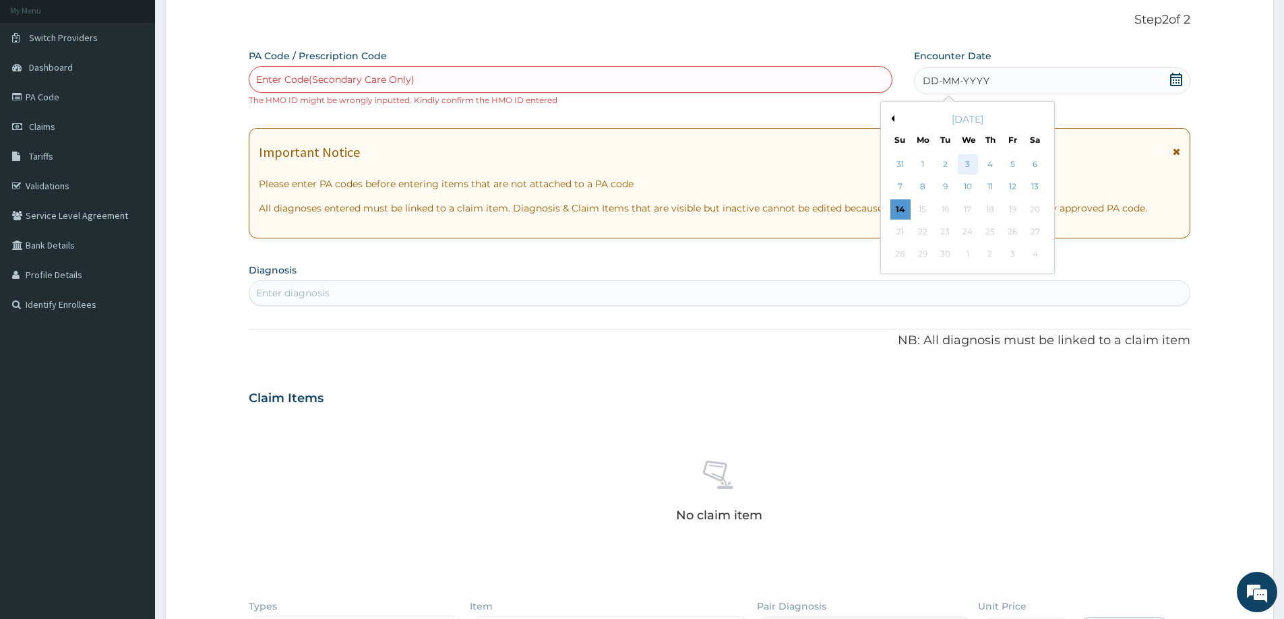
click at [970, 166] on div "3" at bounding box center [967, 164] width 20 height 20
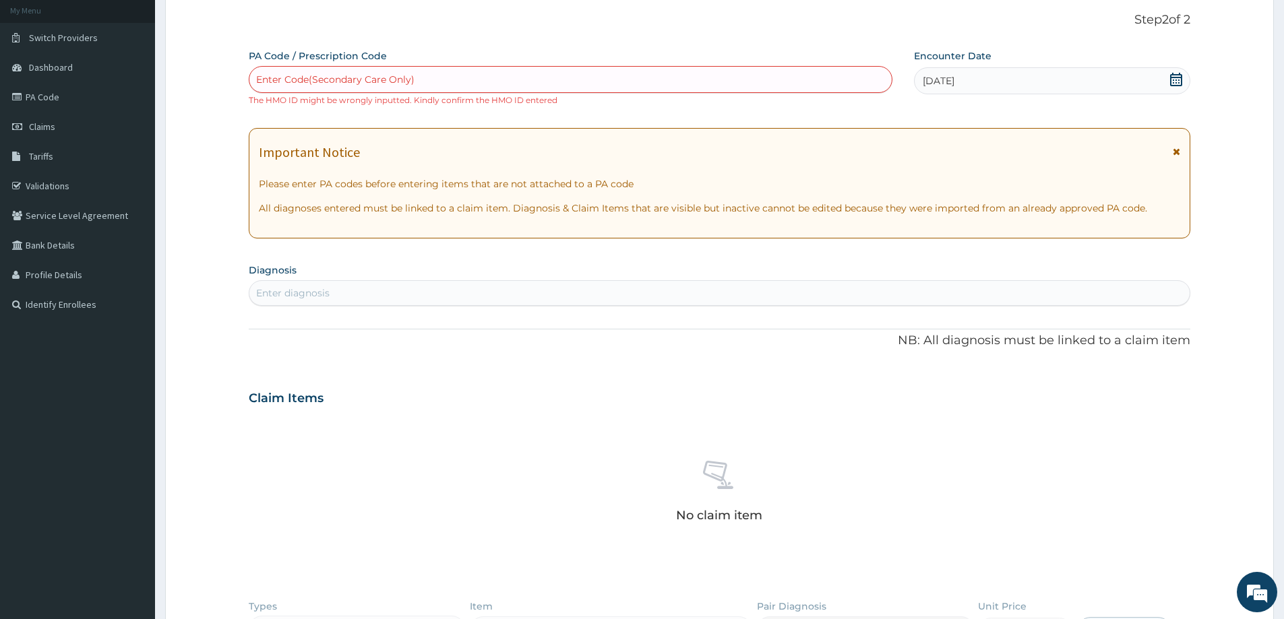
click at [294, 75] on div "Enter Code(Secondary Care Only)" at bounding box center [335, 79] width 158 height 13
type input "PA/4FAEA7"
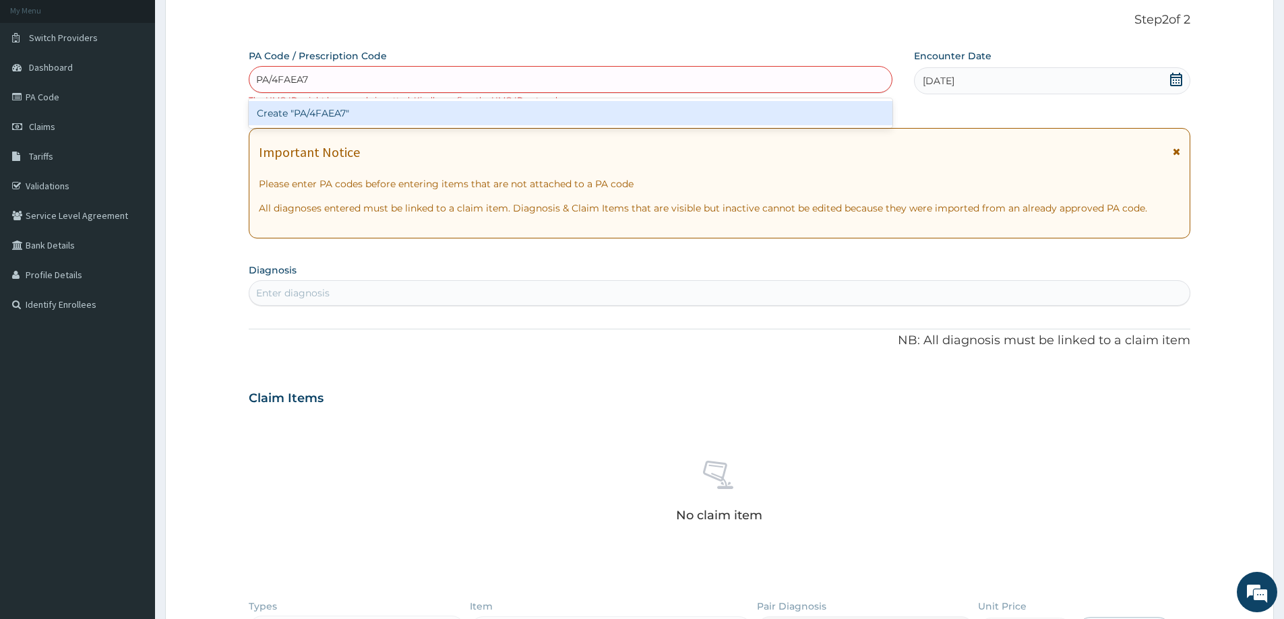
click at [290, 119] on div "Create "PA/4FAEA7"" at bounding box center [570, 113] width 643 height 24
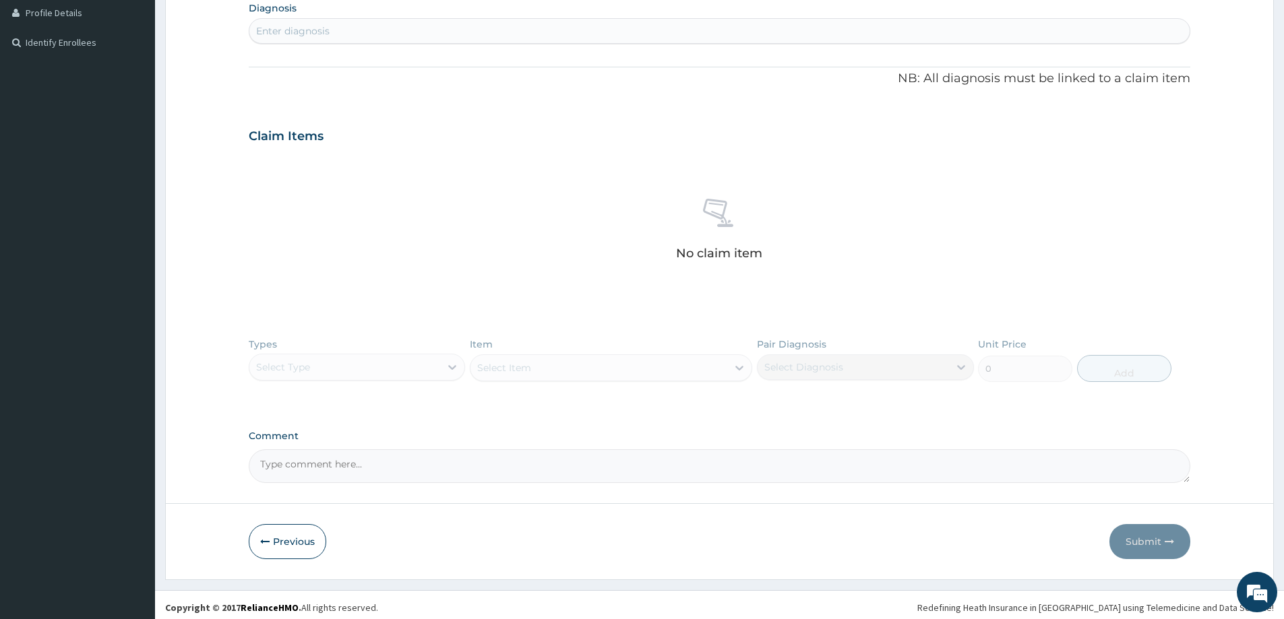
scroll to position [347, 0]
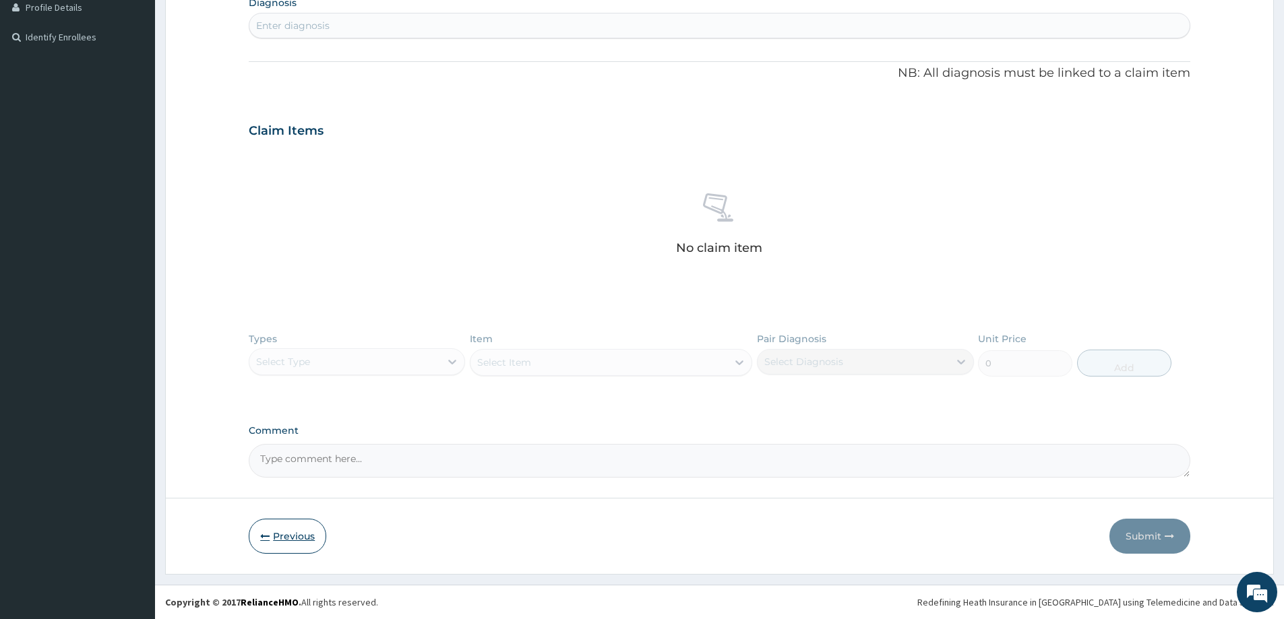
click at [282, 540] on button "Previous" at bounding box center [287, 536] width 77 height 35
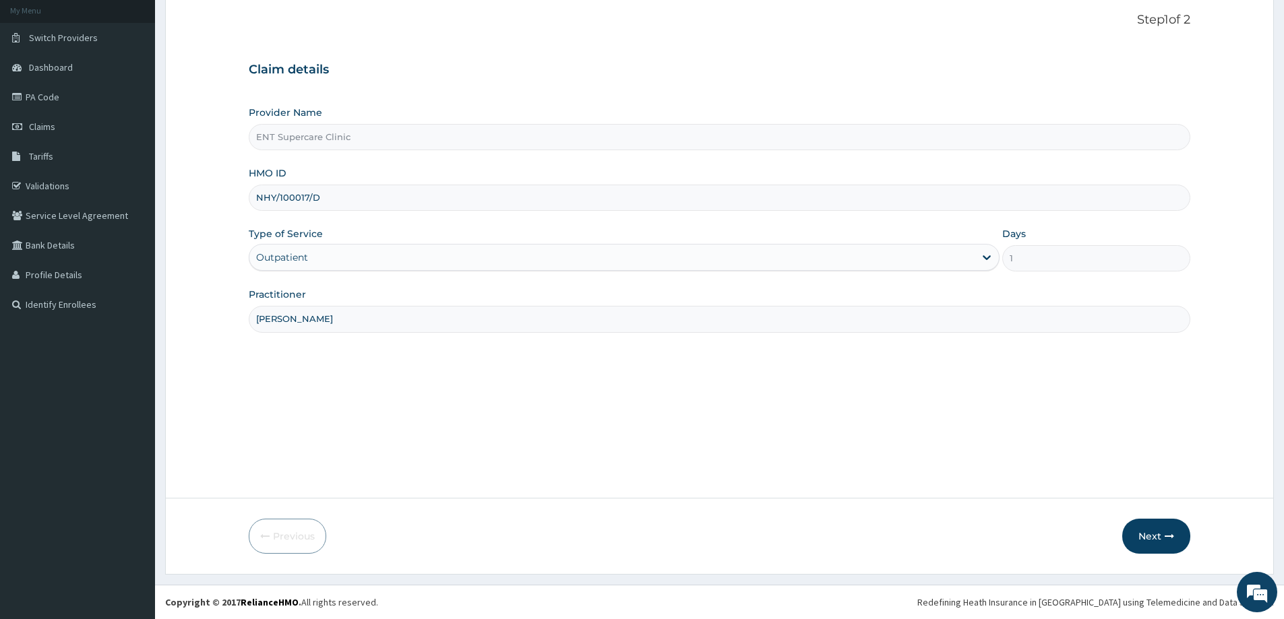
click at [329, 197] on input "NHY/100017/D" at bounding box center [719, 198] width 941 height 26
type input "N"
type input "GBI/10094/A"
click at [1167, 530] on button "Next" at bounding box center [1156, 536] width 68 height 35
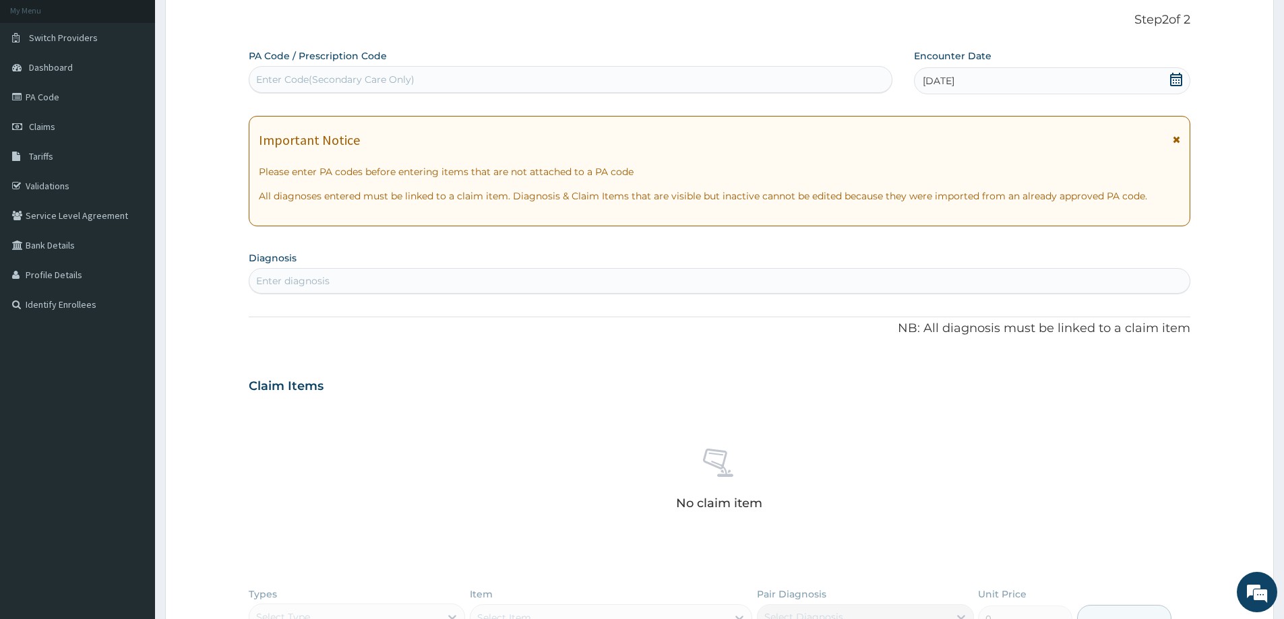
click at [289, 77] on div "Enter Code(Secondary Care Only)" at bounding box center [335, 79] width 158 height 13
type input "PA/66DC05"
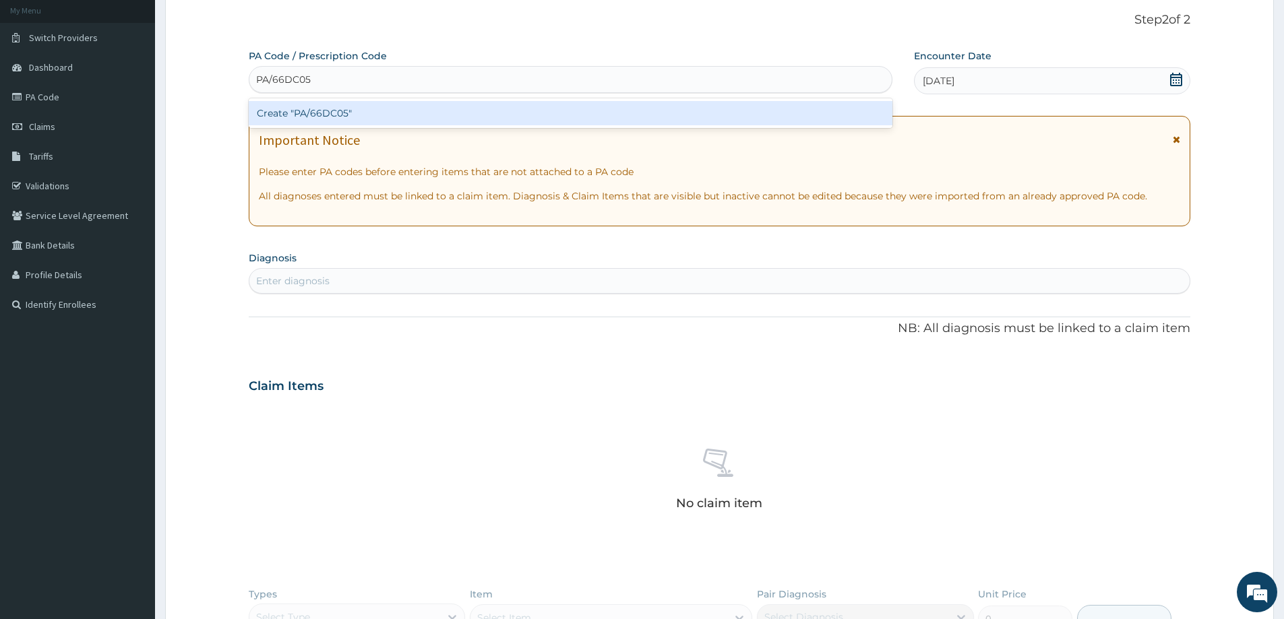
click at [302, 115] on div "Create "PA/66DC05"" at bounding box center [570, 113] width 643 height 24
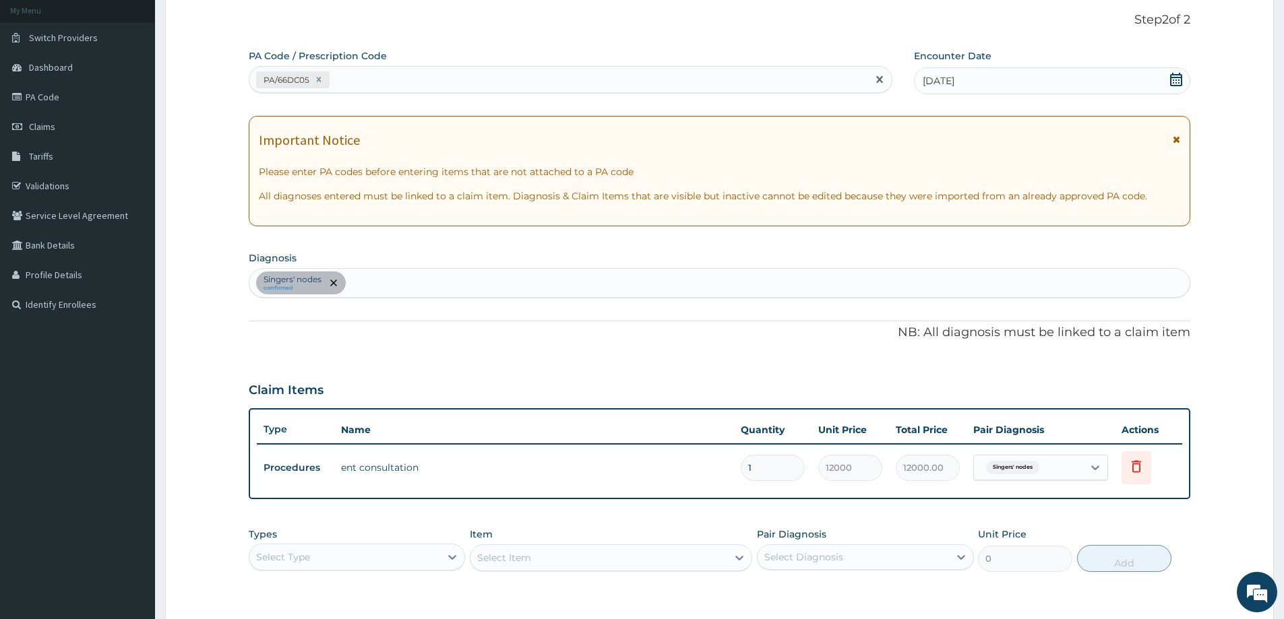
click at [346, 73] on div "PA/66DC05" at bounding box center [558, 80] width 618 height 22
type input "PA/5ECFBA"
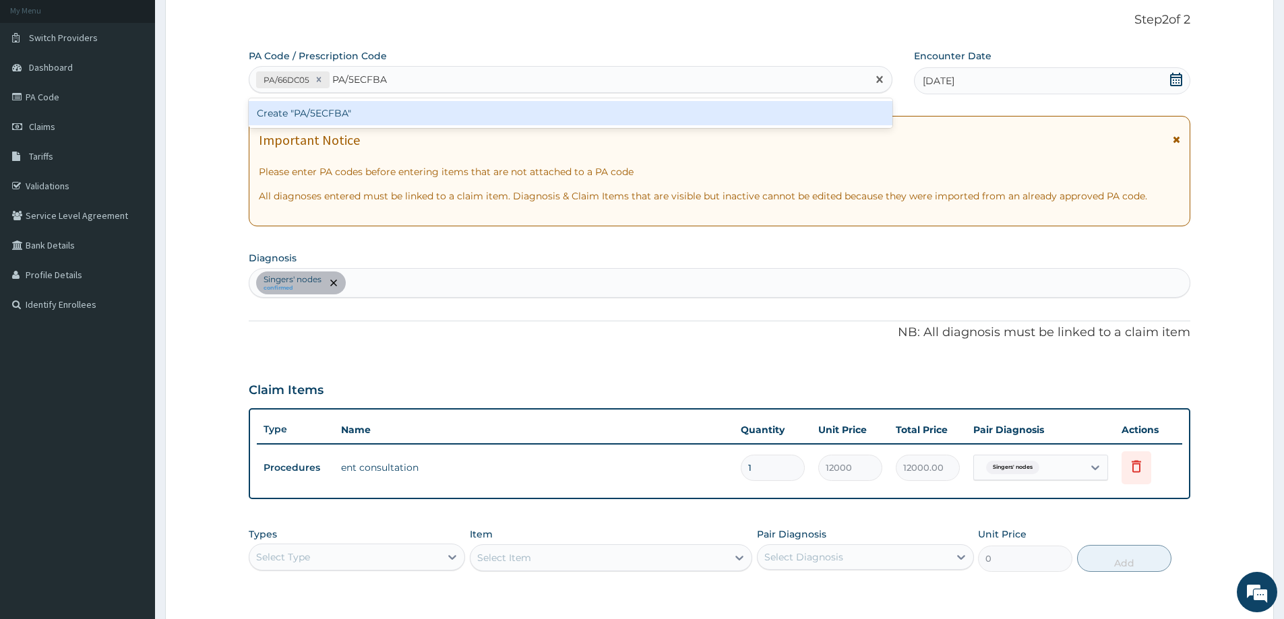
click at [311, 119] on div "Create "PA/5ECFBA"" at bounding box center [570, 113] width 643 height 24
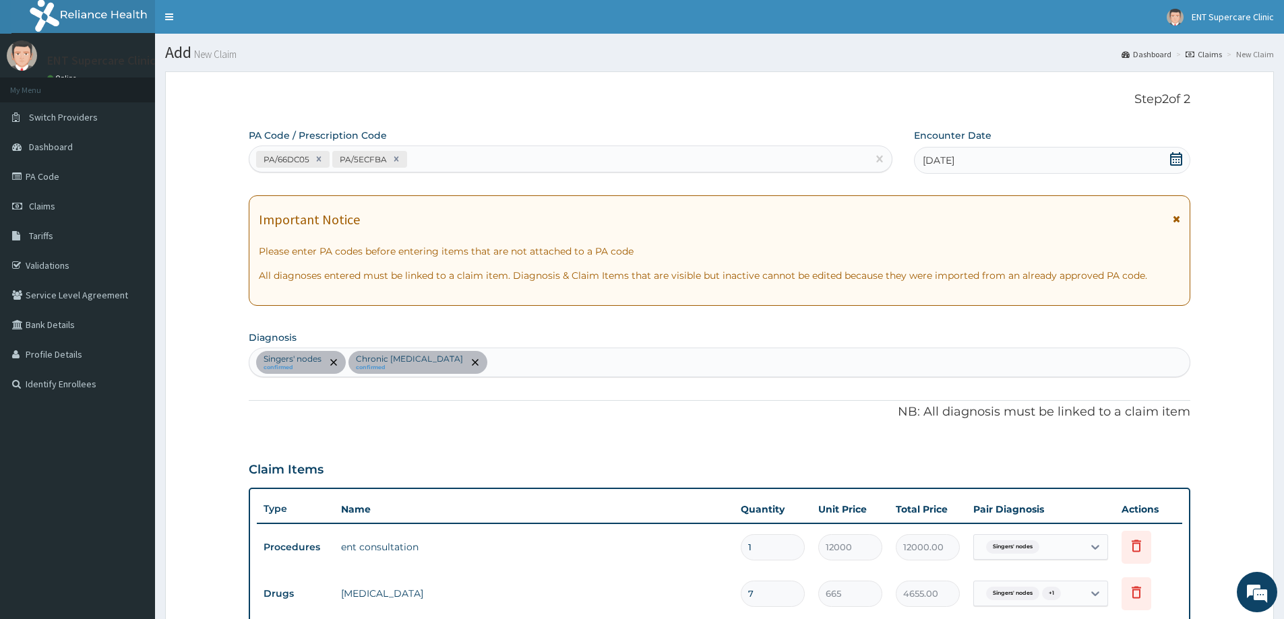
scroll to position [472, 0]
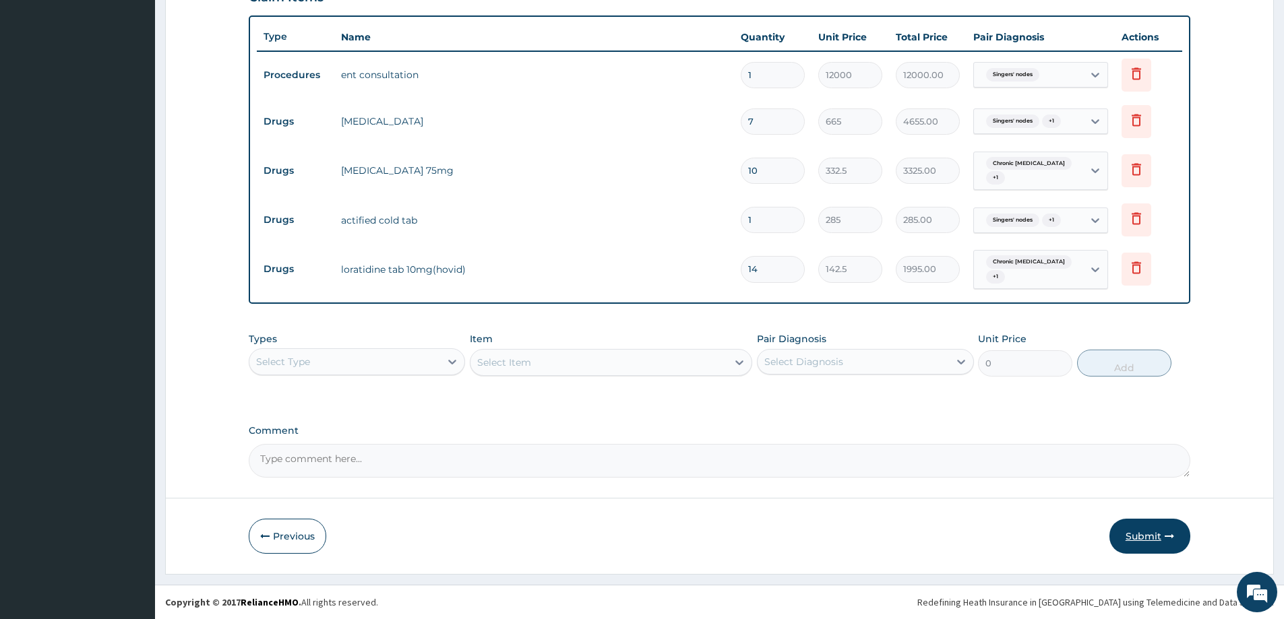
click at [1144, 530] on button "Submit" at bounding box center [1149, 536] width 81 height 35
